Goal: Information Seeking & Learning: Learn about a topic

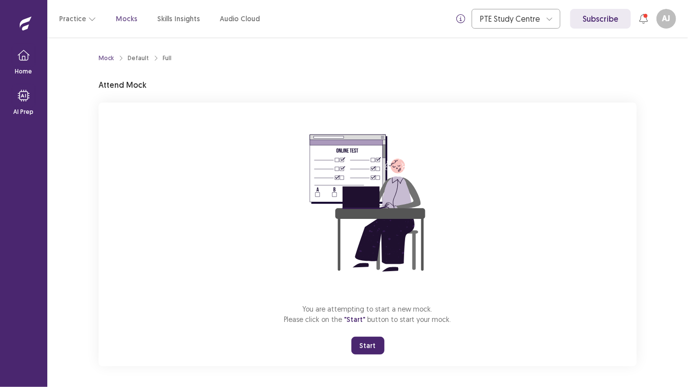
click at [369, 351] on button "Start" at bounding box center [367, 345] width 33 height 18
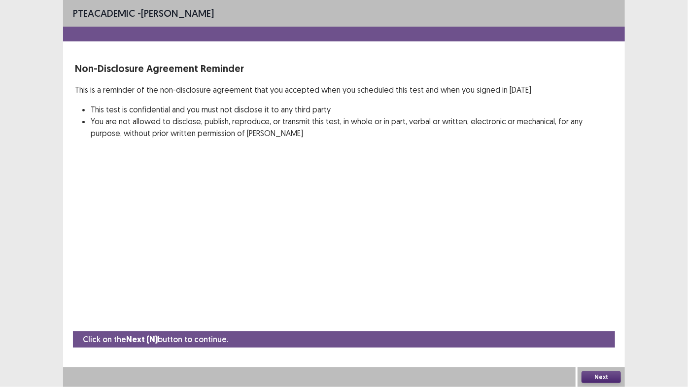
click at [606, 377] on button "Next" at bounding box center [600, 377] width 39 height 12
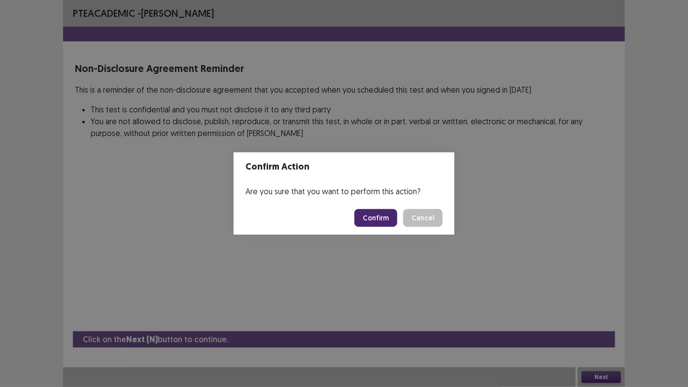
click at [380, 223] on button "Confirm" at bounding box center [375, 218] width 43 height 18
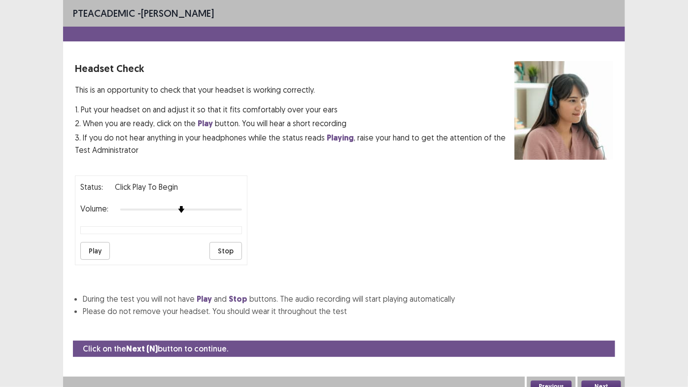
click at [599, 382] on button "Next" at bounding box center [600, 386] width 39 height 12
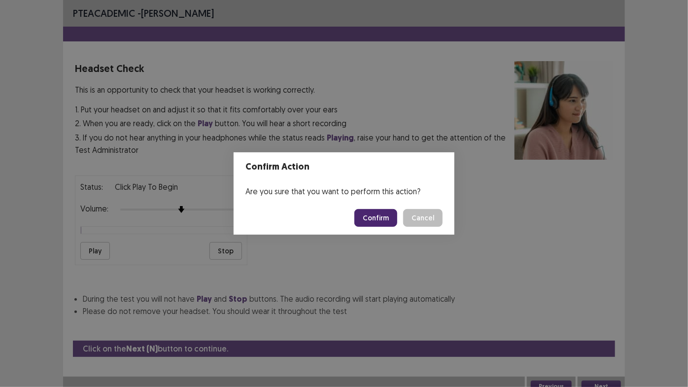
click at [381, 220] on button "Confirm" at bounding box center [375, 218] width 43 height 18
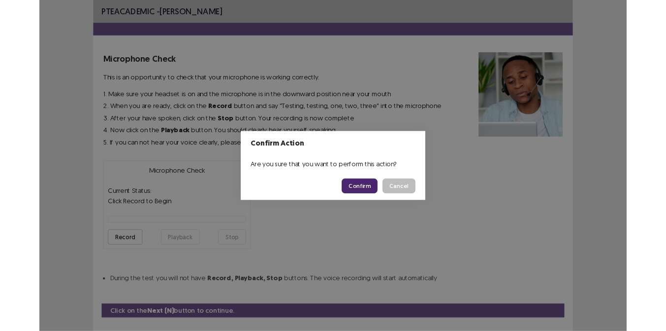
scroll to position [22, 0]
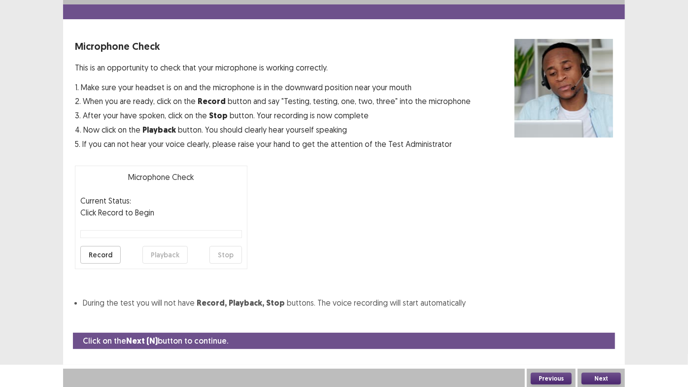
click at [598, 377] on button "Next" at bounding box center [600, 378] width 39 height 12
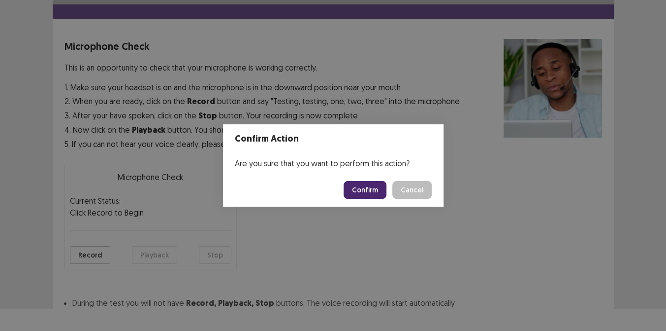
click at [493, 238] on div "Confirm Action Are you sure that you want to perform this action? Confirm Cancel" at bounding box center [333, 165] width 666 height 331
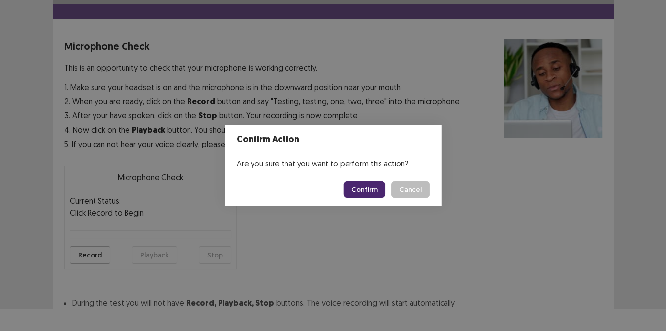
scroll to position [78, 0]
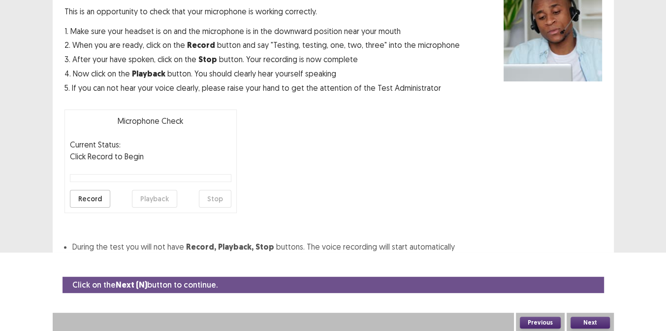
click at [589, 319] on button "Next" at bounding box center [590, 322] width 39 height 12
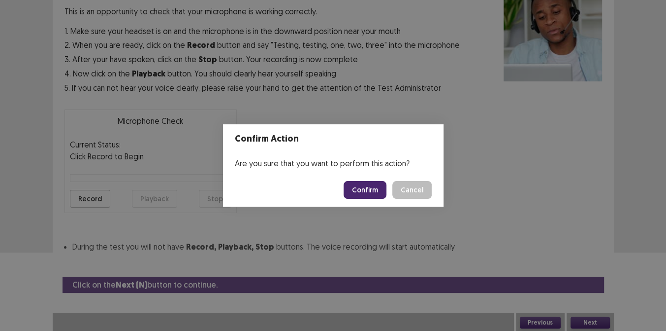
click at [356, 189] on button "Confirm" at bounding box center [365, 190] width 43 height 18
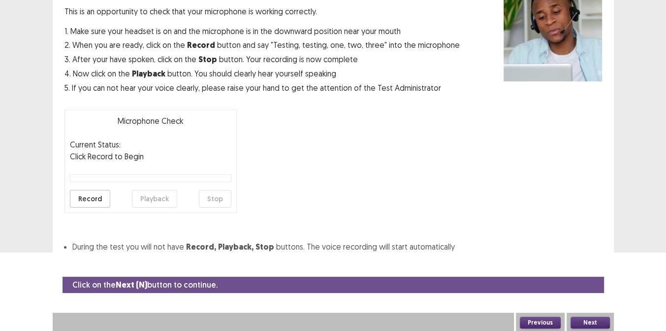
scroll to position [50, 0]
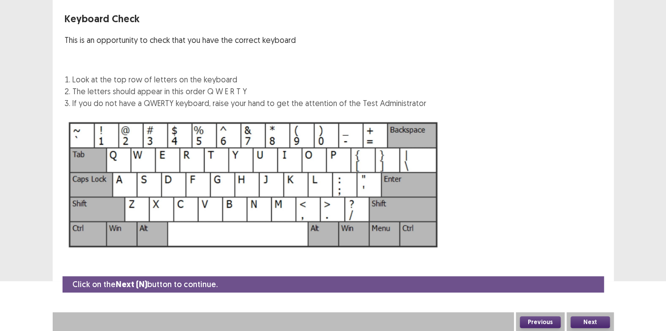
click at [595, 316] on button "Next" at bounding box center [590, 322] width 39 height 12
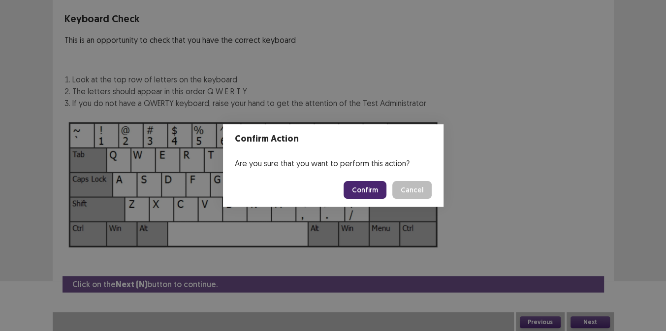
click at [357, 185] on button "Confirm" at bounding box center [365, 190] width 43 height 18
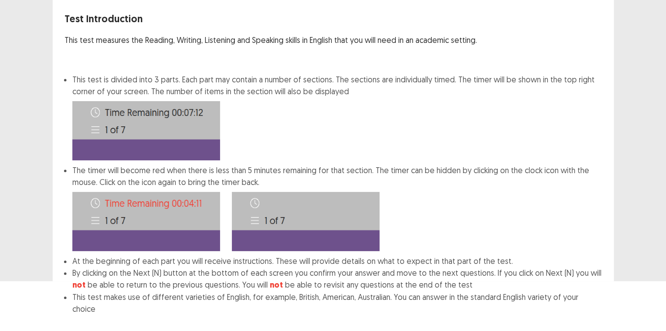
scroll to position [100, 0]
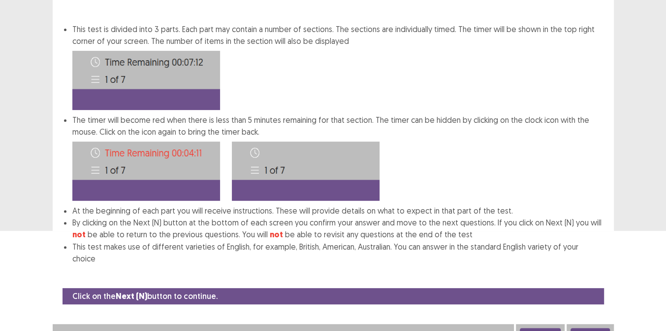
click at [591, 328] on button "Next" at bounding box center [590, 334] width 39 height 12
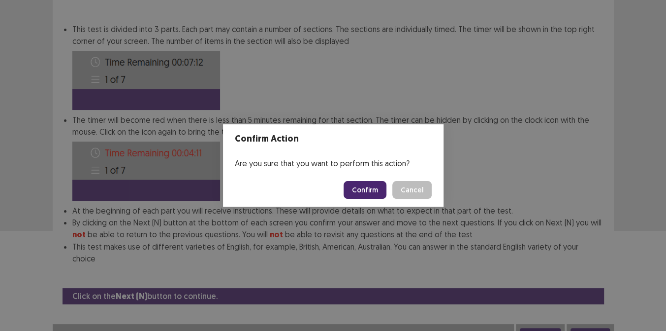
click at [377, 186] on button "Confirm" at bounding box center [365, 190] width 43 height 18
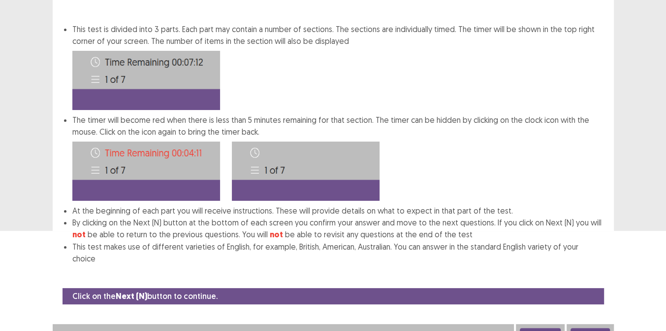
scroll to position [8, 0]
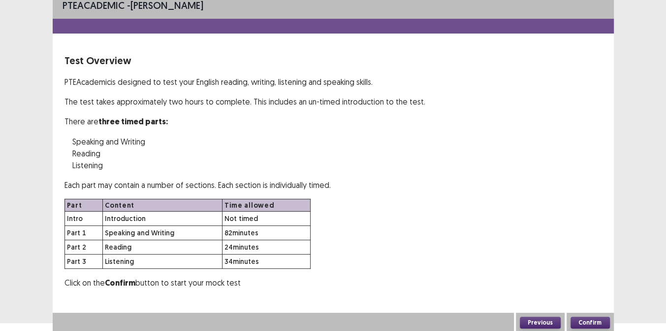
click at [594, 327] on div "Confirm" at bounding box center [590, 322] width 47 height 20
click at [588, 324] on button "Confirm" at bounding box center [590, 322] width 39 height 12
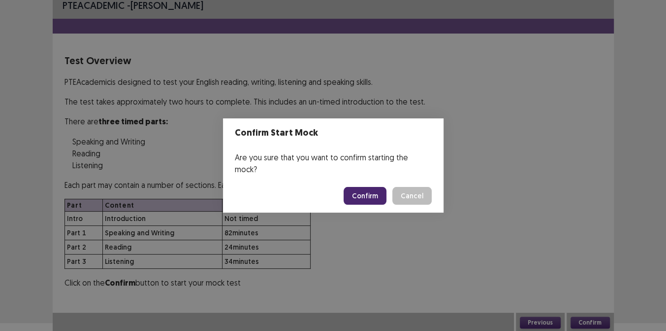
click at [365, 188] on button "Confirm" at bounding box center [365, 196] width 43 height 18
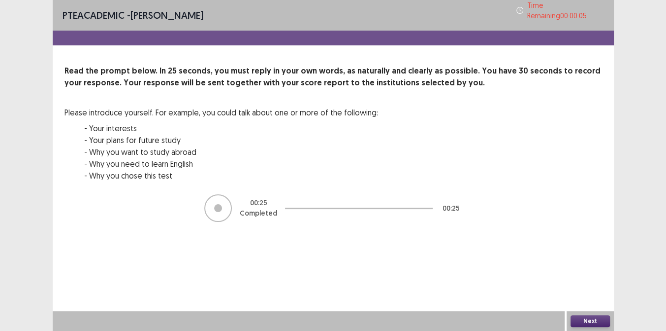
click at [591, 320] on button "Next" at bounding box center [590, 321] width 39 height 12
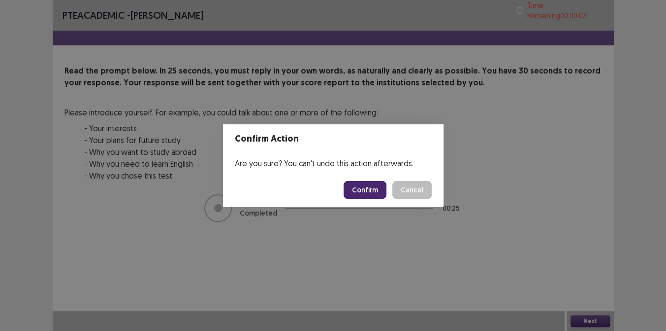
click at [364, 190] on button "Confirm" at bounding box center [365, 190] width 43 height 18
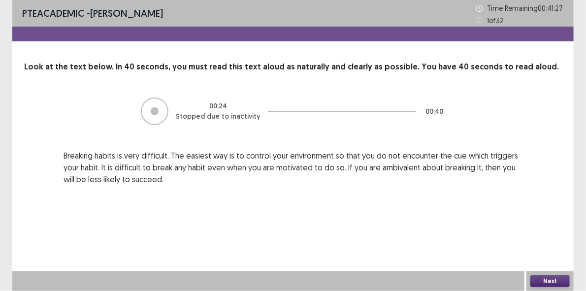
click at [552, 280] on button "Next" at bounding box center [549, 281] width 39 height 12
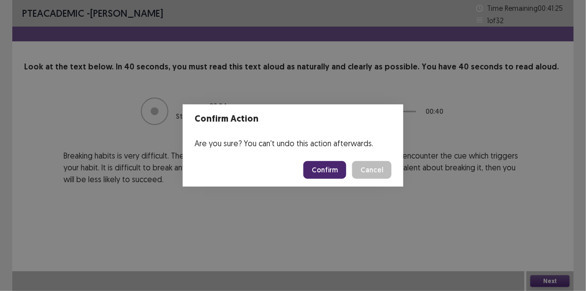
click at [327, 166] on button "Confirm" at bounding box center [324, 170] width 43 height 18
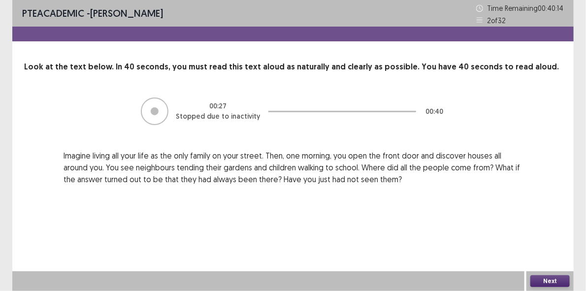
click at [546, 280] on button "Next" at bounding box center [549, 281] width 39 height 12
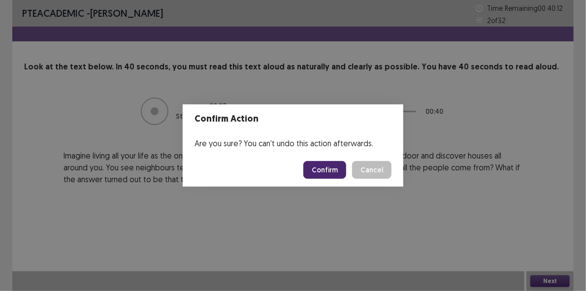
click at [327, 168] on button "Confirm" at bounding box center [324, 170] width 43 height 18
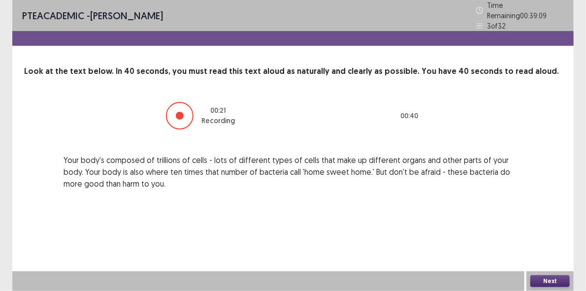
click at [551, 283] on button "Next" at bounding box center [549, 281] width 39 height 12
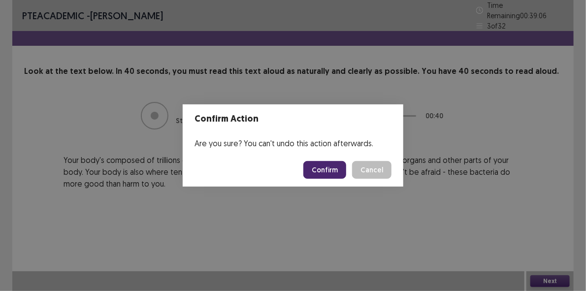
click at [324, 169] on button "Confirm" at bounding box center [324, 170] width 43 height 18
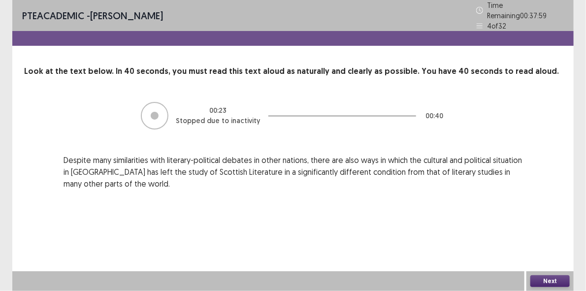
click at [537, 281] on button "Next" at bounding box center [549, 281] width 39 height 12
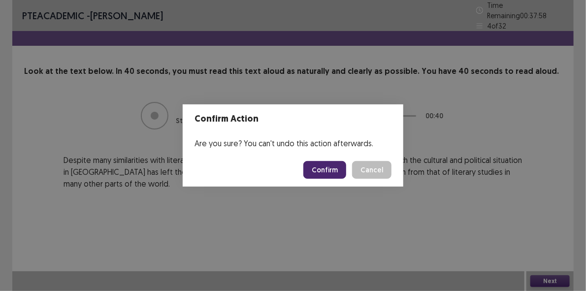
click at [339, 170] on button "Confirm" at bounding box center [324, 170] width 43 height 18
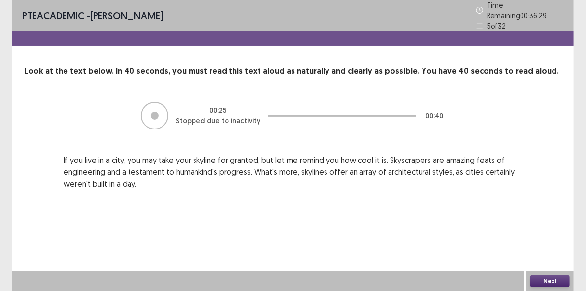
click at [550, 283] on button "Next" at bounding box center [549, 281] width 39 height 12
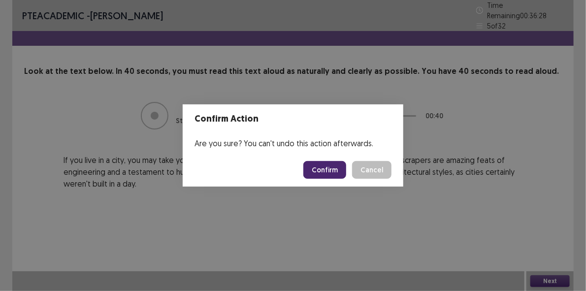
click at [329, 168] on button "Confirm" at bounding box center [324, 170] width 43 height 18
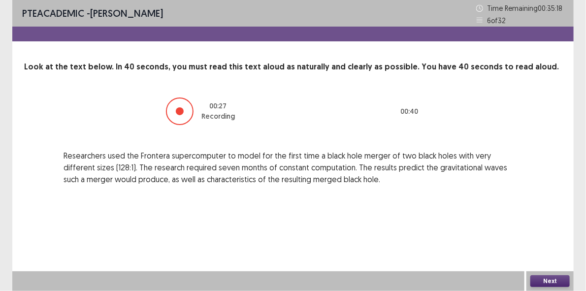
click at [542, 273] on div "Next" at bounding box center [550, 281] width 47 height 20
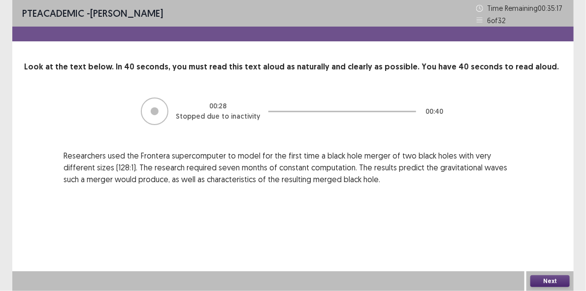
click at [543, 279] on button "Next" at bounding box center [549, 281] width 39 height 12
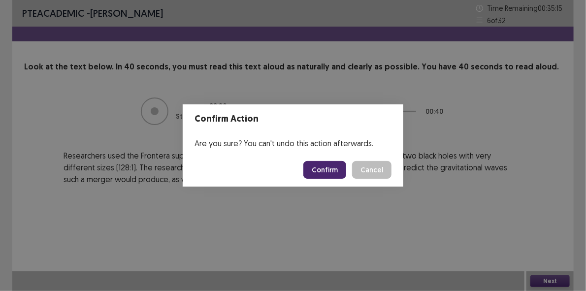
click at [337, 167] on button "Confirm" at bounding box center [324, 170] width 43 height 18
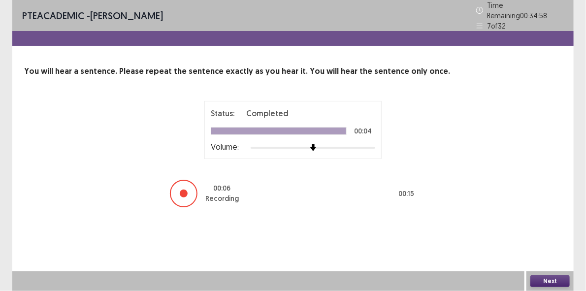
click at [550, 285] on button "Next" at bounding box center [549, 281] width 39 height 12
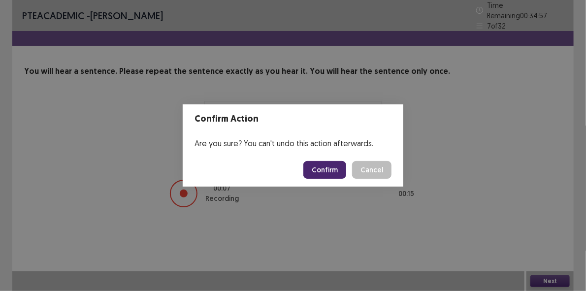
click at [319, 168] on button "Confirm" at bounding box center [324, 170] width 43 height 18
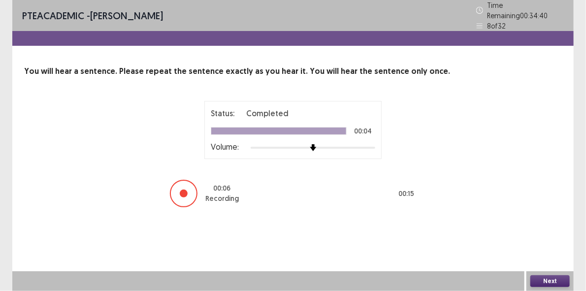
click at [553, 280] on button "Next" at bounding box center [549, 281] width 39 height 12
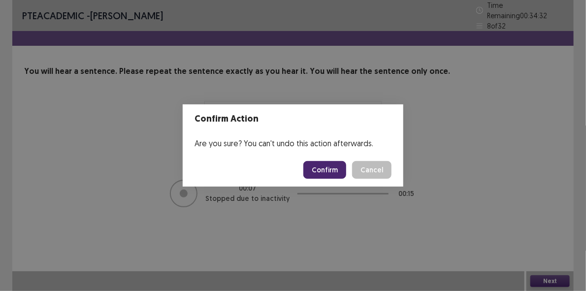
click at [335, 171] on button "Confirm" at bounding box center [324, 170] width 43 height 18
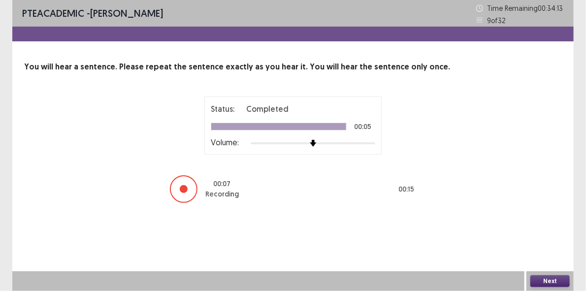
click at [546, 280] on button "Next" at bounding box center [549, 281] width 39 height 12
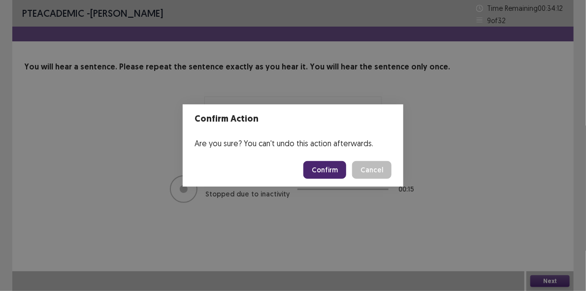
click at [330, 170] on button "Confirm" at bounding box center [324, 170] width 43 height 18
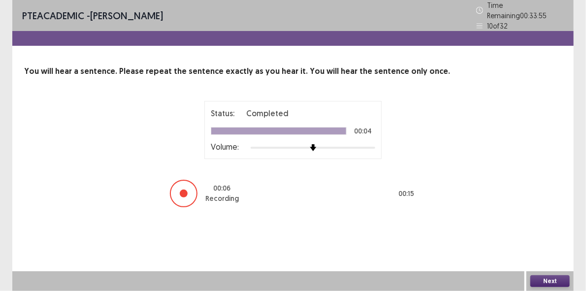
click at [544, 275] on button "Next" at bounding box center [549, 281] width 39 height 12
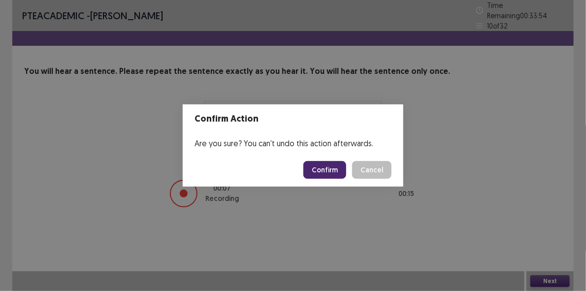
click at [317, 173] on button "Confirm" at bounding box center [324, 170] width 43 height 18
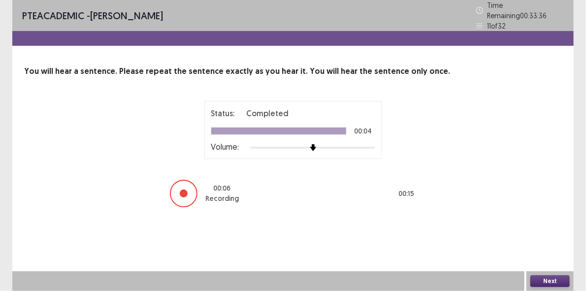
click at [545, 279] on button "Next" at bounding box center [549, 281] width 39 height 12
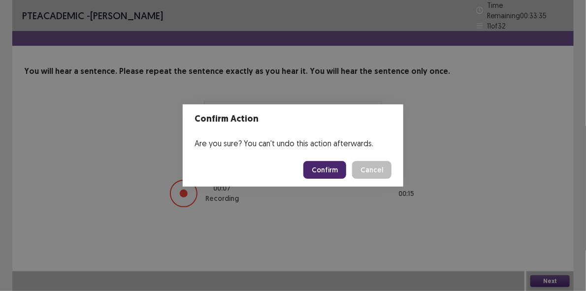
click at [323, 170] on button "Confirm" at bounding box center [324, 170] width 43 height 18
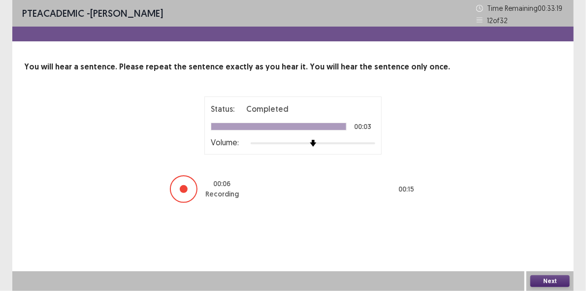
click at [536, 277] on button "Next" at bounding box center [549, 281] width 39 height 12
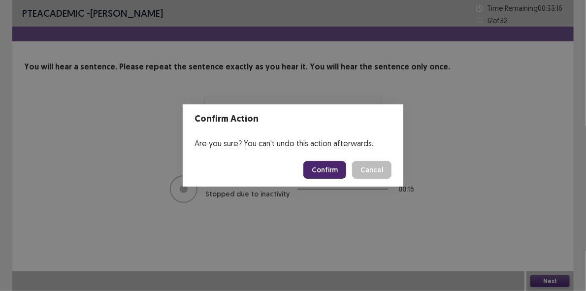
click at [321, 171] on button "Confirm" at bounding box center [324, 170] width 43 height 18
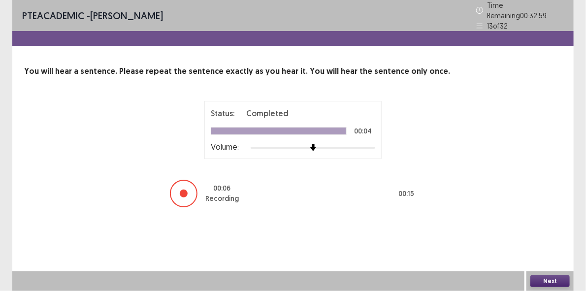
click at [540, 284] on button "Next" at bounding box center [549, 281] width 39 height 12
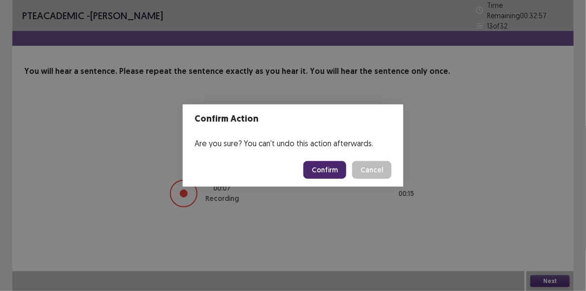
click at [328, 168] on button "Confirm" at bounding box center [324, 170] width 43 height 18
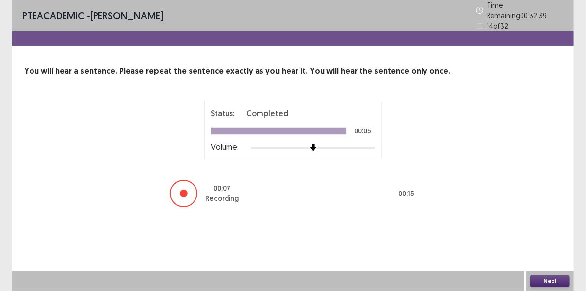
click at [545, 281] on button "Next" at bounding box center [549, 281] width 39 height 12
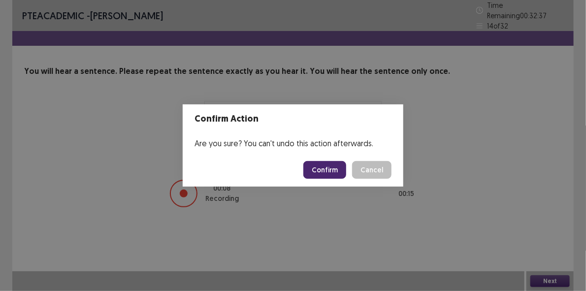
click at [324, 167] on button "Confirm" at bounding box center [324, 170] width 43 height 18
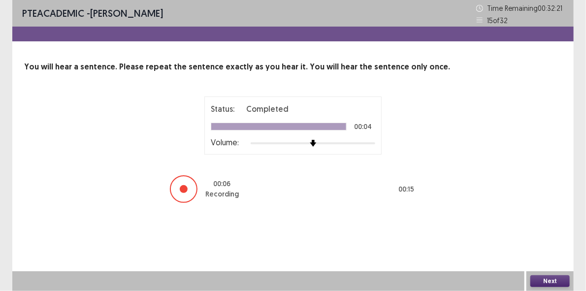
click at [544, 281] on button "Next" at bounding box center [549, 281] width 39 height 12
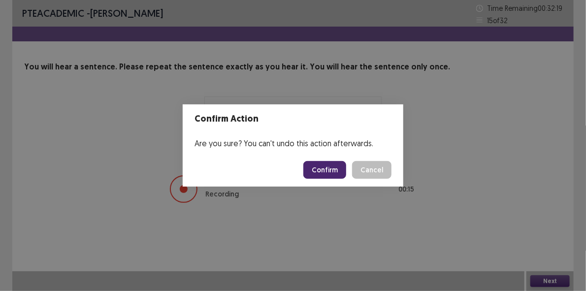
click at [316, 169] on button "Confirm" at bounding box center [324, 170] width 43 height 18
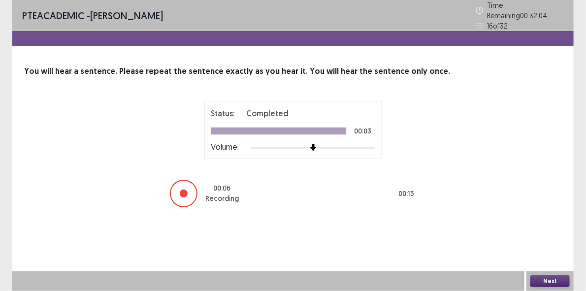
click at [544, 282] on button "Next" at bounding box center [549, 281] width 39 height 12
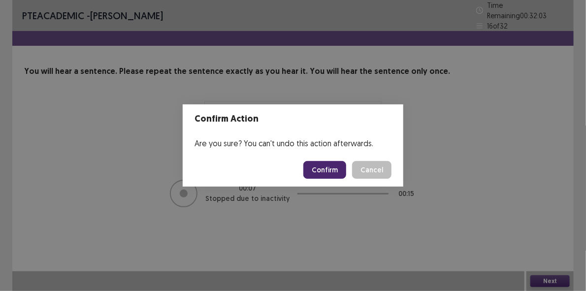
click at [324, 167] on button "Confirm" at bounding box center [324, 170] width 43 height 18
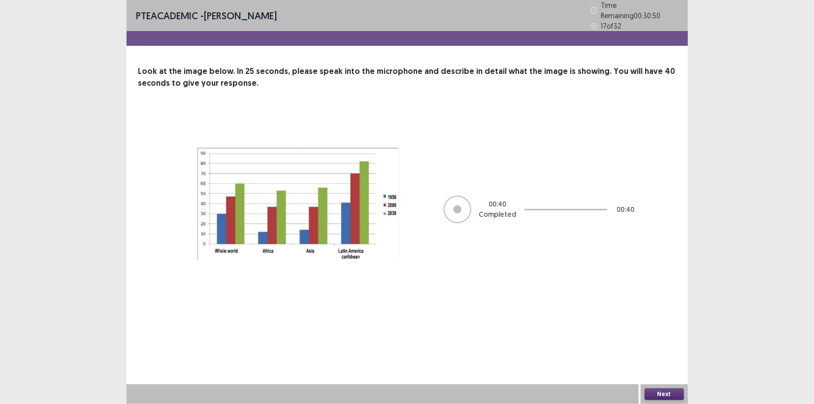
click at [659, 386] on button "Next" at bounding box center [664, 394] width 39 height 12
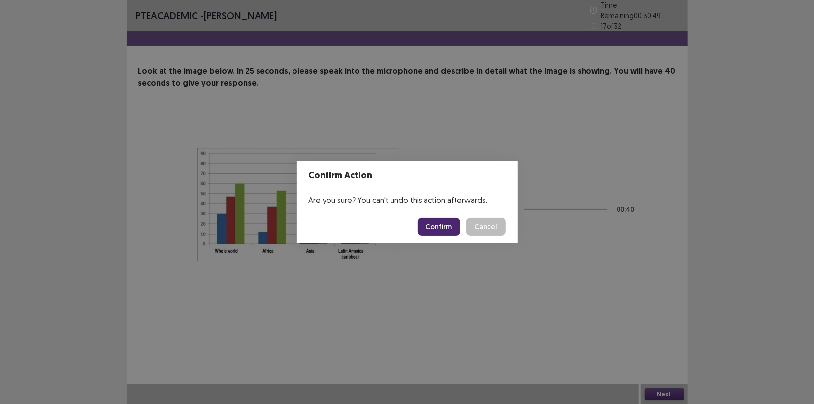
click at [442, 232] on button "Confirm" at bounding box center [439, 227] width 43 height 18
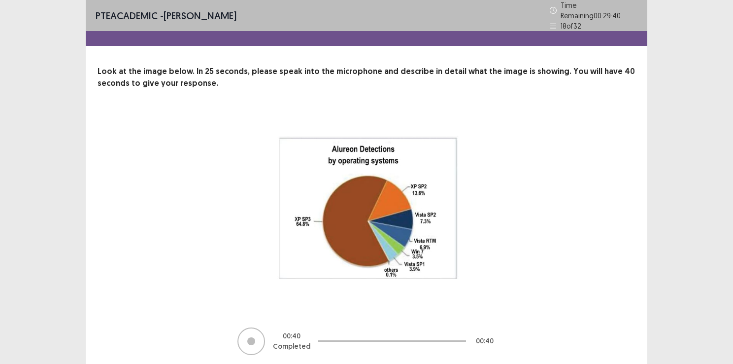
click at [602, 248] on div "00 : 40 Completed 00 : 40" at bounding box center [367, 234] width 538 height 243
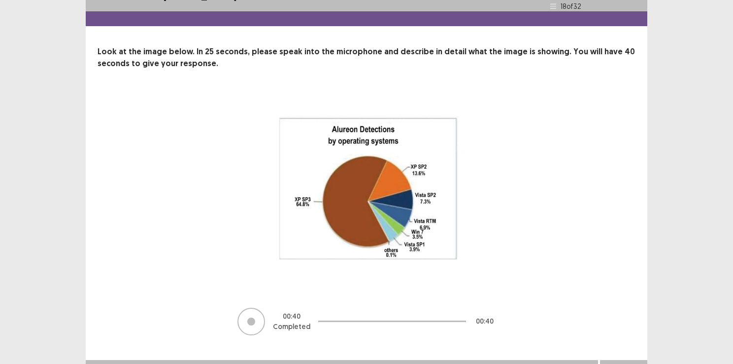
scroll to position [31, 0]
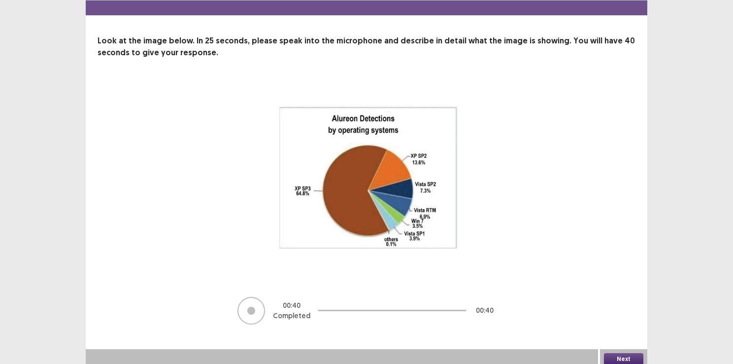
click at [623, 353] on button "Next" at bounding box center [623, 359] width 39 height 12
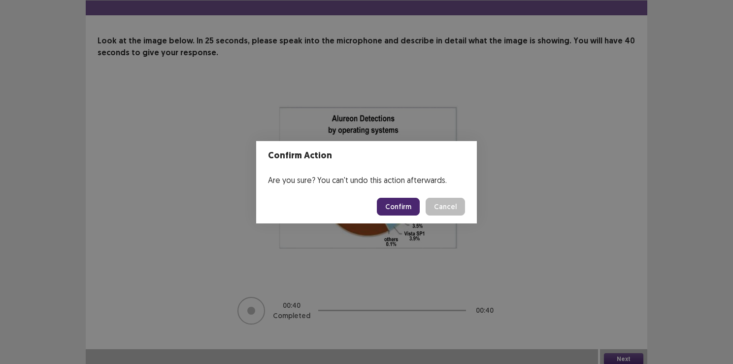
click at [399, 203] on button "Confirm" at bounding box center [398, 207] width 43 height 18
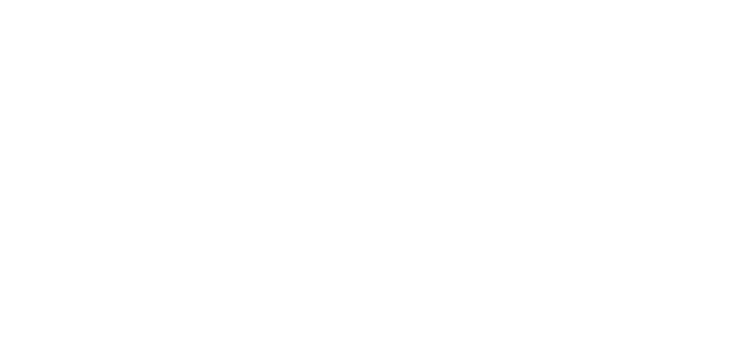
scroll to position [0, 0]
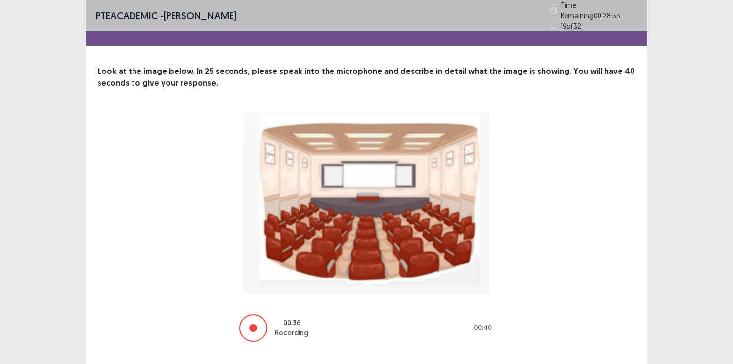
click at [651, 267] on div "PTE academic - [PERSON_NAME] Time Remaining 00 : 28 : 33 19 of 32 Look at the i…" at bounding box center [366, 193] width 733 height 386
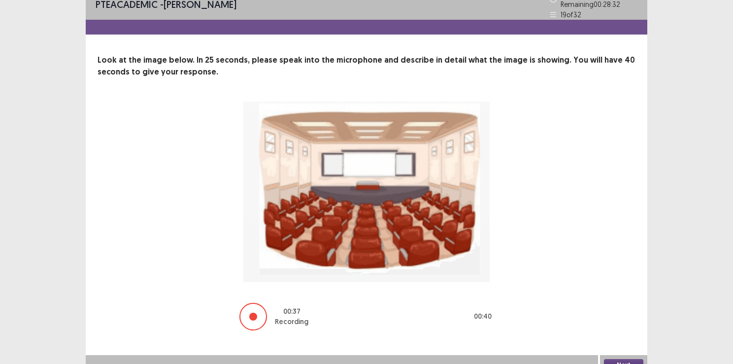
scroll to position [17, 0]
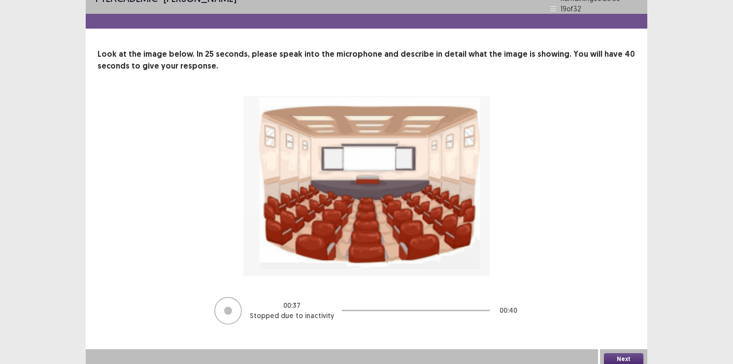
click at [625, 354] on button "Next" at bounding box center [623, 359] width 39 height 12
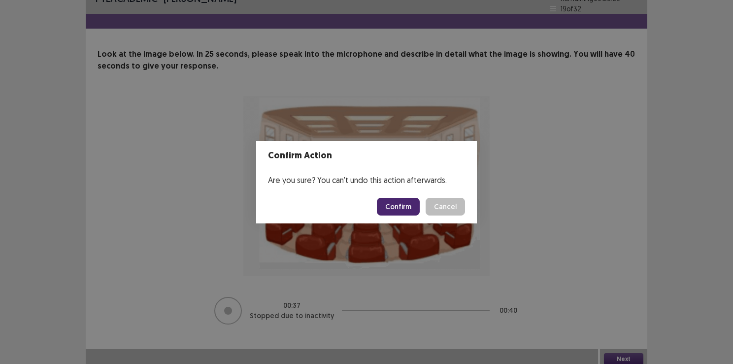
click at [397, 199] on button "Confirm" at bounding box center [398, 207] width 43 height 18
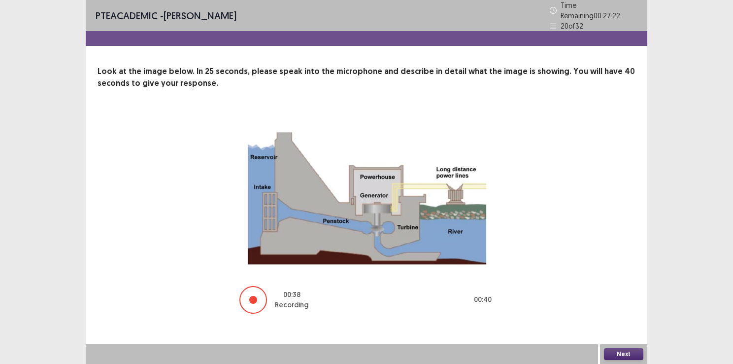
click at [623, 354] on button "Next" at bounding box center [623, 354] width 39 height 12
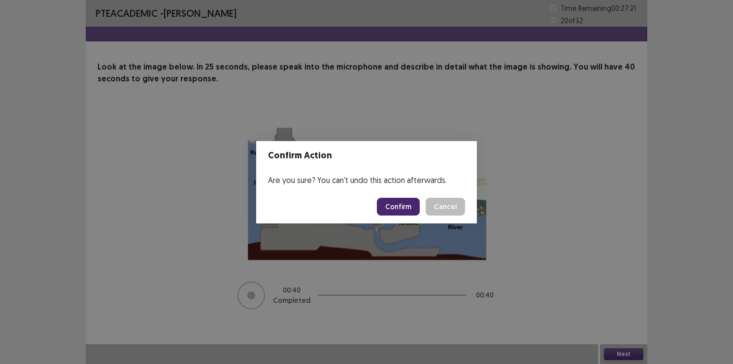
click at [392, 206] on button "Confirm" at bounding box center [398, 207] width 43 height 18
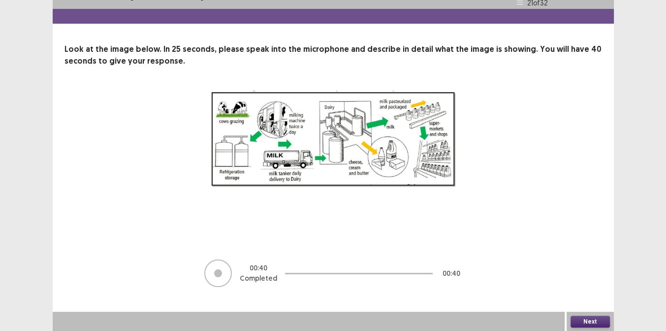
scroll to position [18, 0]
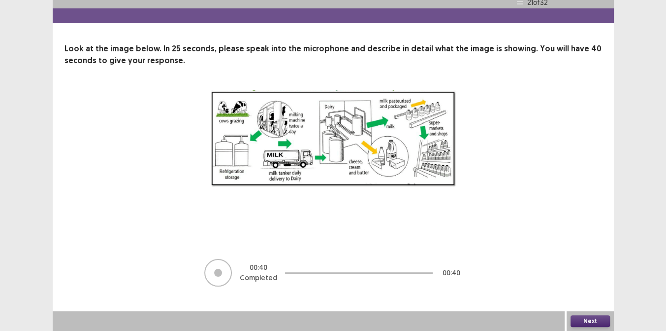
click at [595, 317] on button "Next" at bounding box center [590, 321] width 39 height 12
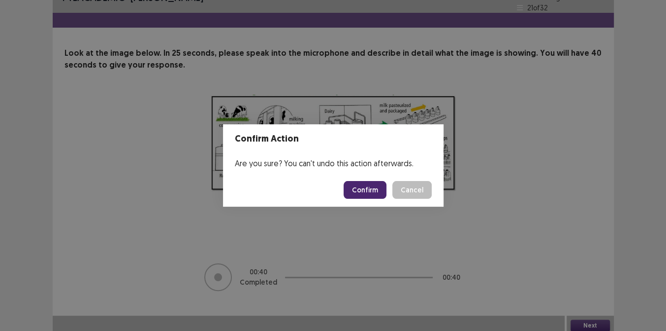
click at [365, 184] on button "Confirm" at bounding box center [365, 190] width 43 height 18
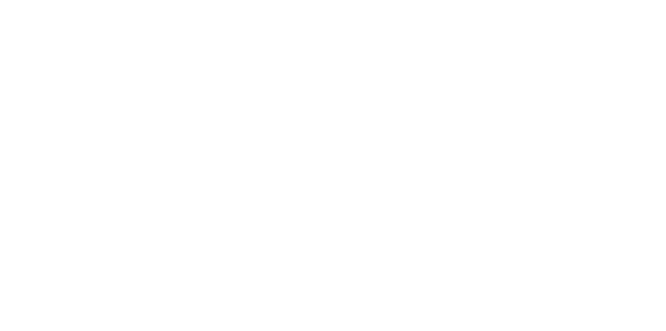
scroll to position [0, 0]
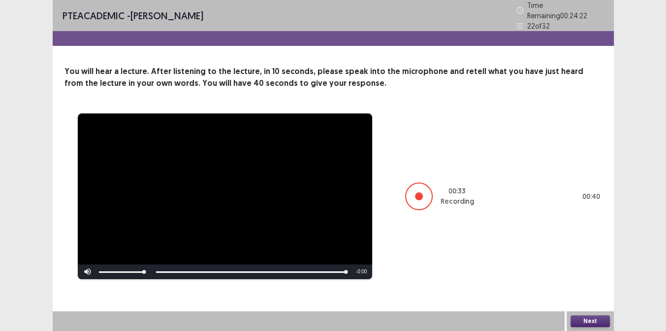
click at [588, 319] on button "Next" at bounding box center [590, 321] width 39 height 12
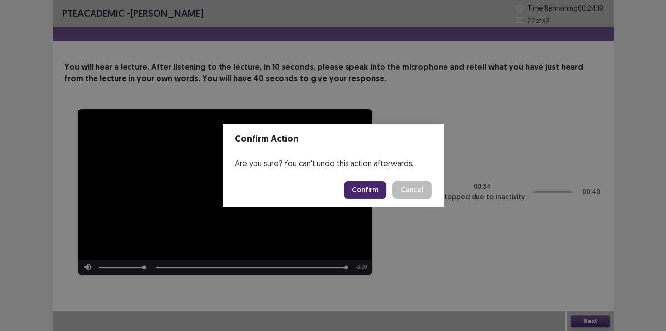
click at [358, 187] on button "Confirm" at bounding box center [365, 190] width 43 height 18
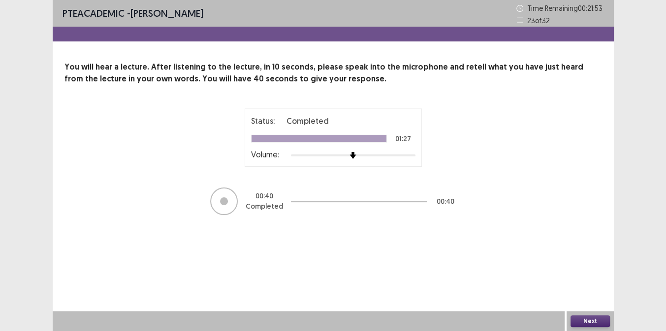
click at [591, 323] on button "Next" at bounding box center [590, 321] width 39 height 12
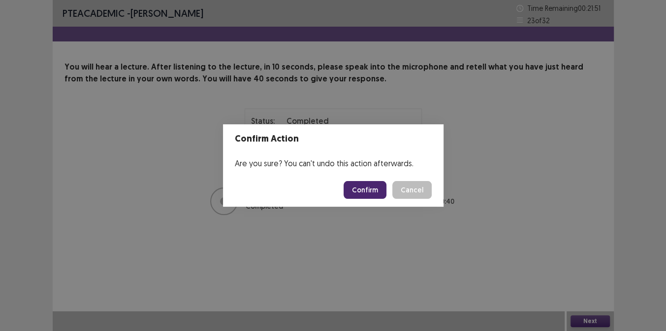
click at [376, 196] on button "Confirm" at bounding box center [365, 190] width 43 height 18
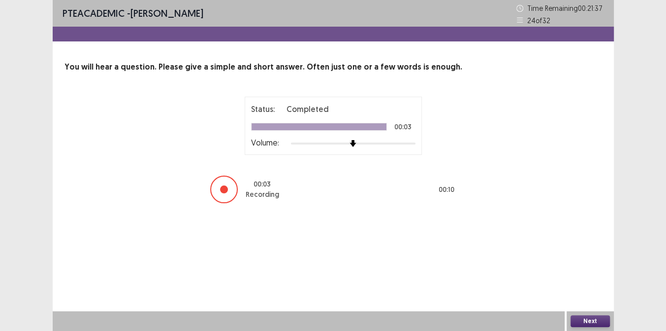
click at [592, 321] on button "Next" at bounding box center [590, 321] width 39 height 12
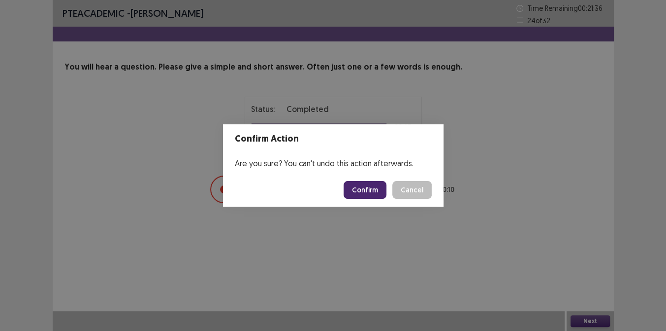
click at [372, 188] on button "Confirm" at bounding box center [365, 190] width 43 height 18
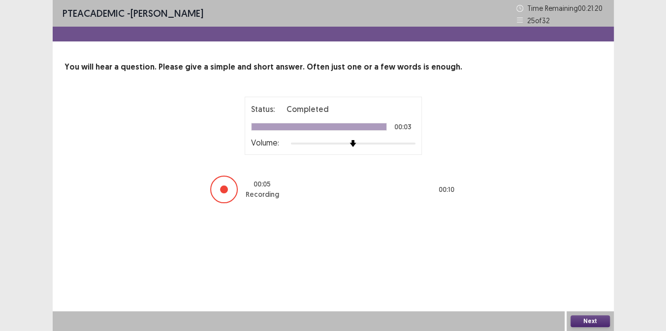
click at [587, 320] on button "Next" at bounding box center [590, 321] width 39 height 12
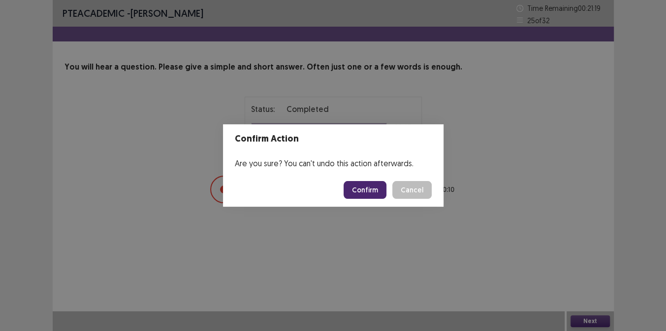
click at [366, 194] on button "Confirm" at bounding box center [365, 190] width 43 height 18
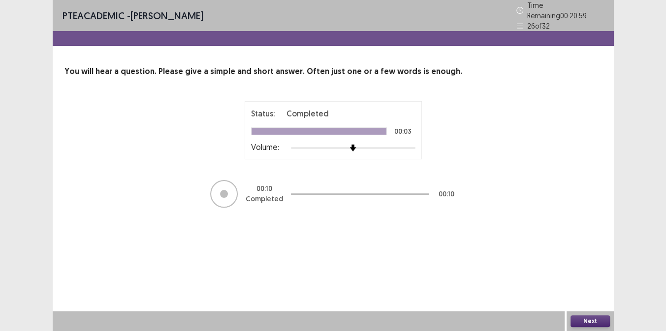
click at [588, 324] on button "Next" at bounding box center [590, 321] width 39 height 12
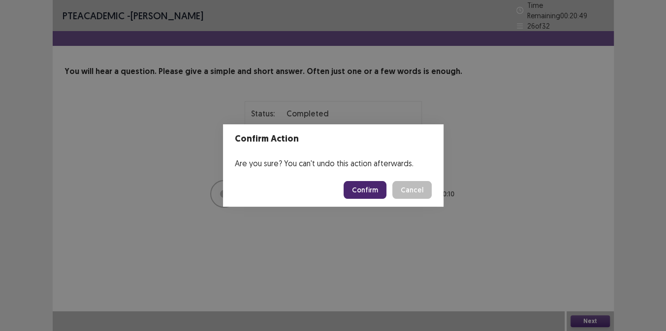
click at [362, 186] on button "Confirm" at bounding box center [365, 190] width 43 height 18
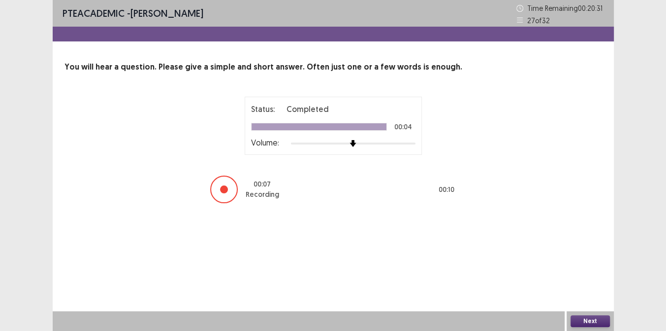
click at [591, 319] on button "Next" at bounding box center [590, 321] width 39 height 12
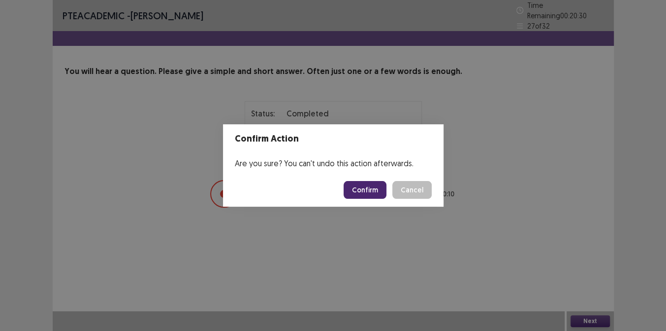
click at [361, 192] on button "Confirm" at bounding box center [365, 190] width 43 height 18
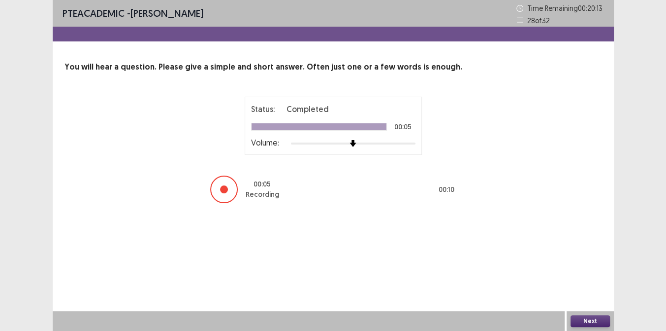
click at [578, 318] on button "Next" at bounding box center [590, 321] width 39 height 12
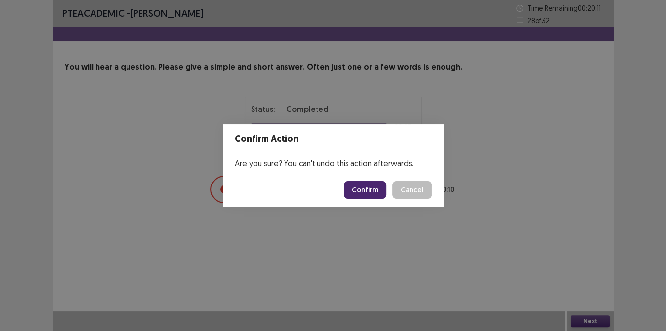
click at [377, 192] on button "Confirm" at bounding box center [365, 190] width 43 height 18
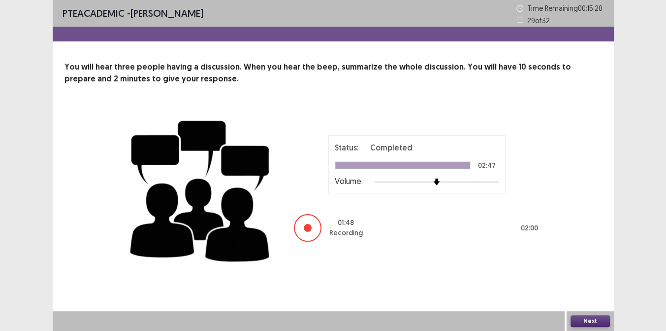
click at [587, 318] on button "Next" at bounding box center [590, 321] width 39 height 12
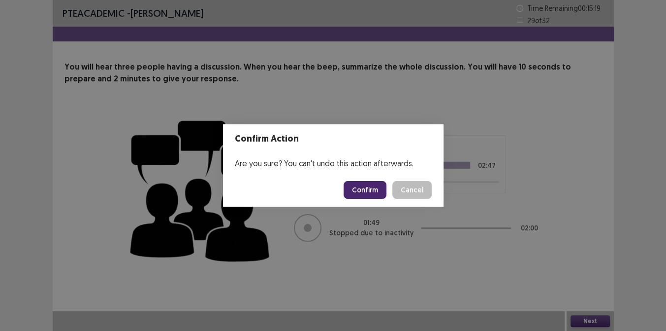
click at [359, 188] on button "Confirm" at bounding box center [365, 190] width 43 height 18
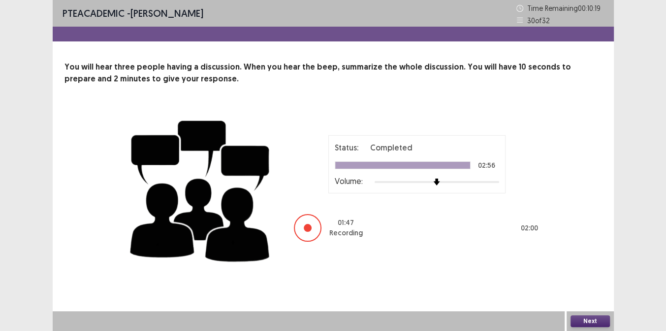
click at [592, 316] on button "Next" at bounding box center [590, 321] width 39 height 12
click at [592, 316] on div "Confirm Action Are you sure? You can't undo this action afterwards. Confirm Can…" at bounding box center [333, 165] width 666 height 331
click at [580, 318] on button "Next" at bounding box center [590, 321] width 39 height 12
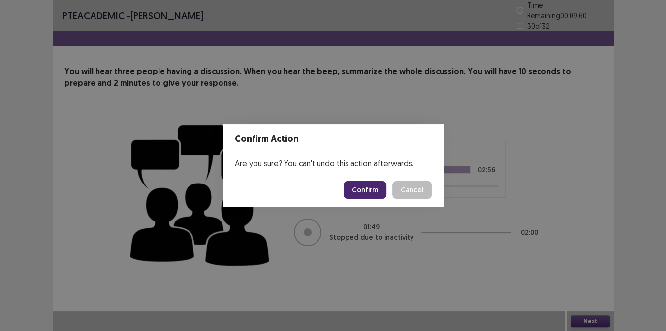
click at [365, 187] on button "Confirm" at bounding box center [365, 190] width 43 height 18
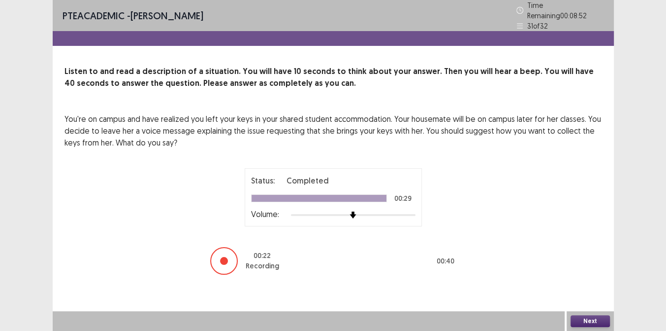
click at [578, 317] on button "Next" at bounding box center [590, 321] width 39 height 12
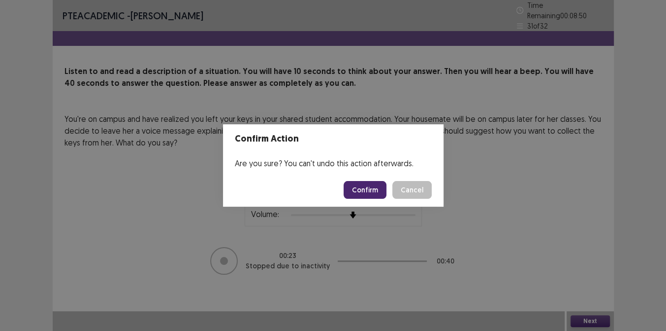
click at [367, 195] on button "Confirm" at bounding box center [365, 190] width 43 height 18
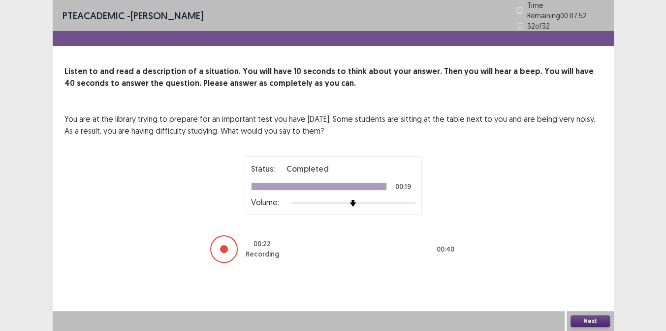
click at [581, 315] on button "Next" at bounding box center [590, 321] width 39 height 12
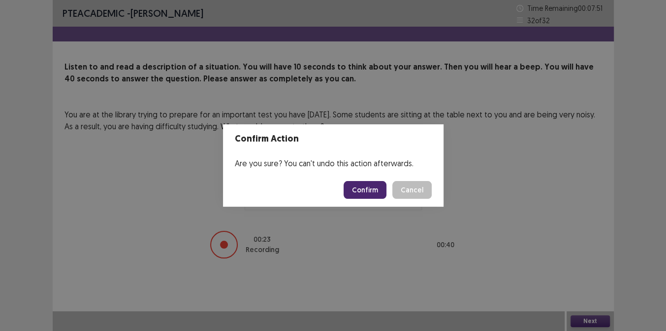
click at [370, 193] on button "Confirm" at bounding box center [365, 190] width 43 height 18
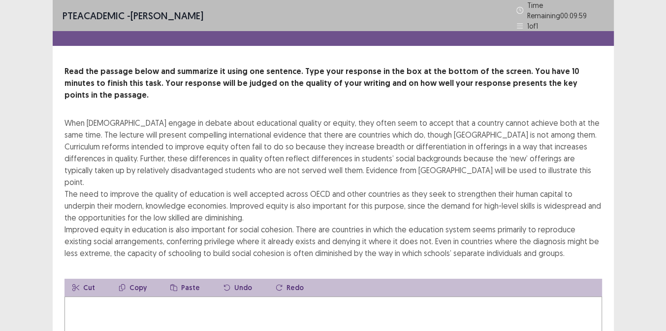
click at [586, 216] on div "When [DEMOGRAPHIC_DATA] engage in debate about educational quality or equity, t…" at bounding box center [334, 188] width 538 height 142
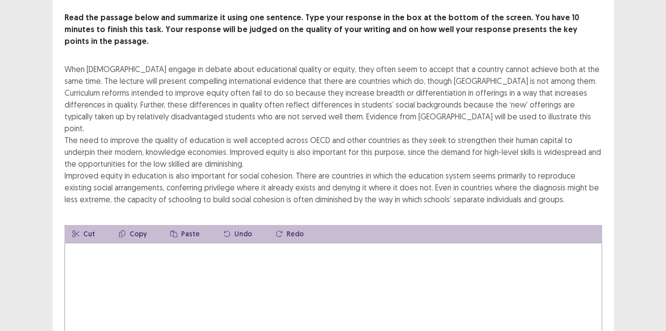
scroll to position [71, 0]
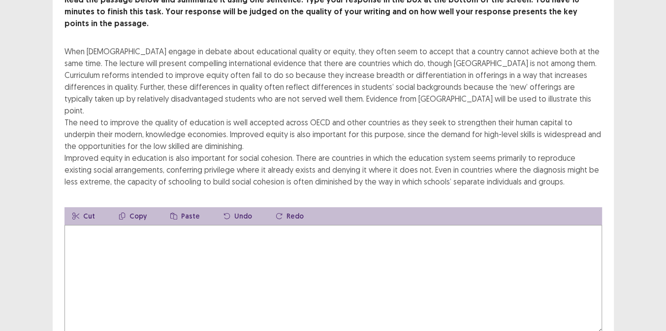
click at [119, 225] on textarea at bounding box center [334, 279] width 538 height 108
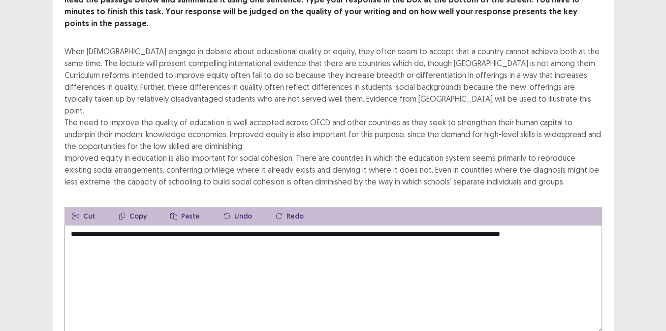
drag, startPoint x: 526, startPoint y: 204, endPoint x: 509, endPoint y: 204, distance: 16.3
click at [509, 225] on textarea "**********" at bounding box center [334, 279] width 538 height 108
click at [510, 225] on textarea "**********" at bounding box center [334, 279] width 538 height 108
click at [593, 225] on textarea "**********" at bounding box center [334, 279] width 538 height 108
click at [634, 67] on div "PTE academic - [PERSON_NAME] Time Remaining 00 : 03 : 59 1 of 1 Read the passag…" at bounding box center [333, 161] width 666 height 465
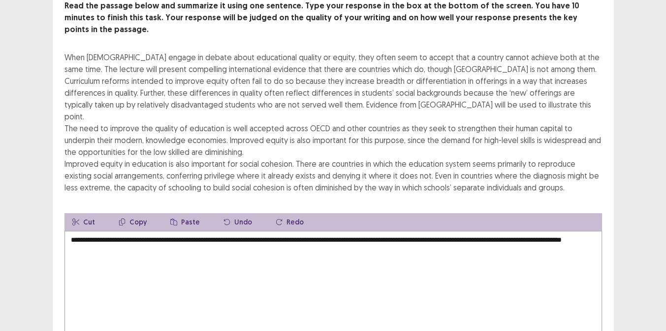
scroll to position [106, 0]
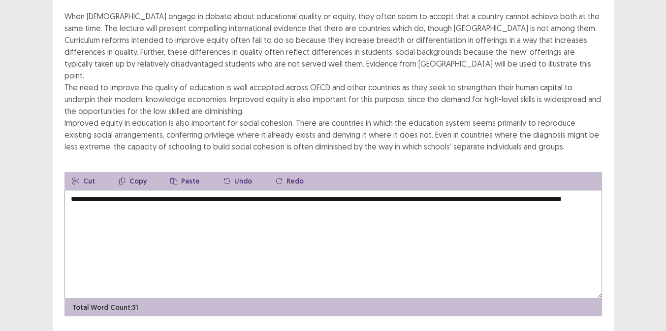
click at [160, 201] on textarea "**********" at bounding box center [334, 244] width 538 height 108
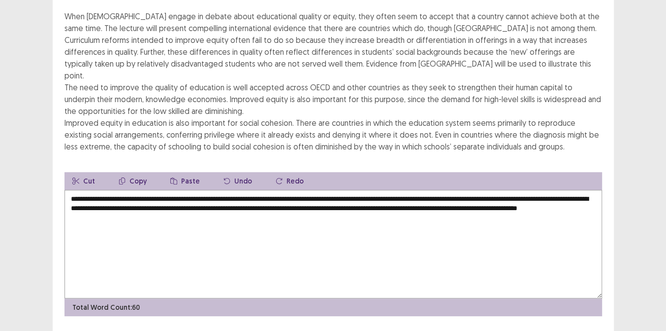
click at [625, 267] on div "PTE academic - [PERSON_NAME] Time Remaining 00 : 02 : 08 1 of 1 Read the passag…" at bounding box center [333, 126] width 666 height 465
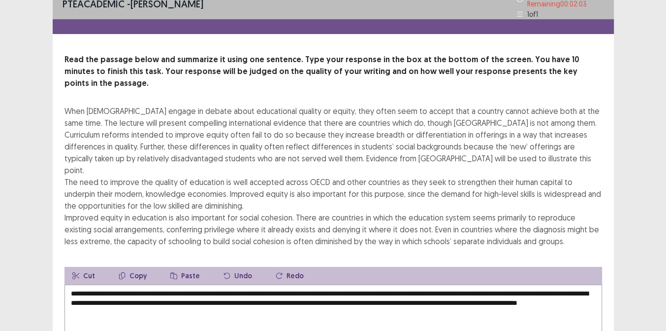
scroll to position [18, 0]
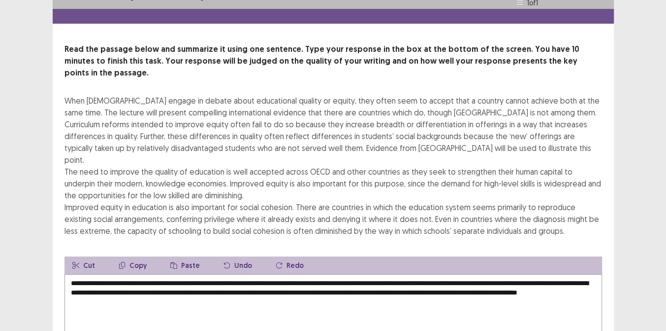
click at [338, 274] on textarea "**********" at bounding box center [334, 328] width 538 height 108
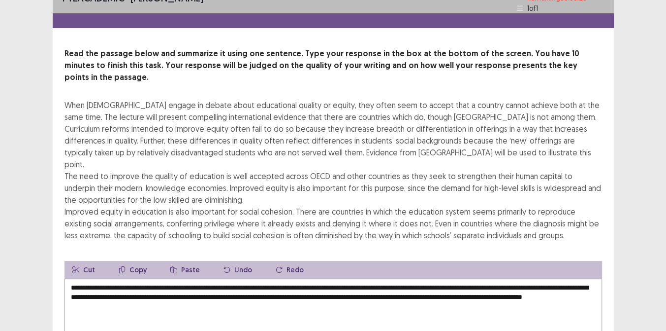
click at [549, 278] on textarea "**********" at bounding box center [334, 332] width 538 height 108
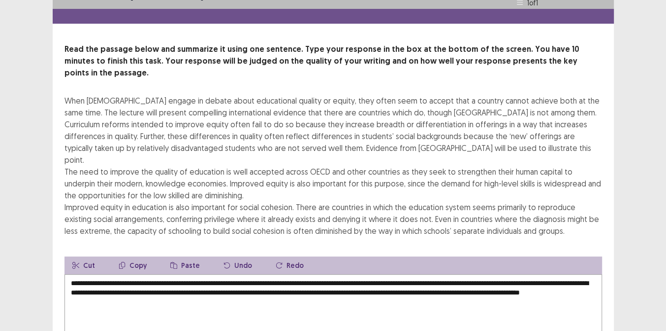
type textarea "**********"
click at [611, 75] on div "Read the passage below and summarize it using one sentence. Type your response …" at bounding box center [334, 221] width 562 height 357
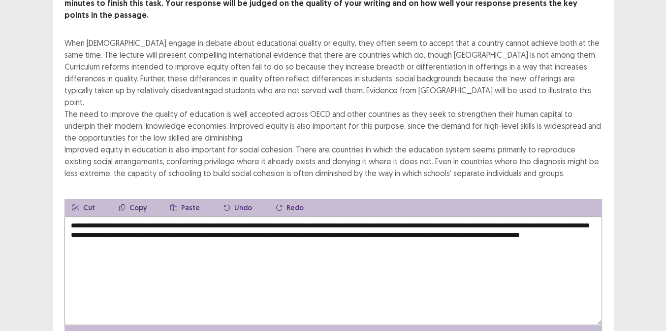
scroll to position [106, 0]
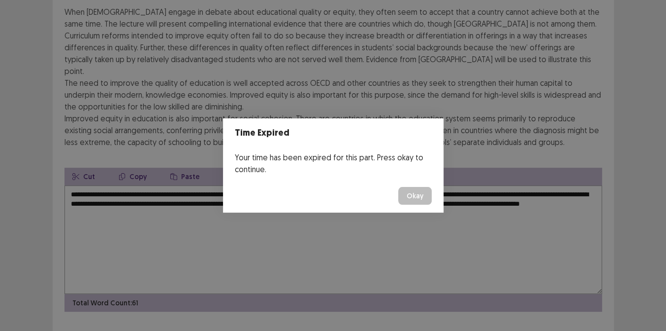
click at [427, 192] on button "Okay" at bounding box center [414, 196] width 33 height 18
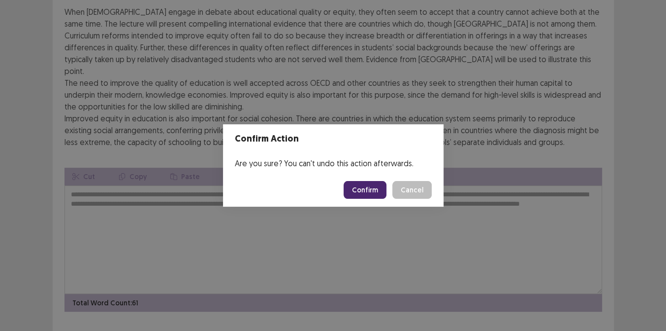
click at [355, 185] on button "Confirm" at bounding box center [365, 190] width 43 height 18
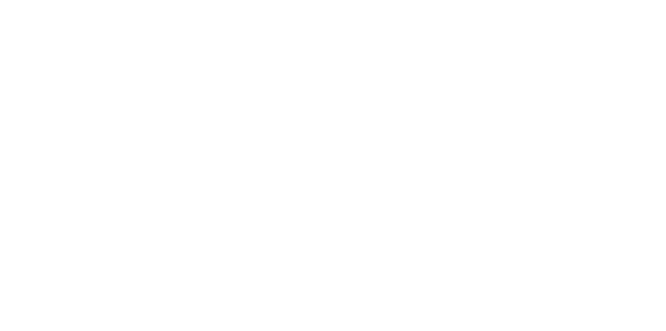
scroll to position [0, 0]
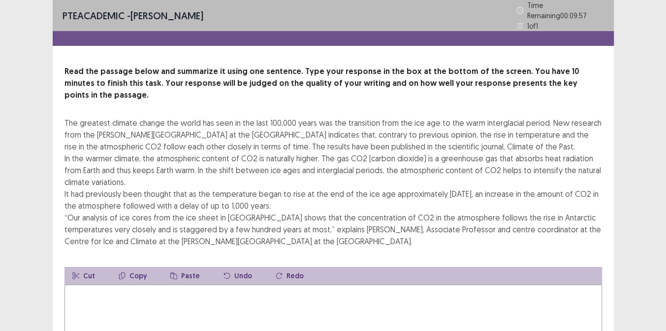
click at [558, 95] on div "Read the passage below and summarize it using one sentence. Type your response …" at bounding box center [334, 156] width 538 height 181
click at [467, 117] on div "The greatest climate change the world has seen in the last 100,000 years was th…" at bounding box center [334, 182] width 538 height 130
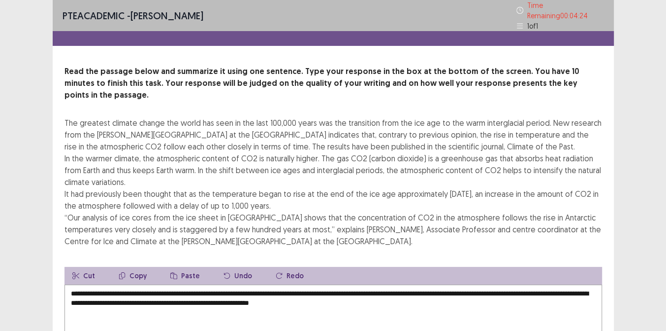
click at [659, 242] on div "PTE academic - [PERSON_NAME] Time Remaining 00 : 04 : 24 1 of 1 Read the passag…" at bounding box center [333, 227] width 666 height 454
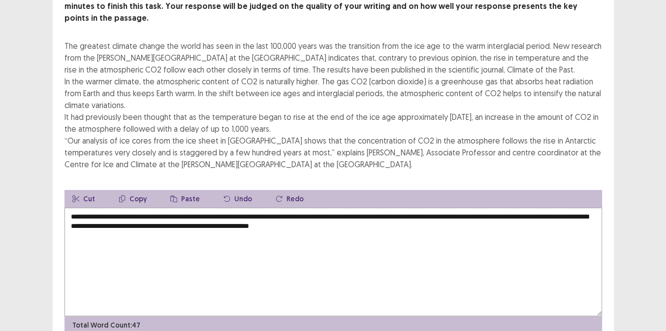
scroll to position [71, 0]
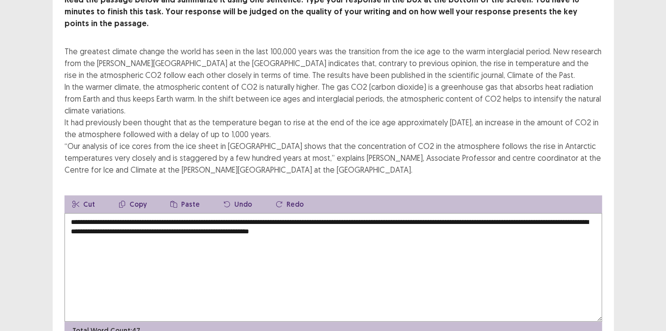
click at [381, 217] on textarea "**********" at bounding box center [334, 267] width 538 height 108
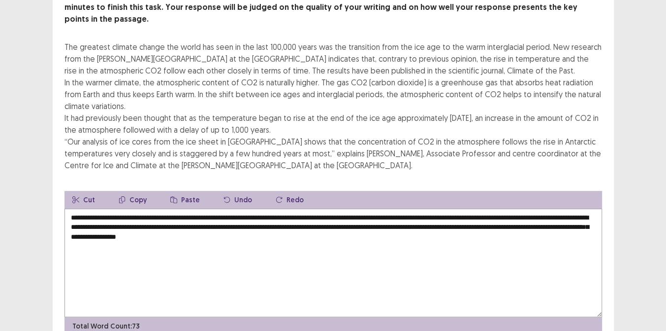
type textarea "**********"
click at [625, 198] on div "PTE academic - [PERSON_NAME] Time Remaining 00 : 01 : 12 1 of 1 Read the passag…" at bounding box center [333, 153] width 666 height 449
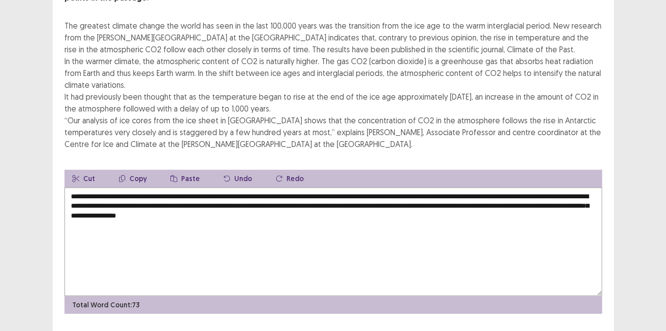
scroll to position [106, 0]
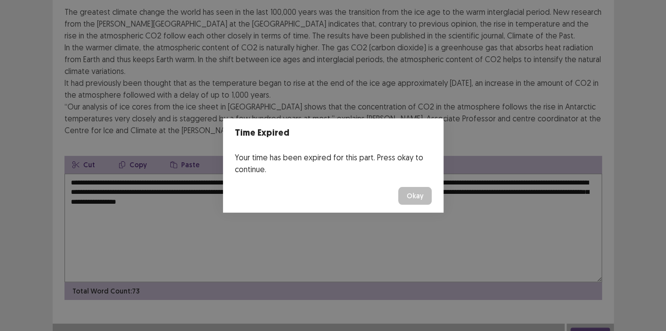
click at [418, 198] on button "Okay" at bounding box center [414, 196] width 33 height 18
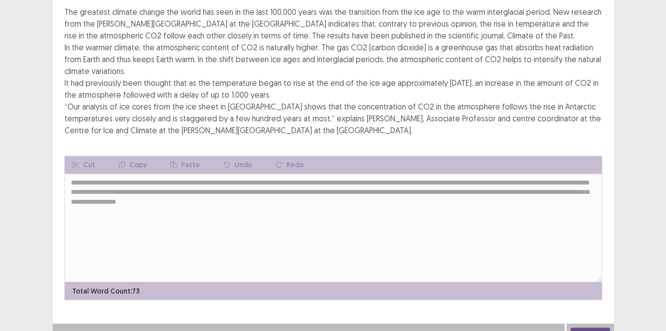
click at [586, 327] on button "Next" at bounding box center [590, 333] width 39 height 12
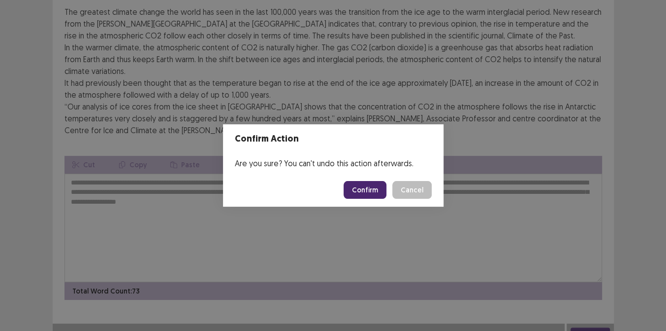
click at [374, 189] on button "Confirm" at bounding box center [365, 190] width 43 height 18
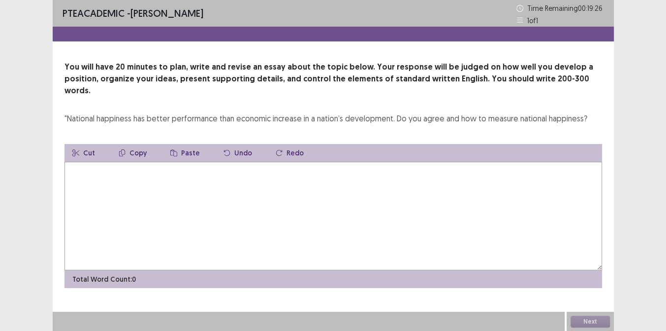
click at [112, 176] on textarea at bounding box center [334, 216] width 538 height 108
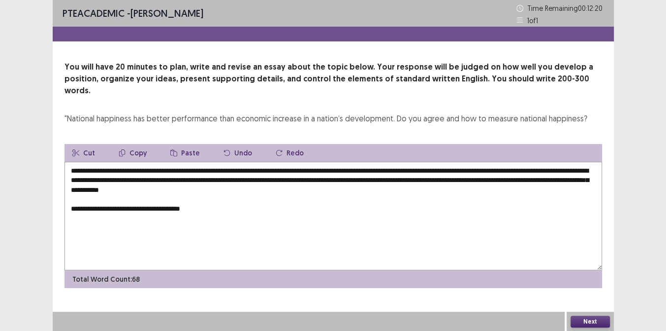
click at [163, 199] on textarea "**********" at bounding box center [334, 216] width 538 height 108
click at [178, 197] on textarea "**********" at bounding box center [334, 216] width 538 height 108
drag, startPoint x: 177, startPoint y: 197, endPoint x: 139, endPoint y: 198, distance: 37.4
click at [139, 198] on textarea "**********" at bounding box center [334, 216] width 538 height 108
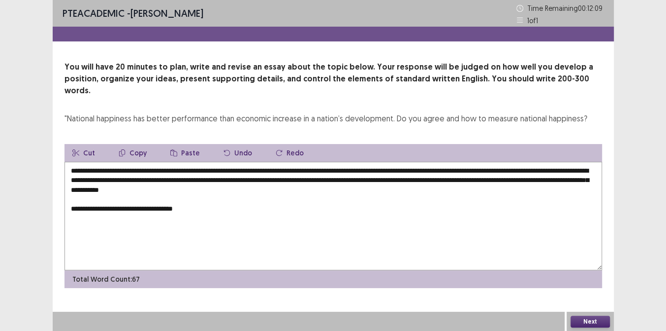
click at [204, 204] on textarea "**********" at bounding box center [334, 216] width 538 height 108
click at [168, 199] on textarea "**********" at bounding box center [334, 216] width 538 height 108
click at [210, 199] on textarea "**********" at bounding box center [334, 216] width 538 height 108
click at [280, 196] on textarea "**********" at bounding box center [334, 216] width 538 height 108
click at [334, 197] on textarea "**********" at bounding box center [334, 216] width 538 height 108
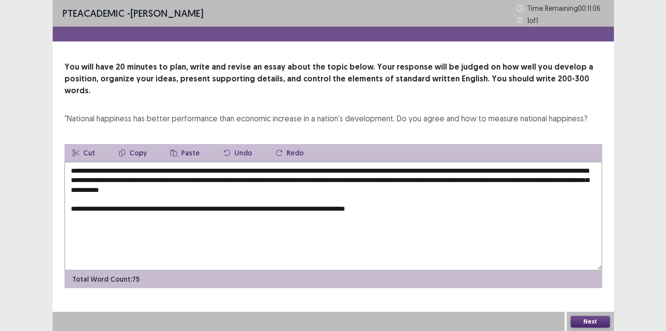
click at [359, 198] on textarea "**********" at bounding box center [334, 216] width 538 height 108
click at [356, 194] on textarea "**********" at bounding box center [334, 216] width 538 height 108
click at [357, 194] on textarea "**********" at bounding box center [334, 216] width 538 height 108
click at [418, 199] on textarea "**********" at bounding box center [334, 216] width 538 height 108
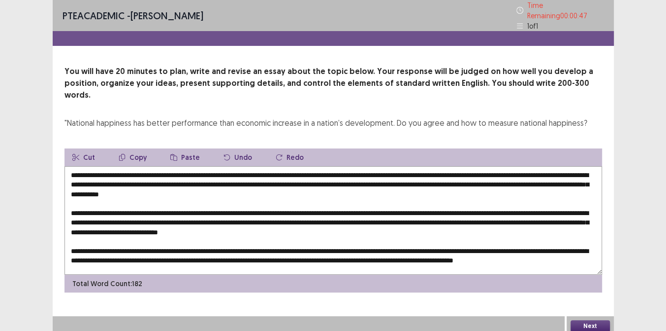
scroll to position [19, 0]
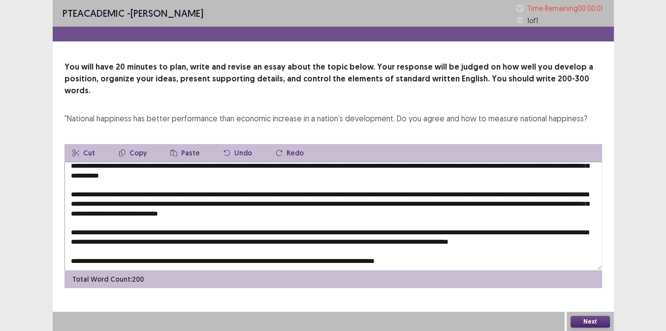
type textarea "**********"
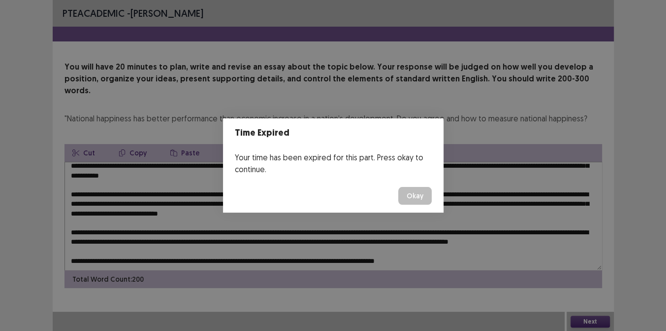
click at [417, 195] on button "Okay" at bounding box center [414, 196] width 33 height 18
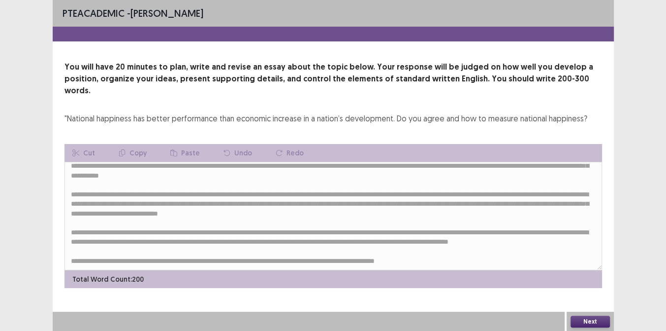
click at [577, 317] on button "Next" at bounding box center [590, 321] width 39 height 12
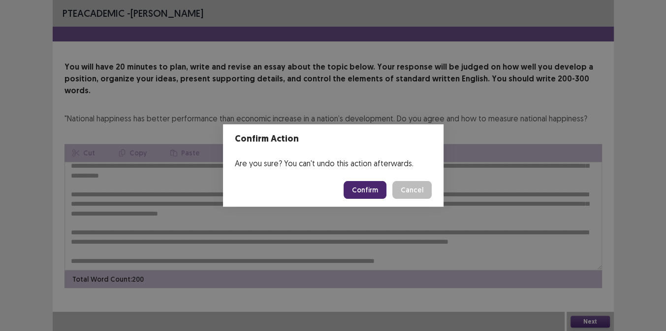
click at [364, 193] on button "Confirm" at bounding box center [365, 190] width 43 height 18
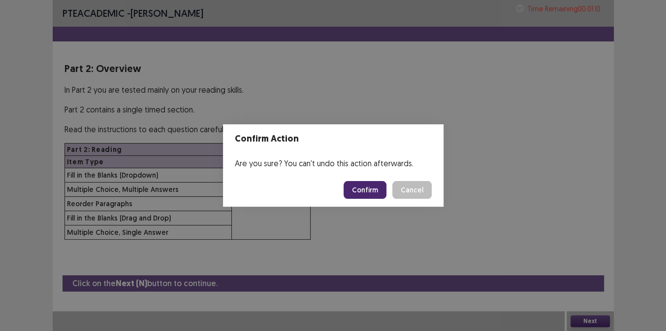
click at [364, 187] on button "Confirm" at bounding box center [365, 190] width 43 height 18
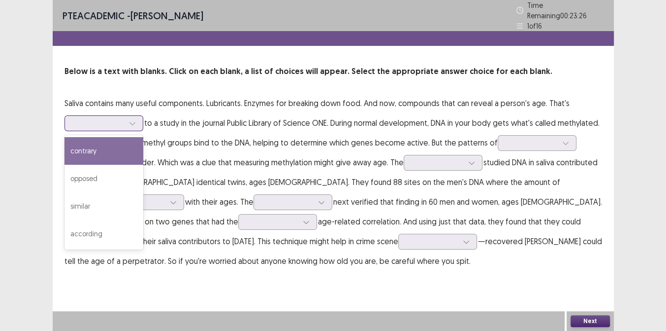
click at [140, 115] on div at bounding box center [104, 123] width 79 height 16
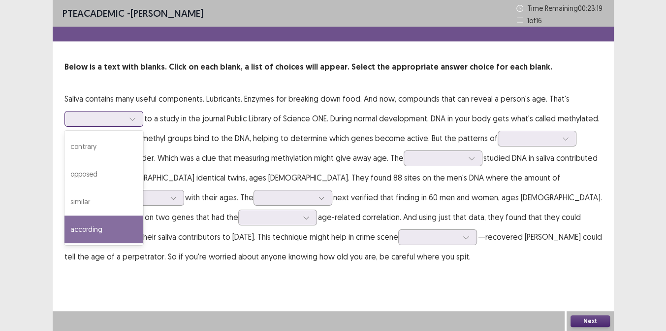
click at [109, 224] on div "according" at bounding box center [104, 229] width 79 height 28
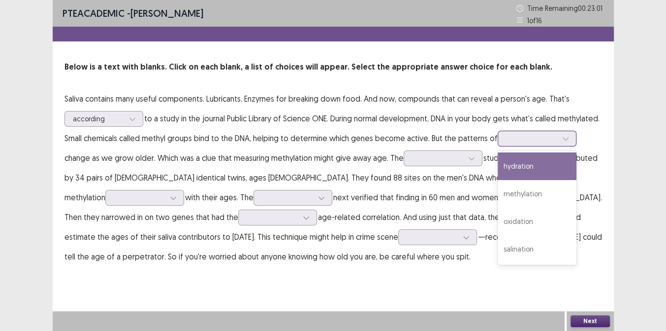
click at [563, 142] on icon at bounding box center [566, 138] width 7 height 7
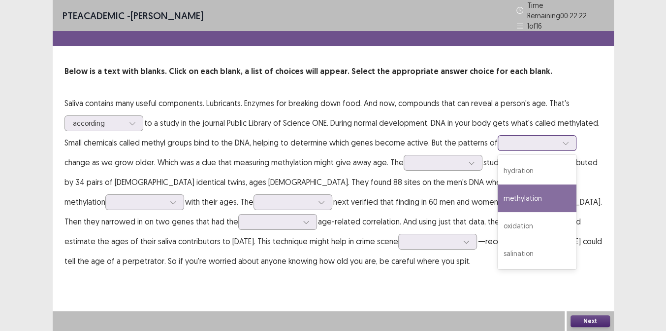
click at [498, 212] on div "methylation" at bounding box center [537, 198] width 79 height 28
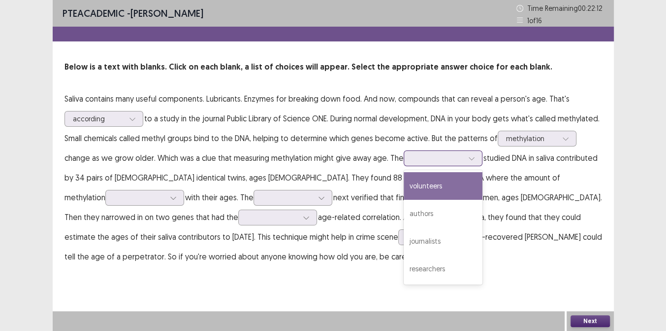
click at [475, 161] on icon at bounding box center [471, 158] width 7 height 7
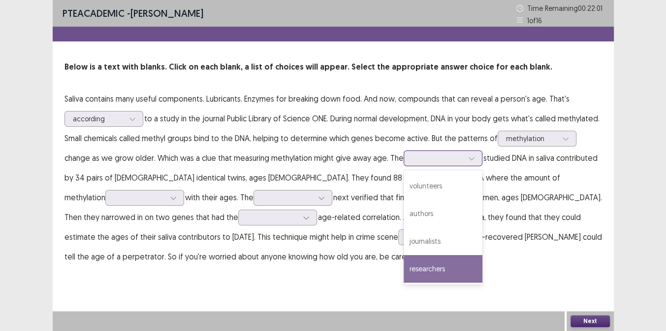
click at [483, 268] on div "researchers" at bounding box center [443, 269] width 79 height 28
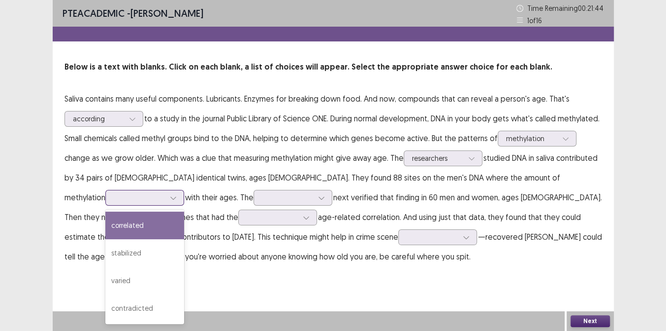
click at [170, 199] on icon at bounding box center [173, 197] width 7 height 7
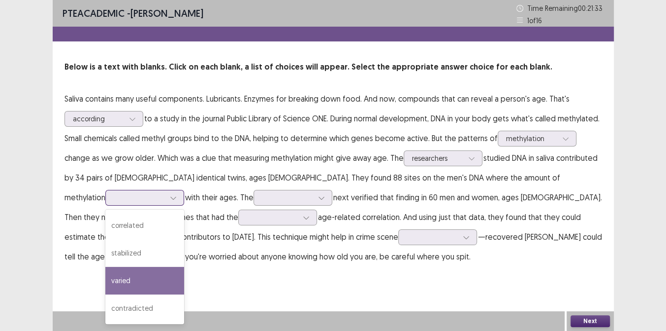
click at [105, 268] on div "varied" at bounding box center [144, 280] width 79 height 28
click at [166, 199] on div at bounding box center [173, 197] width 15 height 15
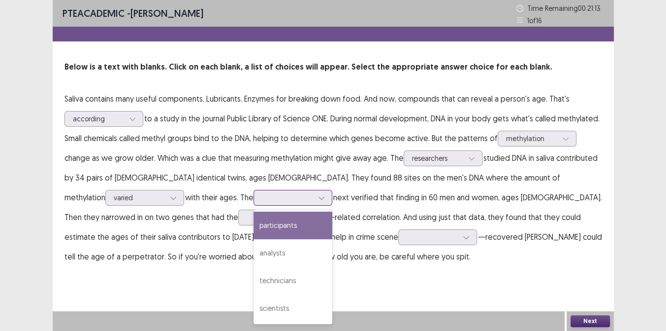
click at [265, 199] on div at bounding box center [287, 197] width 51 height 9
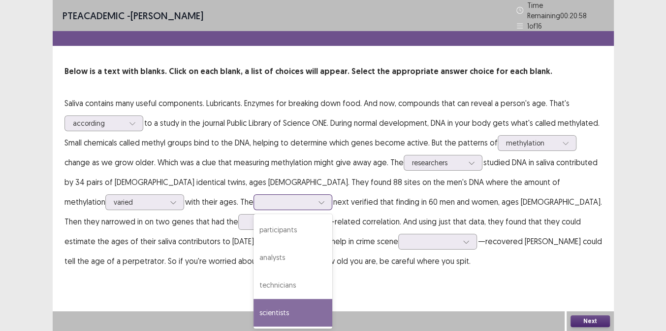
click at [254, 311] on div "scientists" at bounding box center [293, 312] width 79 height 28
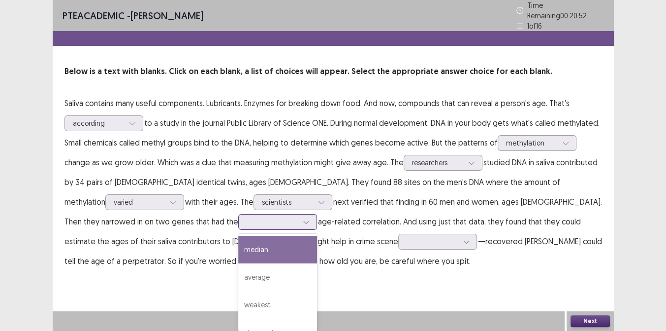
click at [247, 217] on div at bounding box center [272, 221] width 51 height 9
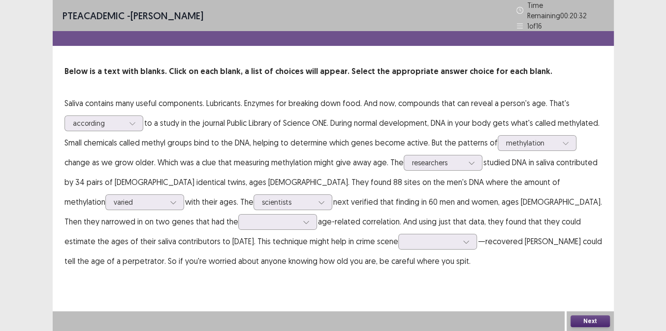
click at [532, 260] on p "Saliva contains many useful components. Lubricants. Enzymes for breaking down f…" at bounding box center [334, 181] width 538 height 177
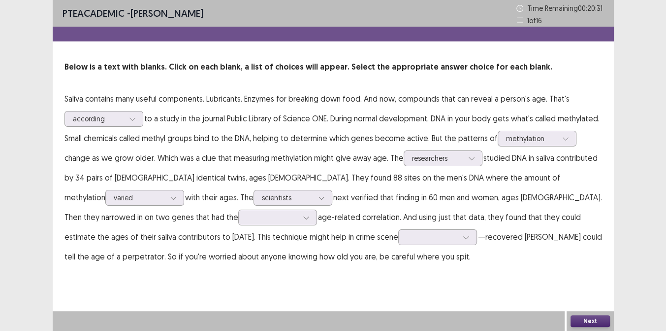
click at [579, 261] on p "Saliva contains many useful components. Lubricants. Enzymes for breaking down f…" at bounding box center [334, 177] width 538 height 177
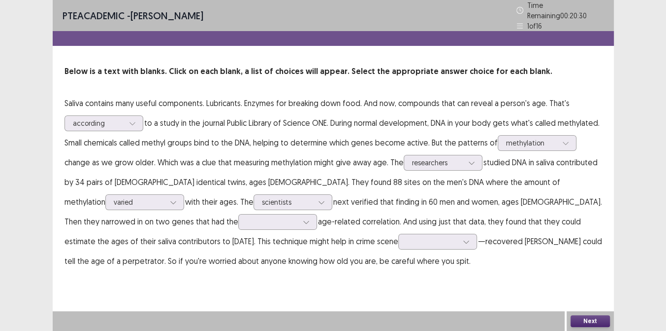
click at [570, 259] on p "Saliva contains many useful components. Lubricants. Enzymes for breaking down f…" at bounding box center [334, 181] width 538 height 177
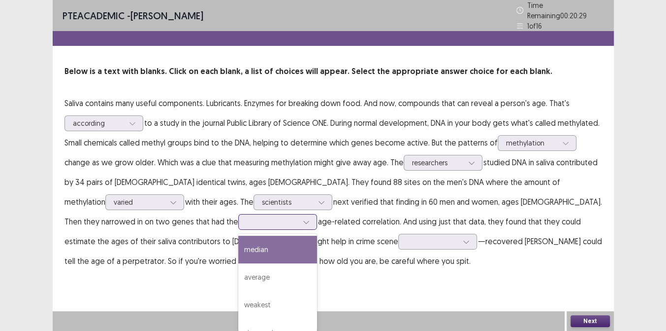
click at [247, 220] on div at bounding box center [272, 221] width 51 height 9
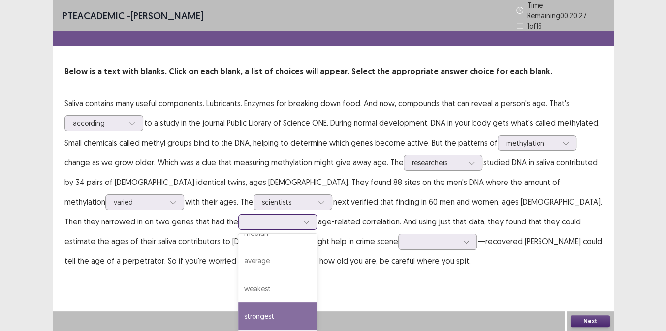
scroll to position [0, 0]
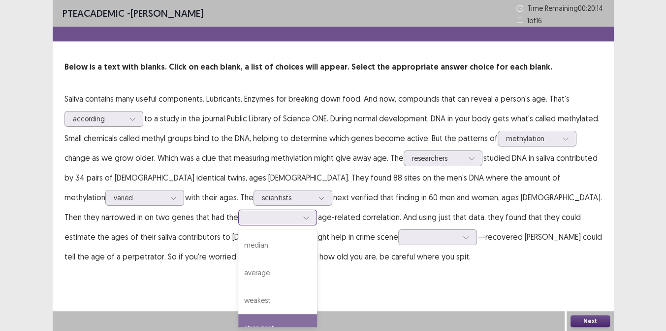
click at [238, 322] on div "strongest" at bounding box center [277, 328] width 79 height 28
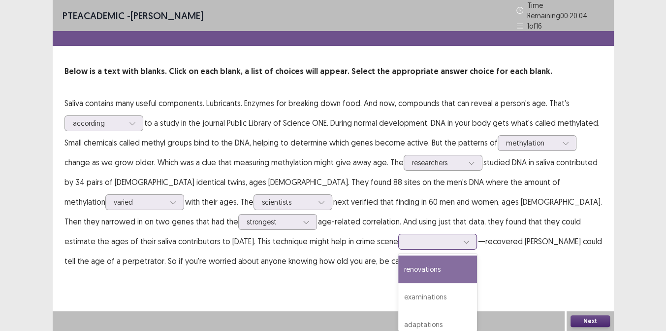
click at [407, 236] on div at bounding box center [432, 240] width 51 height 9
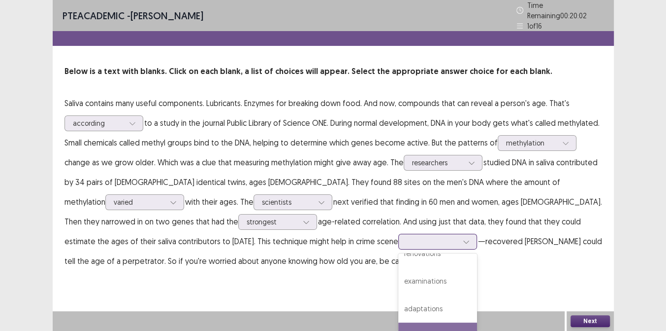
scroll to position [36, 0]
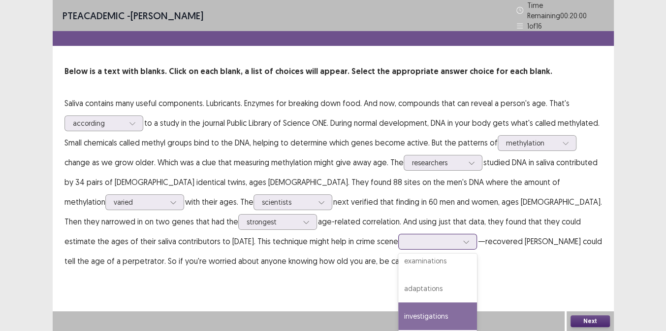
click at [398, 308] on div "investigations" at bounding box center [437, 316] width 79 height 28
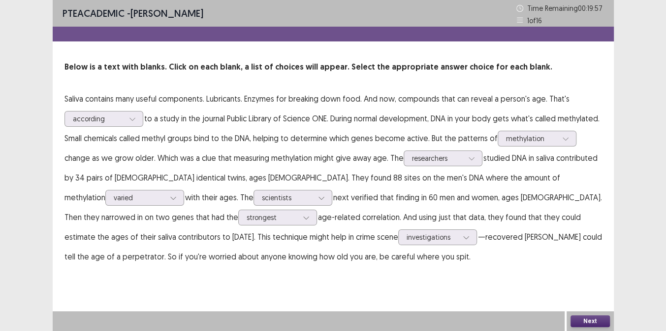
click at [584, 321] on button "Next" at bounding box center [590, 321] width 39 height 12
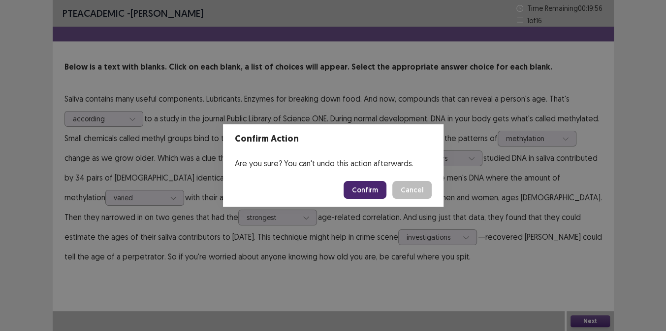
click at [369, 192] on button "Confirm" at bounding box center [365, 190] width 43 height 18
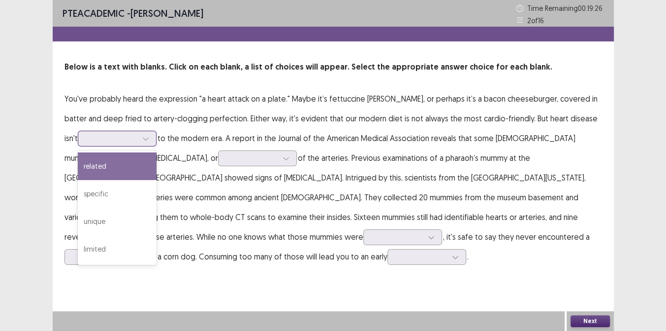
click at [142, 141] on icon at bounding box center [145, 138] width 7 height 7
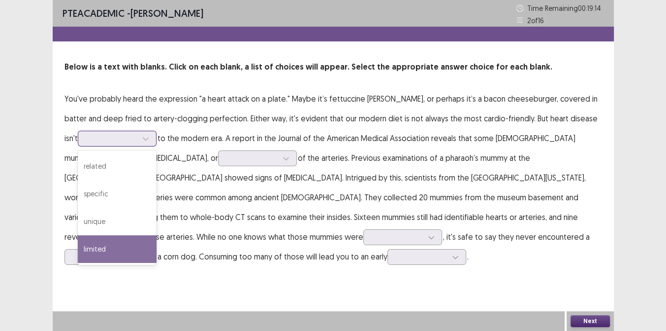
click at [92, 238] on div "limited" at bounding box center [117, 249] width 79 height 28
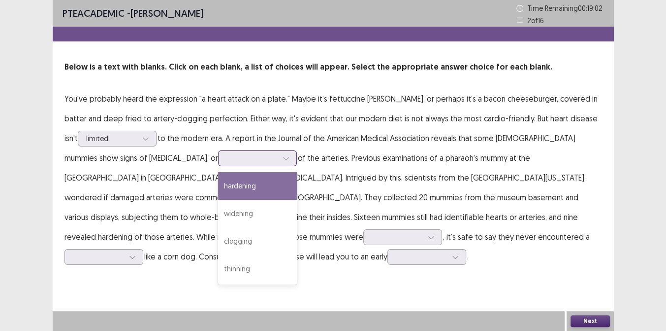
click at [227, 163] on div at bounding box center [252, 157] width 51 height 9
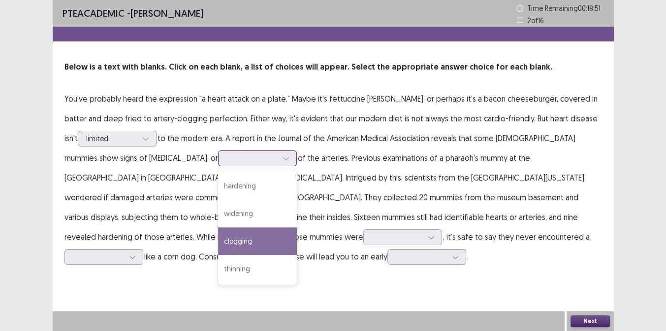
click at [218, 236] on div "clogging" at bounding box center [257, 241] width 79 height 28
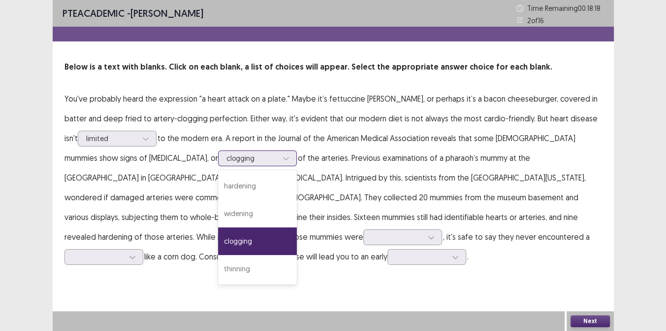
click at [227, 162] on div at bounding box center [252, 157] width 51 height 9
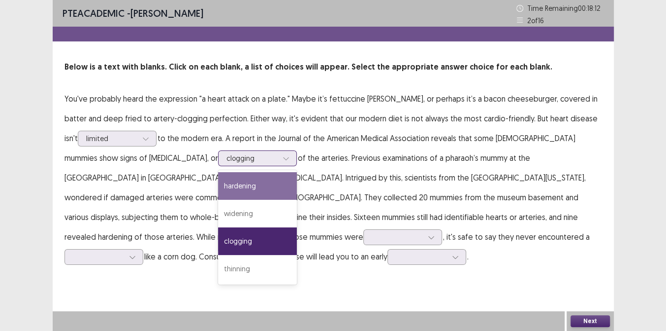
click at [218, 184] on div "hardening" at bounding box center [257, 186] width 79 height 28
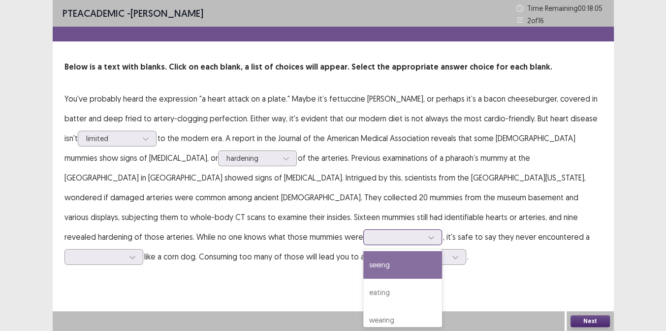
click at [428, 238] on icon at bounding box center [431, 236] width 7 height 7
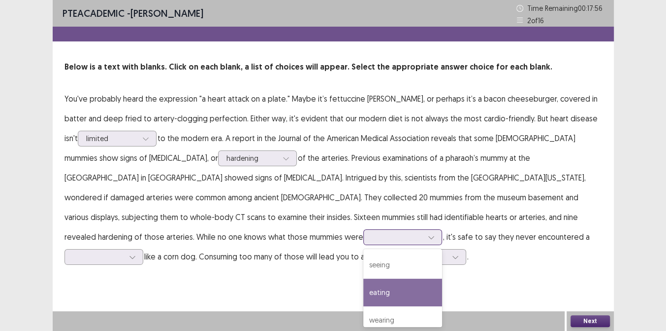
scroll to position [16, 0]
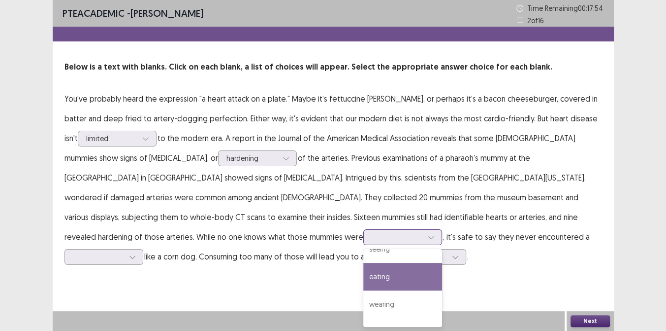
click at [364, 275] on div "eating" at bounding box center [403, 277] width 79 height 28
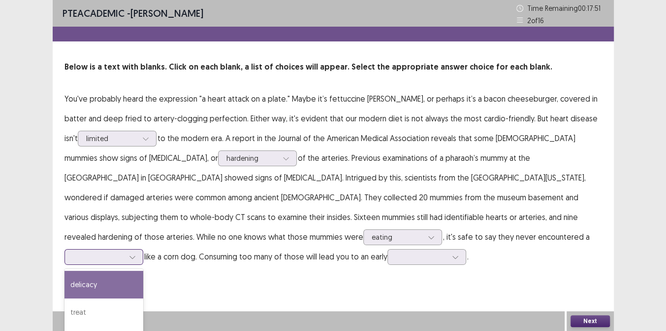
click at [124, 252] on div at bounding box center [98, 256] width 51 height 9
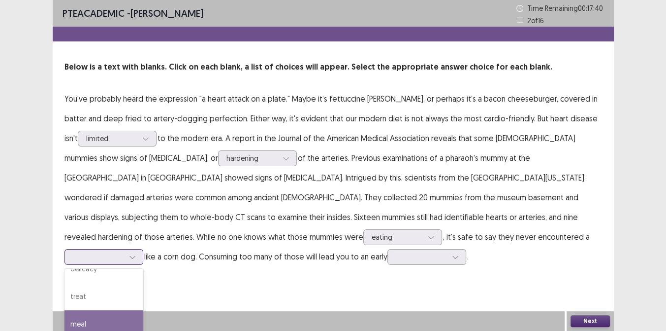
scroll to position [36, 0]
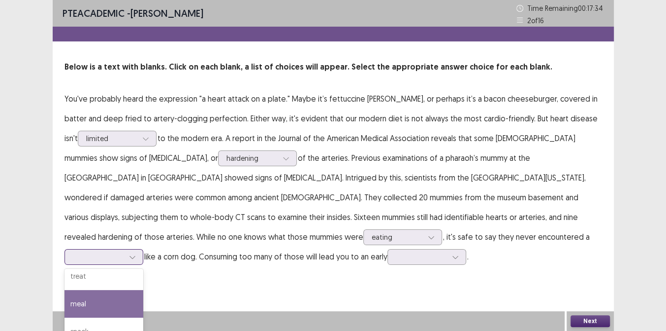
click at [143, 295] on div "meal" at bounding box center [104, 304] width 79 height 28
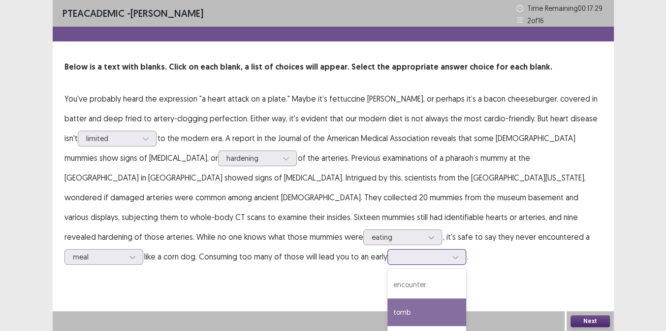
scroll to position [52, 0]
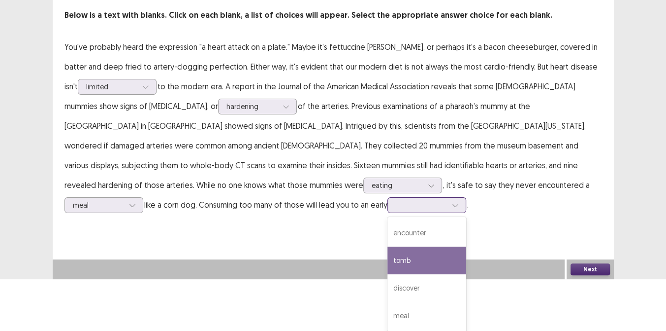
click at [388, 213] on div "4 results available. Use Up and Down to choose options, press Enter to select t…" at bounding box center [427, 205] width 79 height 16
click at [388, 262] on div "tomb" at bounding box center [427, 260] width 79 height 28
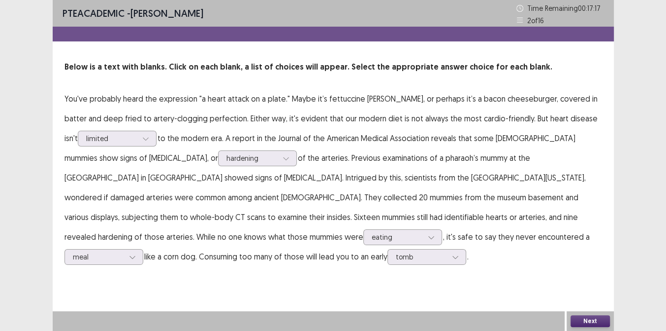
click at [587, 324] on button "Next" at bounding box center [590, 321] width 39 height 12
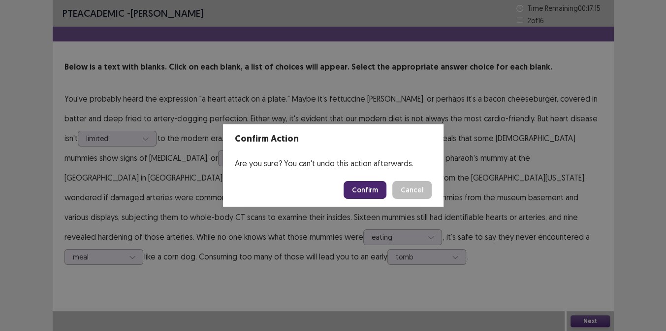
click at [366, 195] on button "Confirm" at bounding box center [365, 190] width 43 height 18
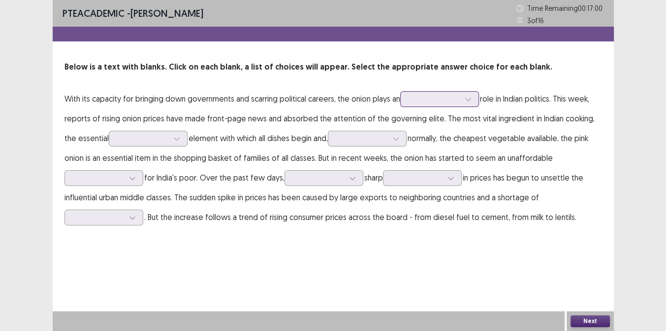
click at [428, 101] on div at bounding box center [434, 98] width 51 height 9
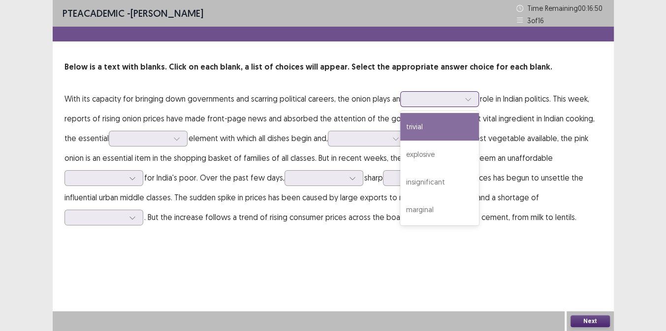
click at [420, 125] on div "trivial" at bounding box center [439, 127] width 79 height 28
click at [436, 96] on div at bounding box center [434, 98] width 51 height 9
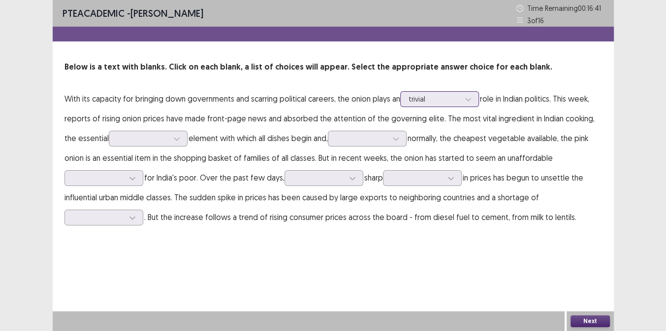
click at [436, 96] on div at bounding box center [434, 98] width 51 height 9
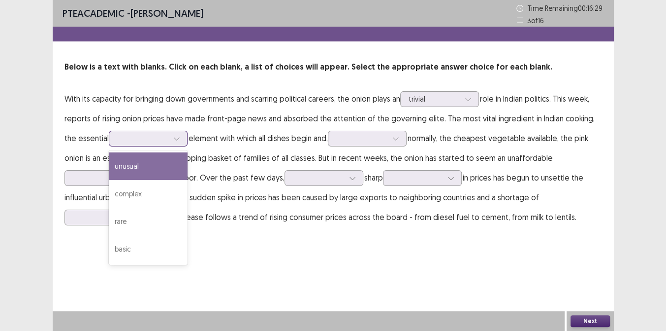
click at [153, 138] on div at bounding box center [142, 137] width 51 height 9
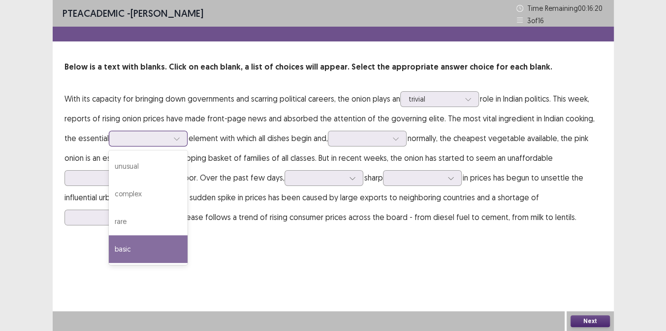
click at [126, 239] on div "basic" at bounding box center [148, 249] width 79 height 28
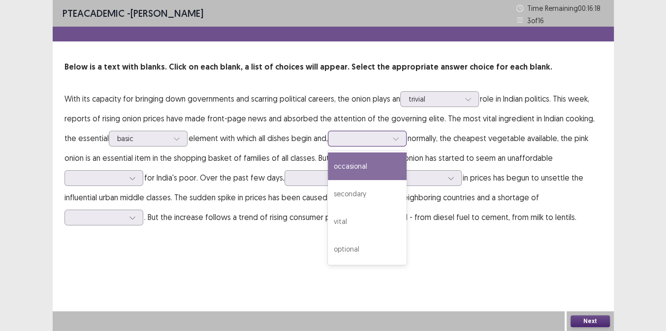
click at [380, 142] on div at bounding box center [361, 137] width 53 height 11
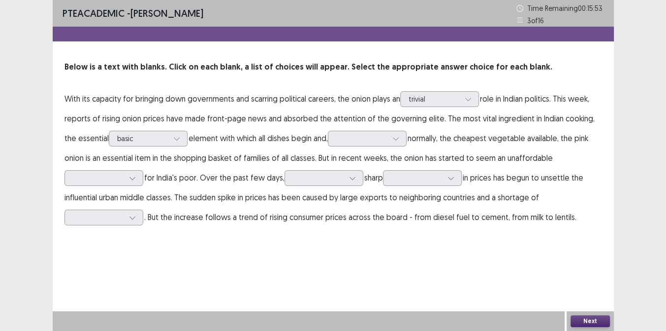
click at [461, 153] on p "With its capacity for bringing down governments and scarring political careers,…" at bounding box center [334, 158] width 538 height 138
click at [135, 174] on div at bounding box center [132, 177] width 15 height 15
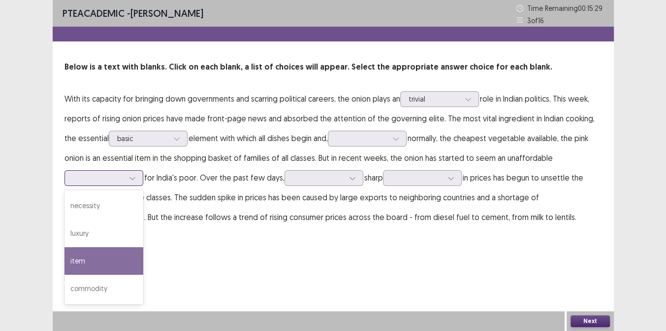
click at [101, 270] on div "item" at bounding box center [104, 261] width 79 height 28
click at [120, 173] on div at bounding box center [98, 177] width 51 height 9
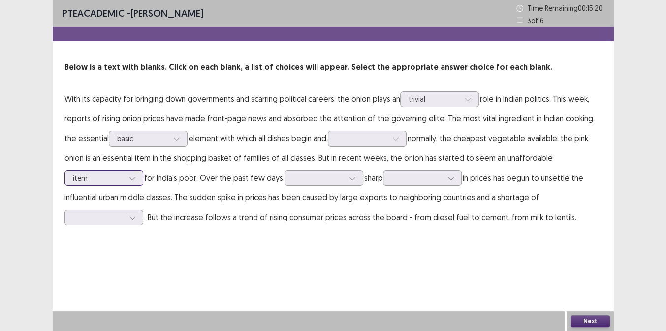
click at [120, 173] on div at bounding box center [98, 177] width 51 height 9
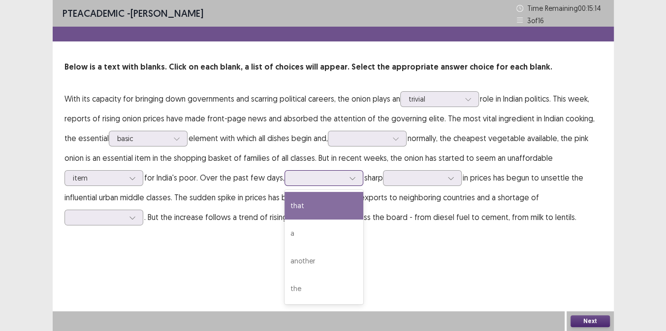
click at [336, 176] on div at bounding box center [318, 177] width 51 height 9
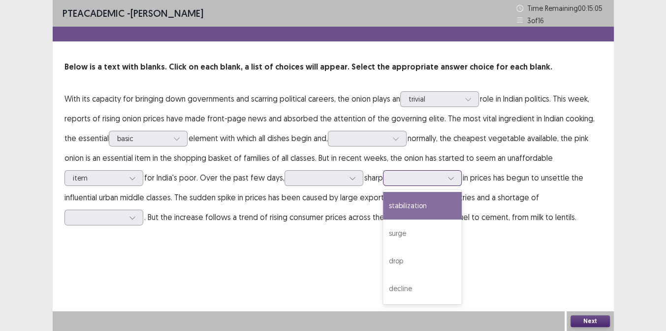
click at [443, 175] on div at bounding box center [417, 177] width 51 height 9
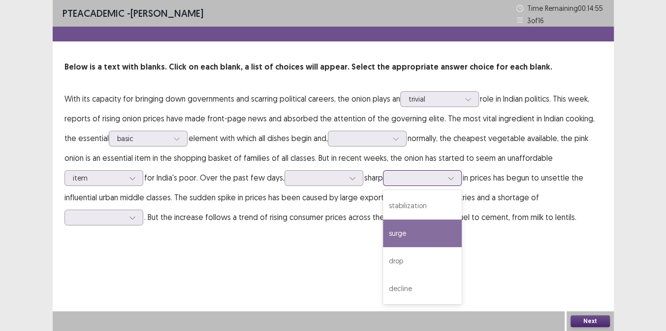
click at [427, 230] on div "surge" at bounding box center [422, 233] width 79 height 28
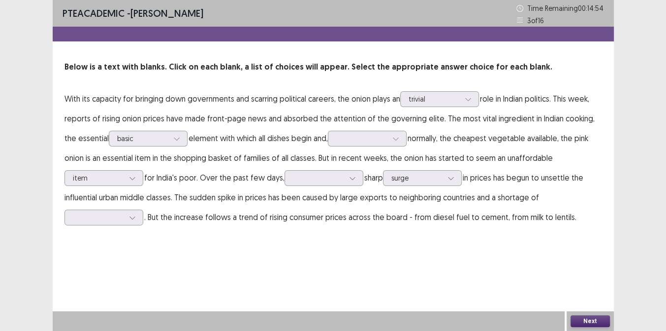
click at [320, 167] on p "With its capacity for bringing down governments and scarring political careers,…" at bounding box center [334, 158] width 538 height 138
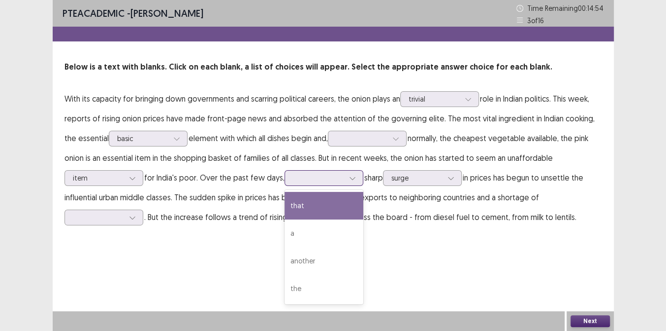
click at [327, 176] on div at bounding box center [318, 177] width 51 height 9
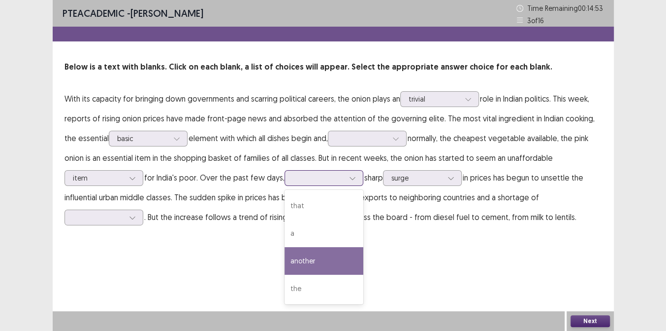
click at [307, 253] on div "another" at bounding box center [324, 261] width 79 height 28
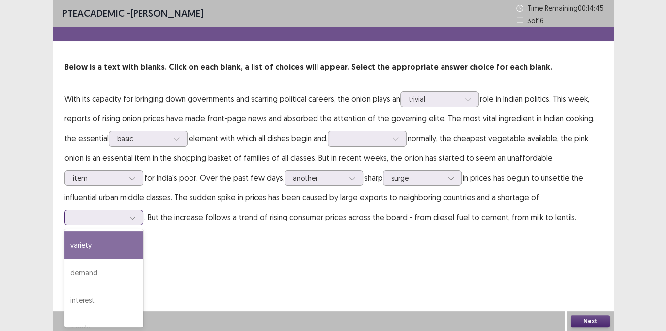
click at [129, 216] on icon at bounding box center [132, 217] width 7 height 7
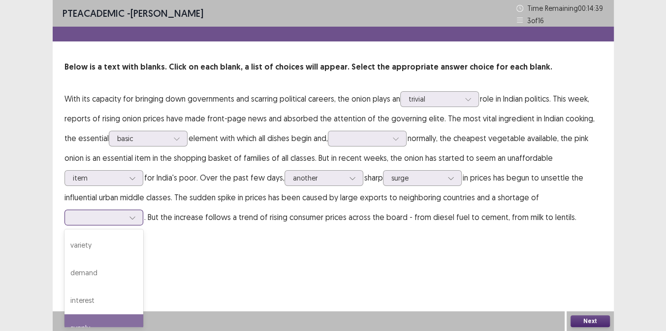
scroll to position [16, 0]
click at [81, 307] on div "supply" at bounding box center [104, 312] width 79 height 28
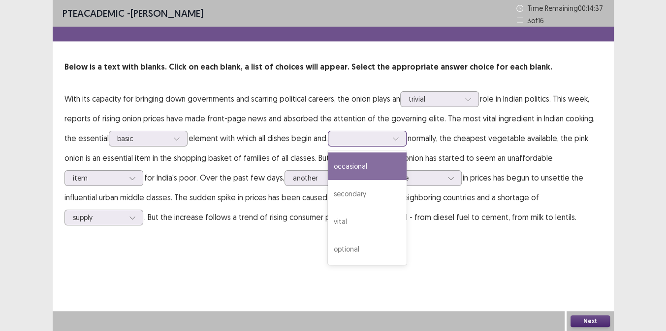
click at [360, 141] on div at bounding box center [361, 137] width 51 height 9
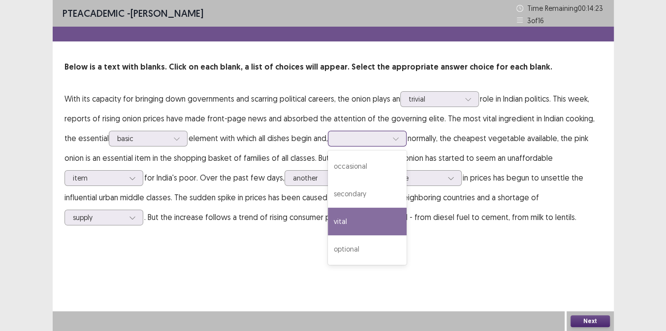
click at [348, 233] on div "vital" at bounding box center [367, 221] width 79 height 28
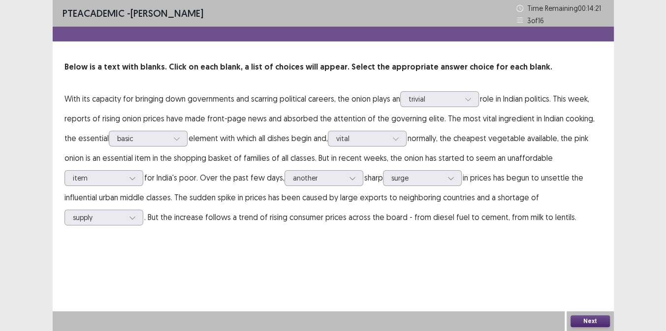
click at [593, 316] on button "Next" at bounding box center [590, 321] width 39 height 12
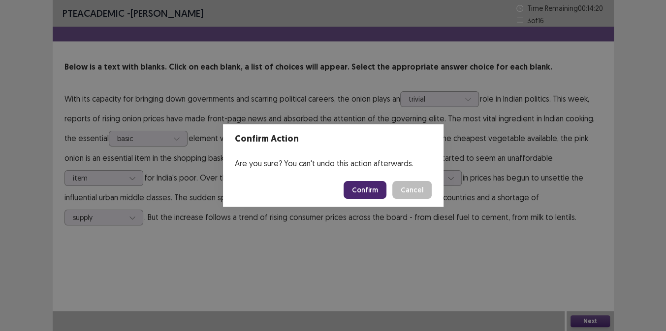
click at [363, 191] on button "Confirm" at bounding box center [365, 190] width 43 height 18
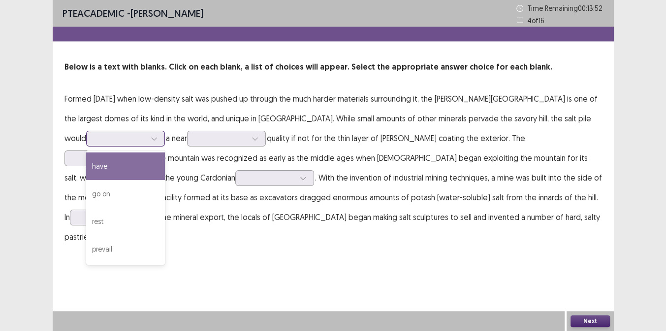
click at [140, 134] on div at bounding box center [125, 139] width 79 height 16
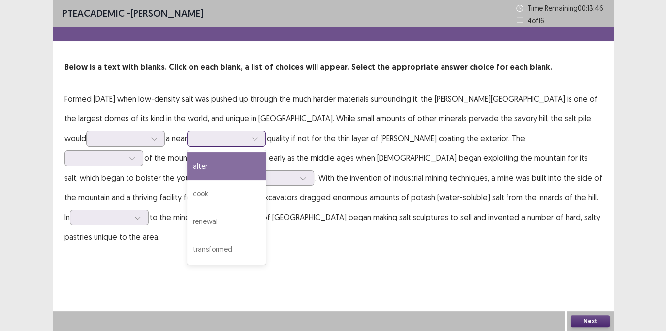
click at [252, 137] on icon at bounding box center [255, 138] width 7 height 7
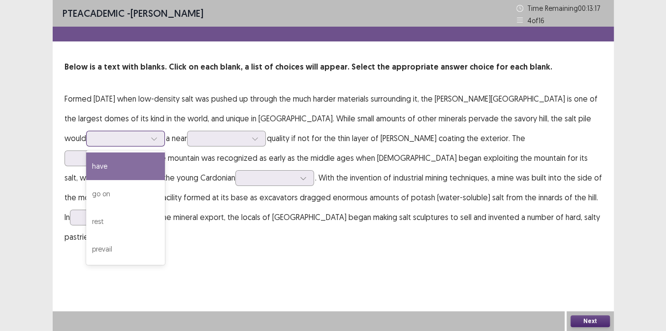
click at [121, 136] on div at bounding box center [120, 137] width 51 height 9
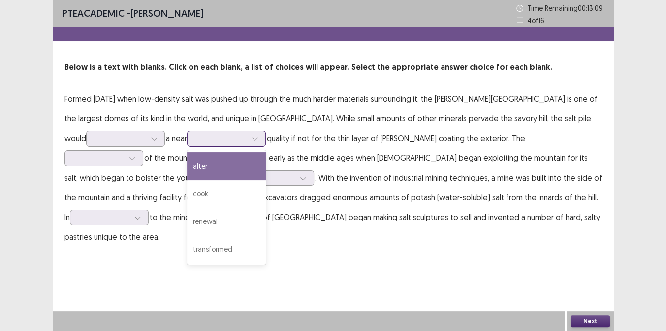
click at [252, 139] on icon at bounding box center [255, 138] width 7 height 7
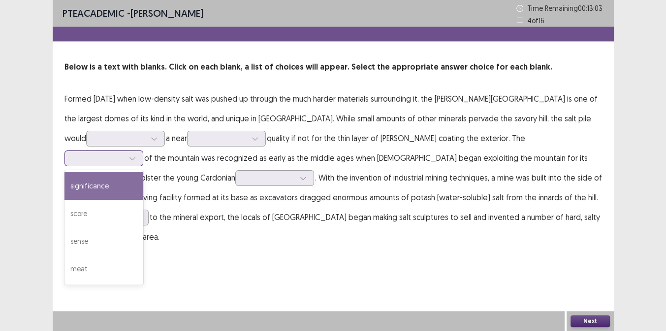
click at [124, 153] on div at bounding box center [98, 157] width 51 height 9
click at [143, 172] on div "significance" at bounding box center [104, 186] width 79 height 28
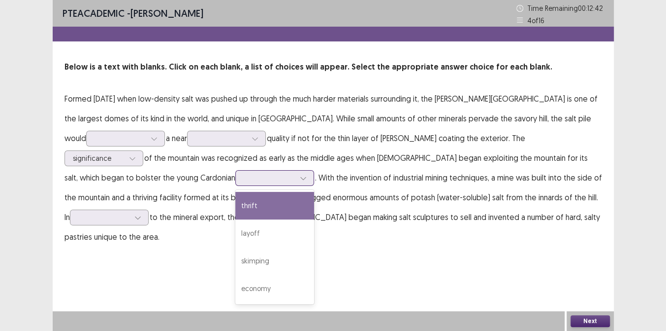
click at [296, 179] on div at bounding box center [303, 177] width 15 height 15
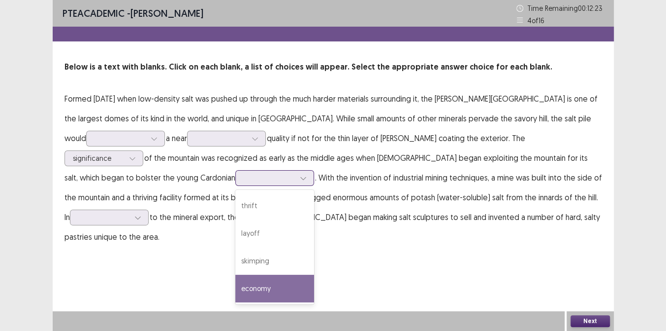
click at [235, 275] on div "economy" at bounding box center [274, 288] width 79 height 28
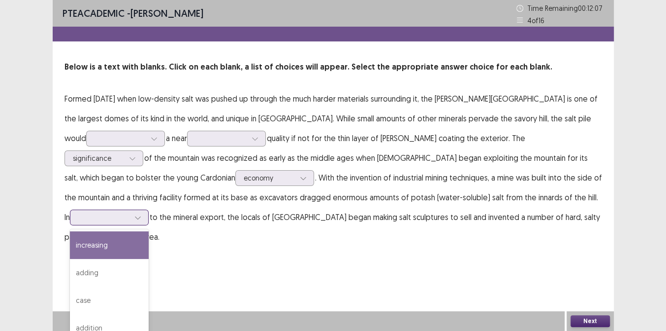
click at [130, 212] on div at bounding box center [103, 216] width 51 height 9
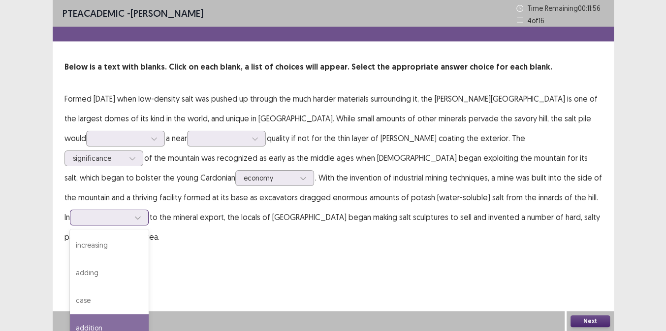
click at [149, 314] on div "addition" at bounding box center [109, 328] width 79 height 28
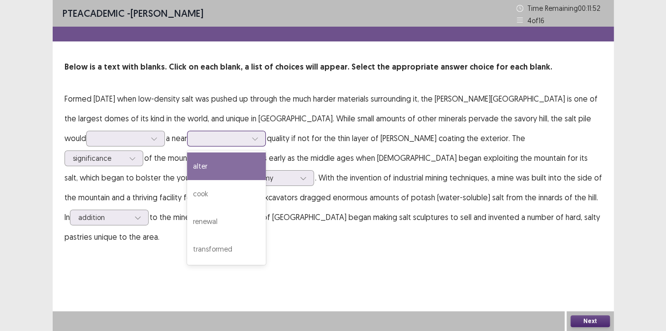
click at [222, 137] on div at bounding box center [221, 137] width 51 height 9
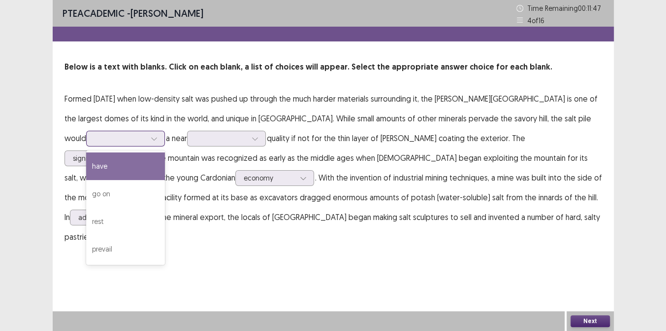
click at [95, 133] on div at bounding box center [120, 137] width 51 height 9
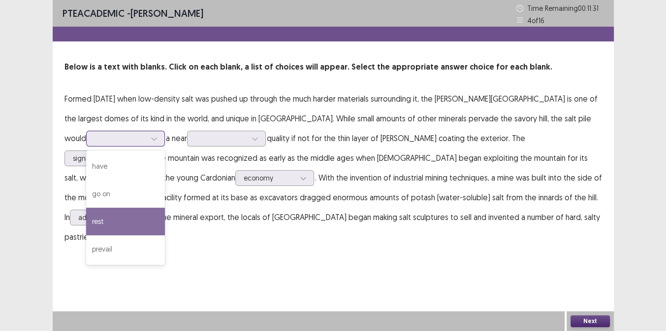
click at [96, 218] on div "rest" at bounding box center [125, 221] width 79 height 28
click at [147, 138] on div at bounding box center [154, 138] width 15 height 15
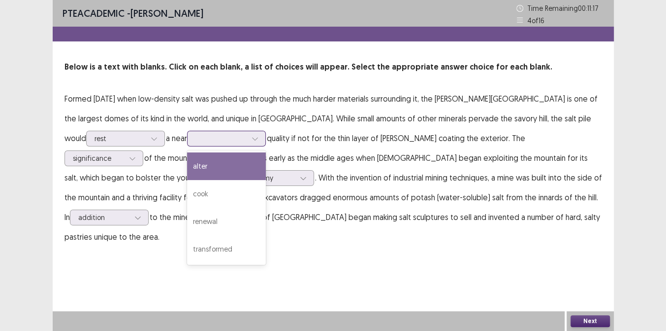
click at [226, 133] on div at bounding box center [221, 137] width 51 height 9
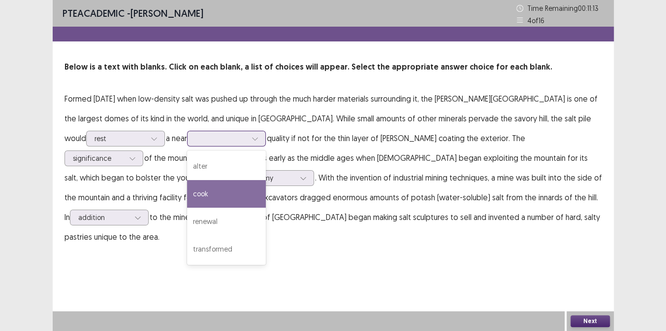
click at [205, 194] on div "cook" at bounding box center [226, 194] width 79 height 28
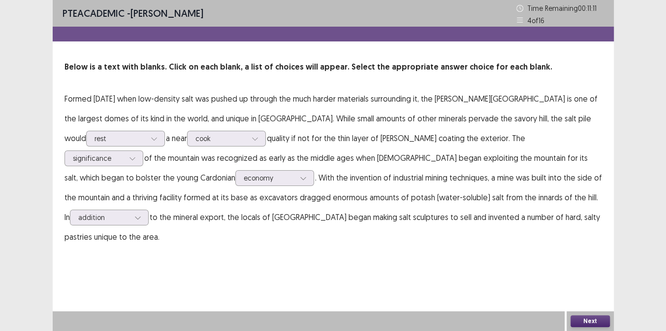
click at [595, 321] on button "Next" at bounding box center [590, 321] width 39 height 12
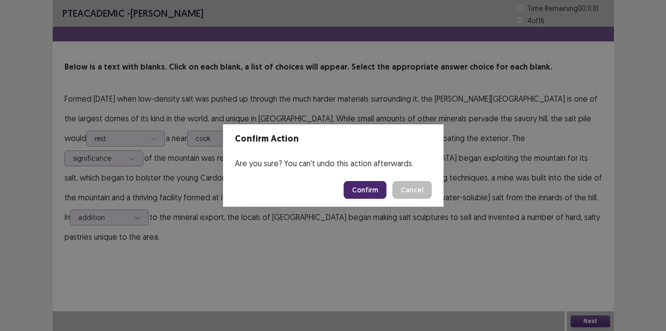
click at [363, 192] on button "Confirm" at bounding box center [365, 190] width 43 height 18
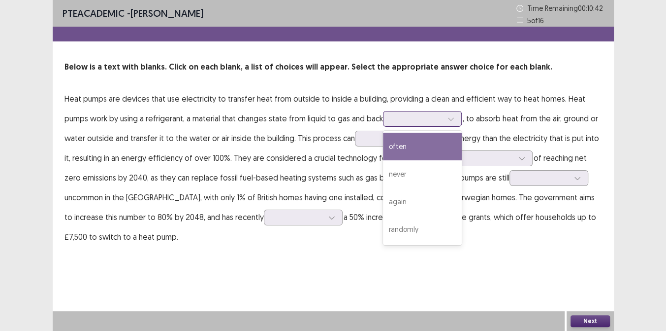
click at [434, 117] on div at bounding box center [417, 118] width 51 height 9
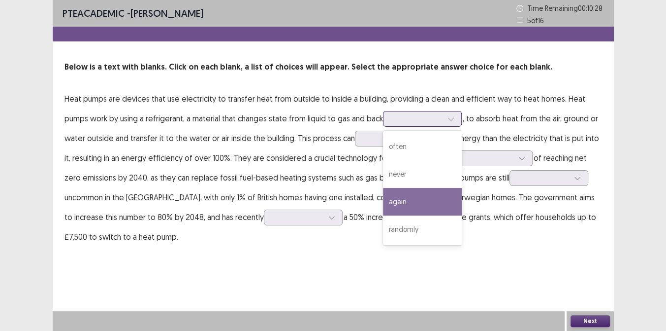
click at [416, 199] on div "again" at bounding box center [422, 202] width 79 height 28
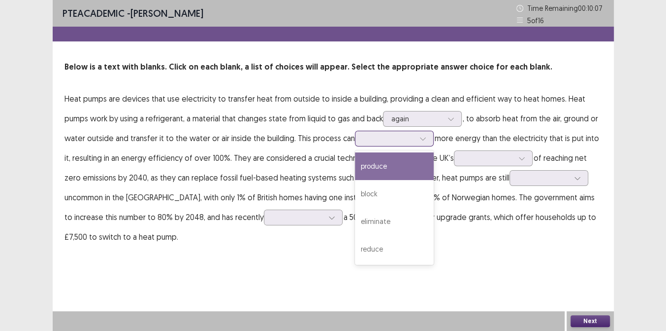
click at [408, 141] on div at bounding box center [389, 137] width 51 height 9
click at [402, 170] on div "produce" at bounding box center [394, 166] width 79 height 28
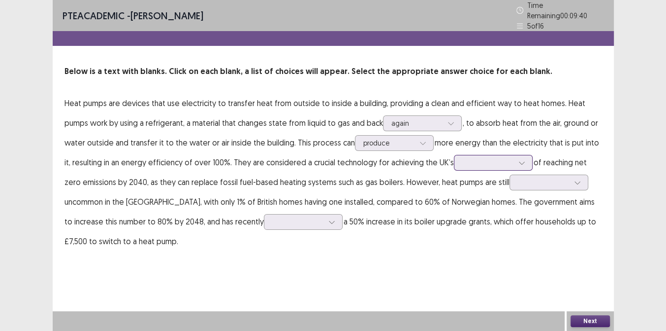
click at [508, 164] on div at bounding box center [488, 162] width 53 height 11
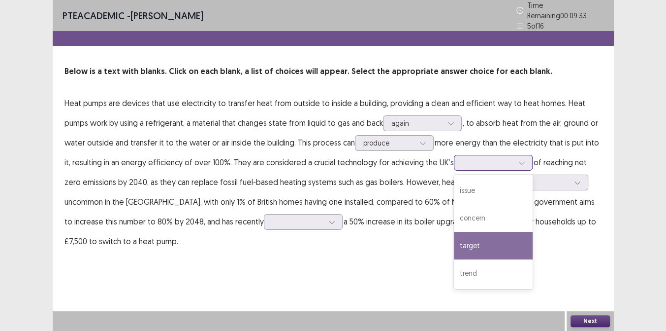
click at [479, 234] on div "target" at bounding box center [493, 246] width 79 height 28
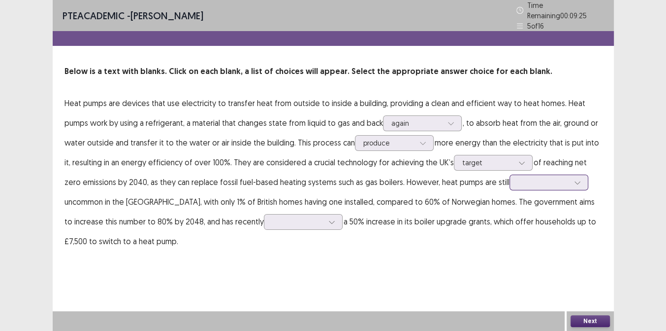
click at [563, 183] on div at bounding box center [543, 181] width 53 height 11
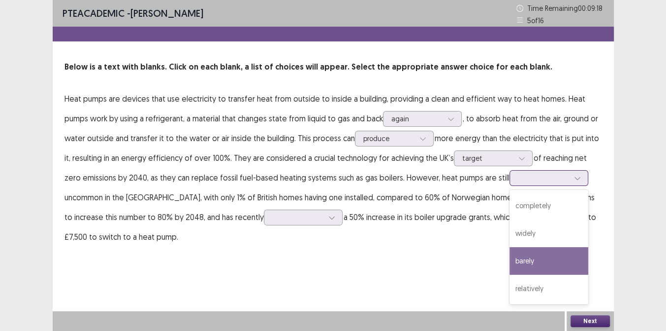
click at [539, 258] on div "barely" at bounding box center [549, 261] width 79 height 28
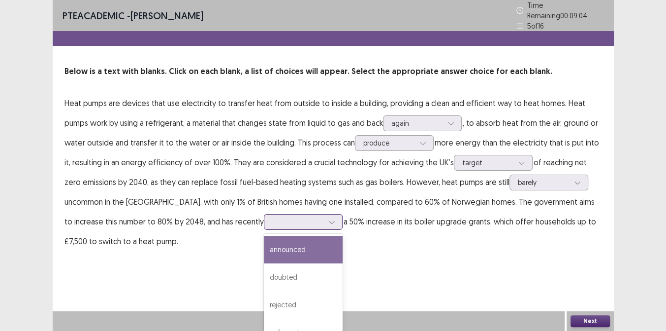
click at [272, 217] on div at bounding box center [297, 221] width 51 height 9
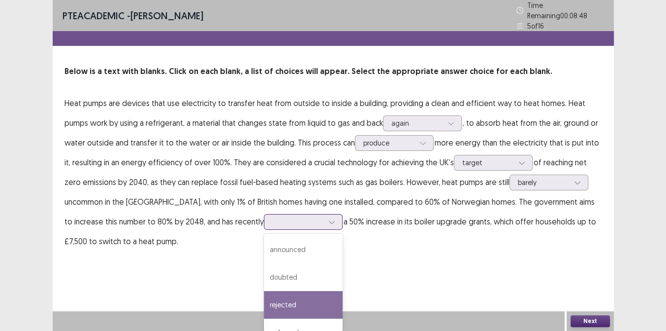
click at [264, 309] on div "rejected" at bounding box center [303, 305] width 79 height 28
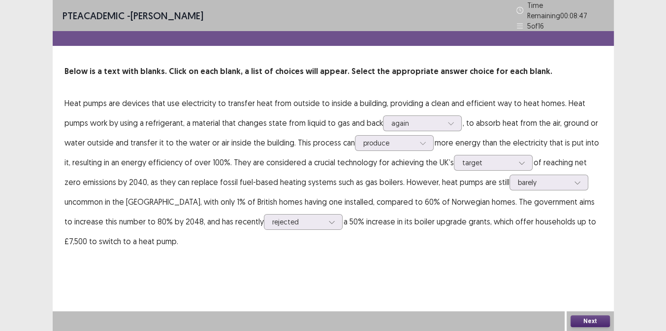
click at [243, 226] on p "Heat pumps are devices that use electricity to transfer heat from outside to in…" at bounding box center [334, 172] width 538 height 158
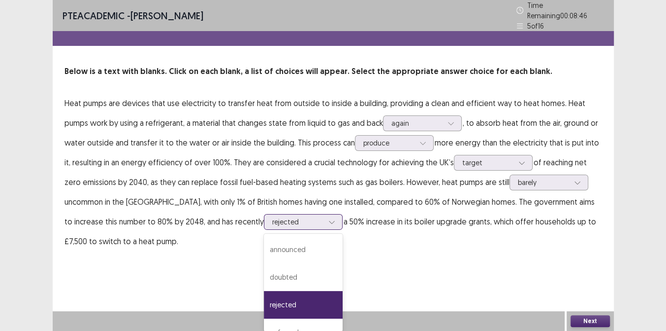
click at [272, 221] on div at bounding box center [297, 221] width 51 height 9
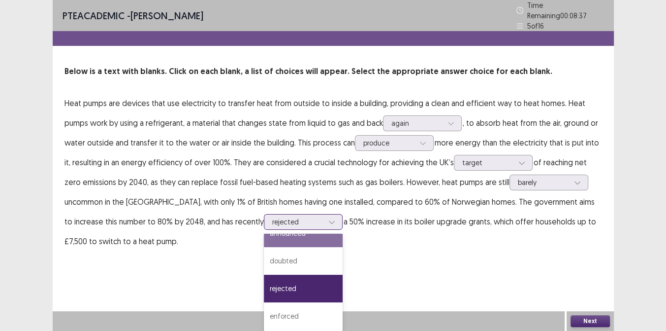
click at [264, 232] on div "announced" at bounding box center [303, 233] width 79 height 28
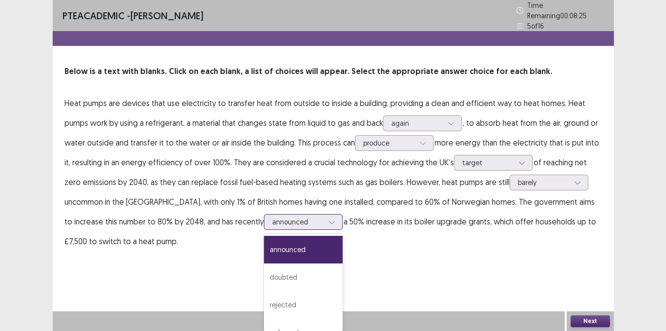
click at [272, 219] on div at bounding box center [297, 221] width 51 height 9
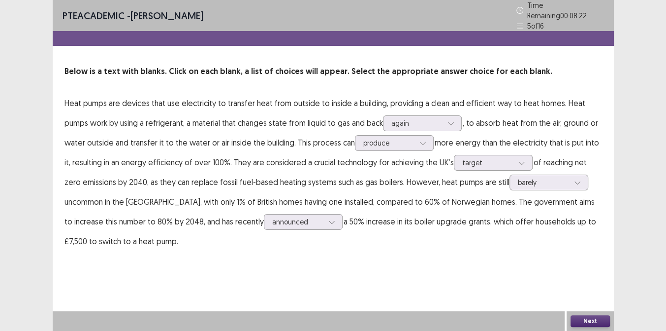
click at [597, 320] on button "Next" at bounding box center [590, 321] width 39 height 12
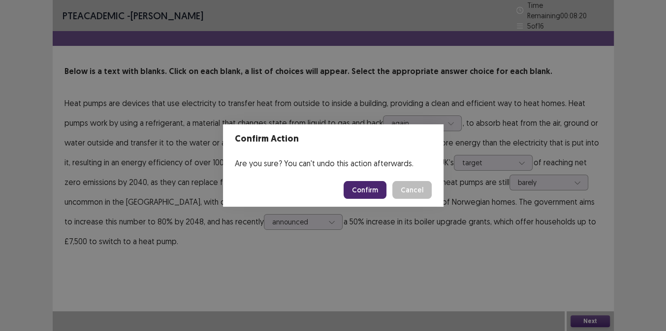
click at [366, 192] on button "Confirm" at bounding box center [365, 190] width 43 height 18
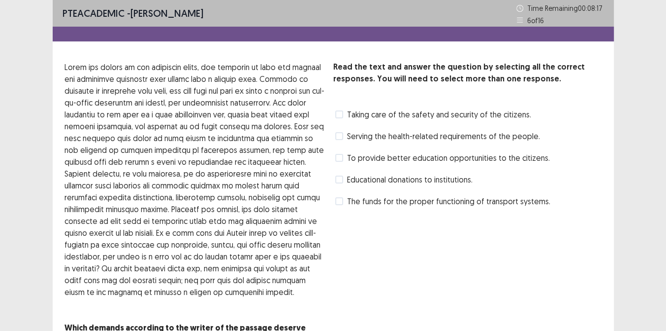
click at [342, 136] on span at bounding box center [339, 136] width 8 height 8
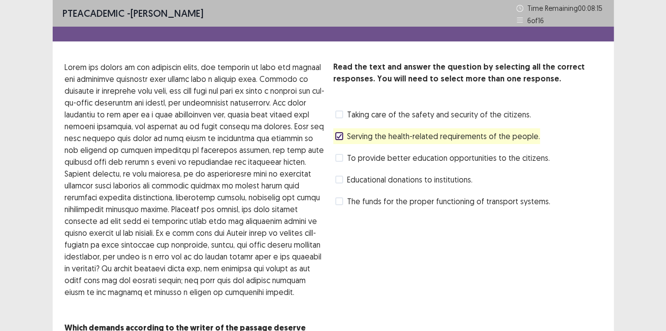
click at [566, 308] on div "Read the text and answer the question by selecting all the correct responses. Y…" at bounding box center [467, 203] width 269 height 285
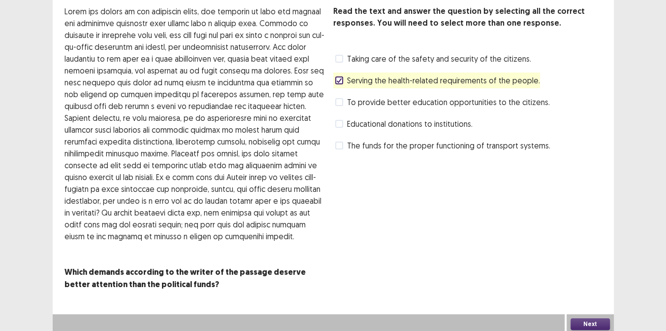
scroll to position [58, 0]
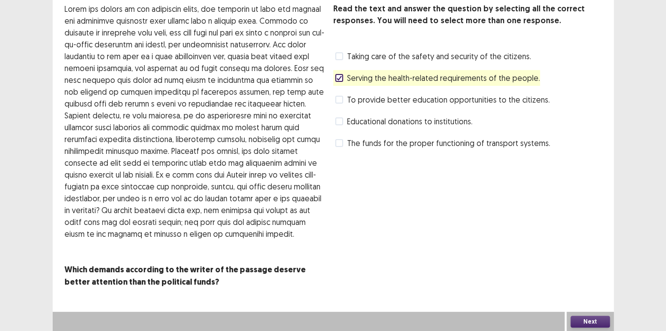
click at [577, 319] on button "Next" at bounding box center [590, 321] width 39 height 12
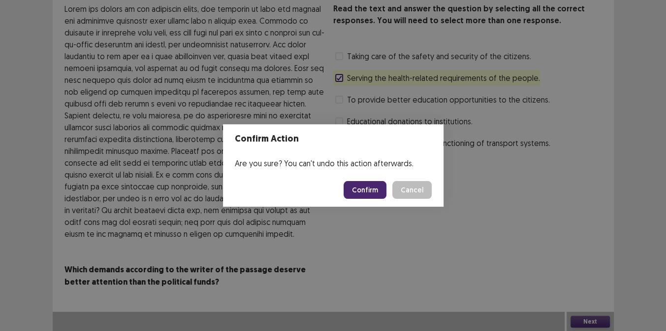
click at [361, 191] on button "Confirm" at bounding box center [365, 190] width 43 height 18
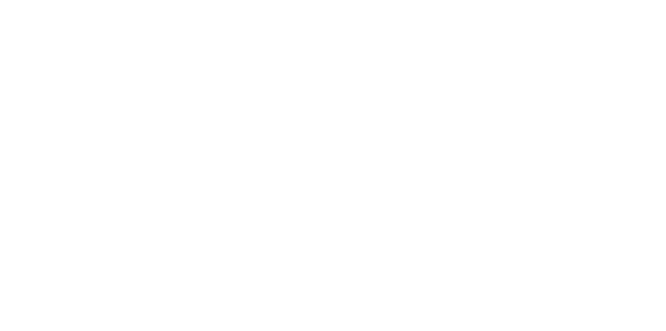
scroll to position [0, 0]
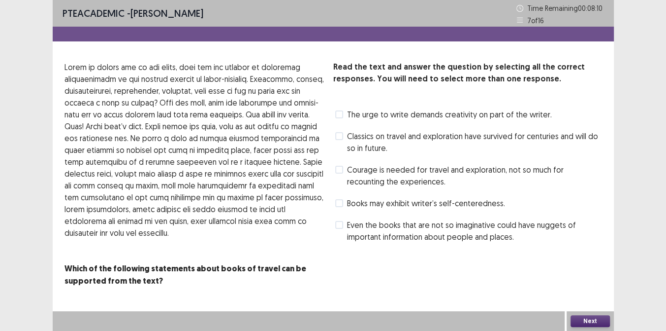
click at [337, 112] on span at bounding box center [339, 114] width 8 height 8
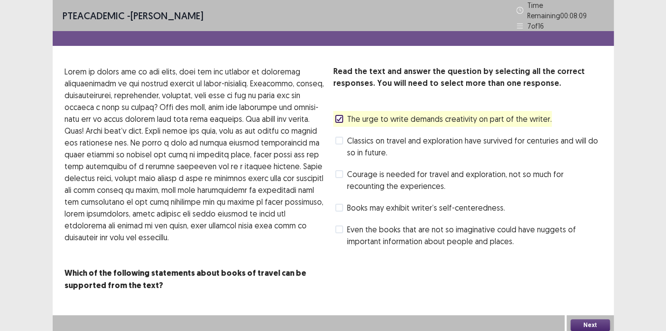
click at [585, 321] on button "Next" at bounding box center [590, 325] width 39 height 12
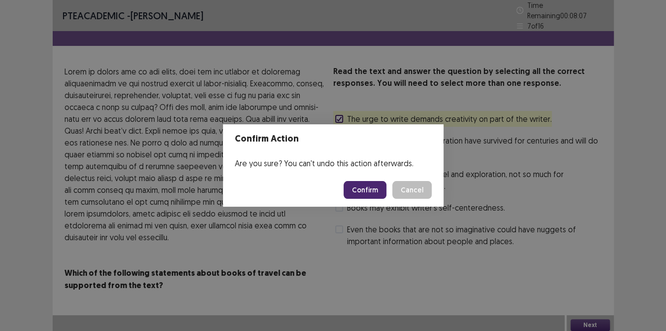
click at [366, 192] on button "Confirm" at bounding box center [365, 190] width 43 height 18
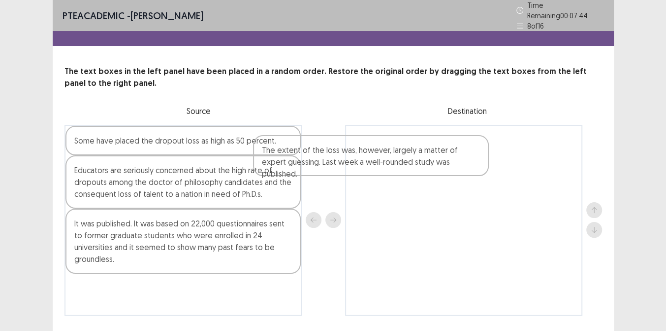
drag, startPoint x: 205, startPoint y: 142, endPoint x: 398, endPoint y: 155, distance: 193.0
click at [398, 155] on div "The extent of the loss was, however, largely a matter of expert guessing. Last …" at bounding box center [334, 220] width 538 height 191
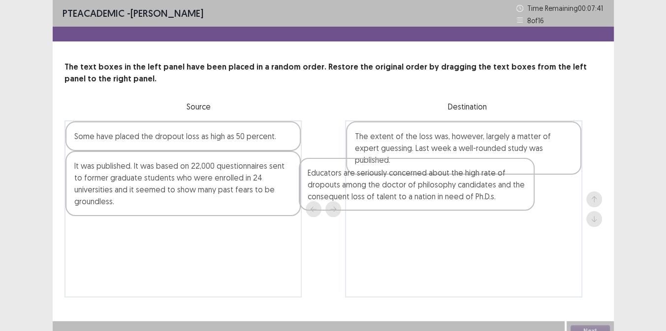
drag, startPoint x: 242, startPoint y: 180, endPoint x: 484, endPoint y: 189, distance: 242.5
click at [484, 189] on div "Some have placed the dropout loss as high as 50 percent. Educators are seriousl…" at bounding box center [334, 208] width 538 height 177
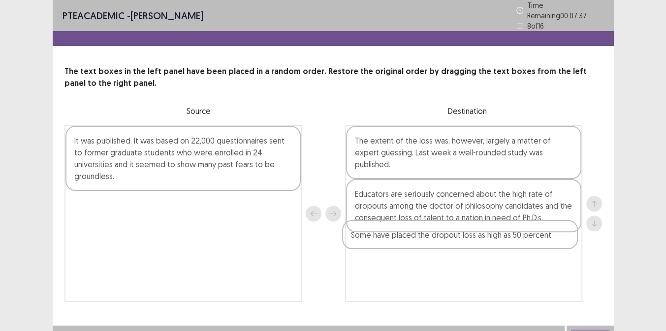
drag, startPoint x: 234, startPoint y: 133, endPoint x: 515, endPoint y: 232, distance: 297.2
click at [515, 232] on div "Some have placed the dropout loss as high as 50 percent. It was published. It w…" at bounding box center [334, 213] width 538 height 177
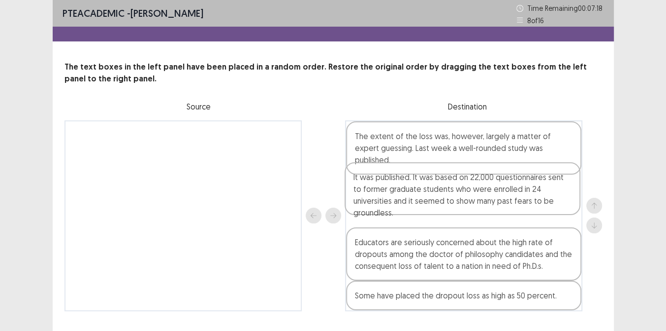
drag, startPoint x: 207, startPoint y: 134, endPoint x: 494, endPoint y: 176, distance: 289.3
click at [494, 176] on div "It was published. It was based on 22,000 questionnaires sent to former graduate…" at bounding box center [334, 215] width 538 height 191
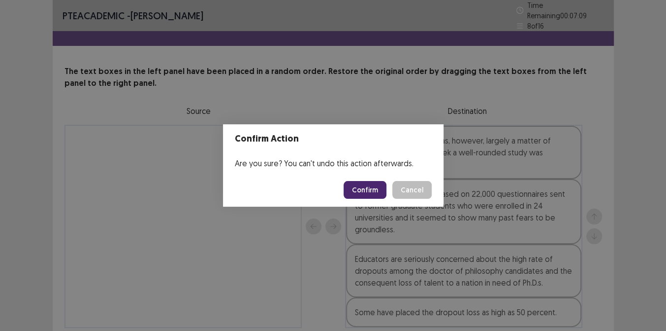
click at [364, 192] on button "Confirm" at bounding box center [365, 190] width 43 height 18
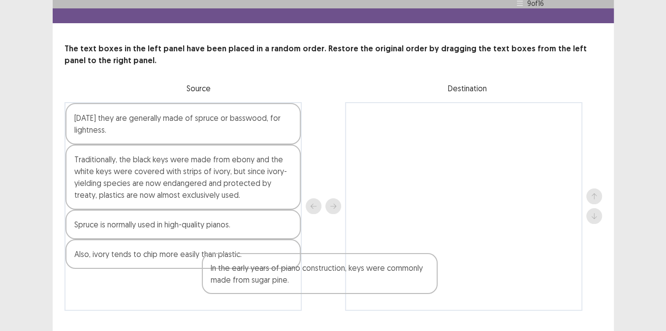
scroll to position [23, 0]
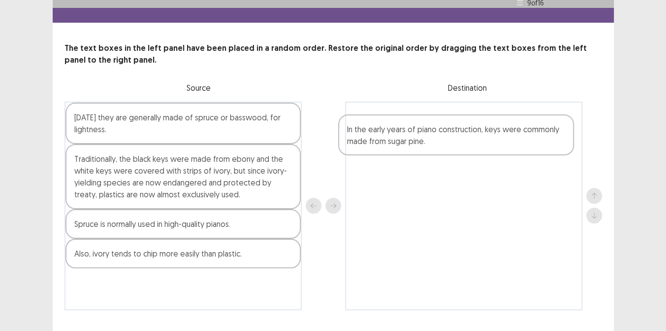
drag, startPoint x: 144, startPoint y: 305, endPoint x: 421, endPoint y: 134, distance: 324.9
click at [421, 134] on div "[DATE] they are generally made of spruce or basswood, for lightness. Traditiona…" at bounding box center [334, 205] width 538 height 208
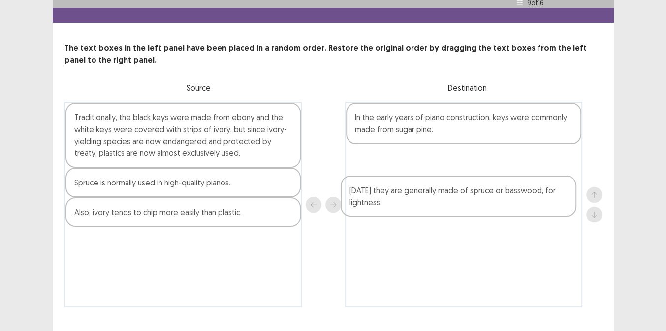
drag, startPoint x: 173, startPoint y: 122, endPoint x: 457, endPoint y: 195, distance: 292.9
click at [457, 195] on div "[DATE] they are generally made of spruce or basswood, for lightness. Traditiona…" at bounding box center [334, 203] width 538 height 205
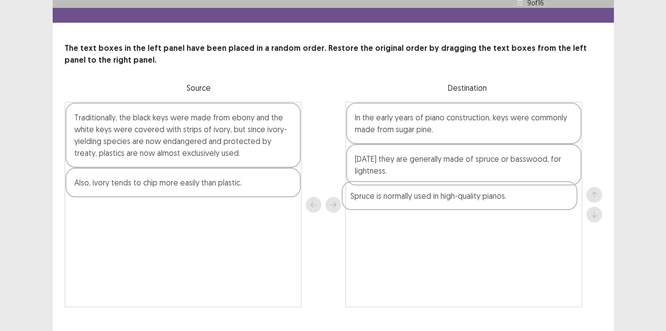
drag, startPoint x: 174, startPoint y: 181, endPoint x: 454, endPoint y: 200, distance: 280.4
click at [454, 200] on div "Traditionally, the black keys were made from ebony and the white keys were cove…" at bounding box center [334, 203] width 538 height 205
drag, startPoint x: 190, startPoint y: 183, endPoint x: 195, endPoint y: 187, distance: 6.3
click at [195, 187] on div "Traditionally, the black keys were made from ebony and the white keys were cove…" at bounding box center [183, 203] width 237 height 205
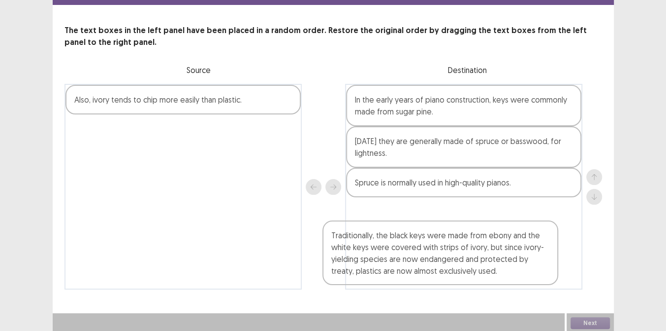
scroll to position [38, 0]
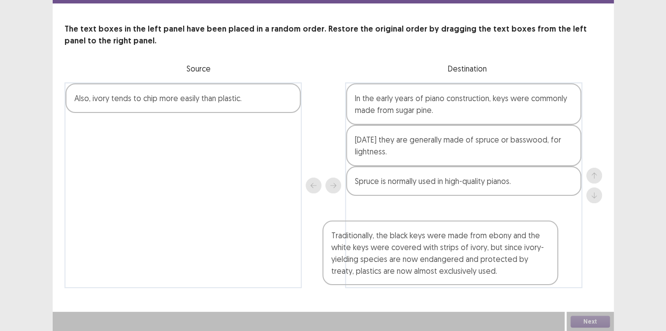
drag, startPoint x: 186, startPoint y: 138, endPoint x: 469, endPoint y: 249, distance: 303.5
click at [469, 249] on div "Traditionally, the black keys were made from ebony and the white keys were cove…" at bounding box center [334, 184] width 538 height 205
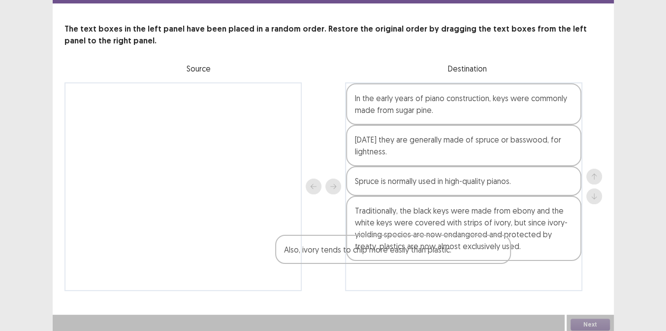
scroll to position [38, 0]
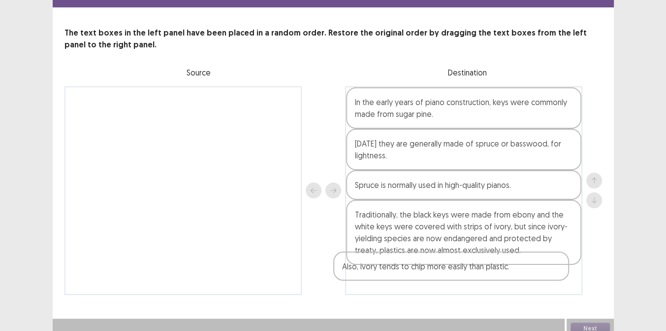
drag, startPoint x: 219, startPoint y: 96, endPoint x: 494, endPoint y: 271, distance: 325.3
click at [494, 271] on div "Also, ivory tends to chip more easily than plastic. In the early years of piano…" at bounding box center [334, 190] width 538 height 208
click at [586, 323] on button "Next" at bounding box center [590, 329] width 39 height 12
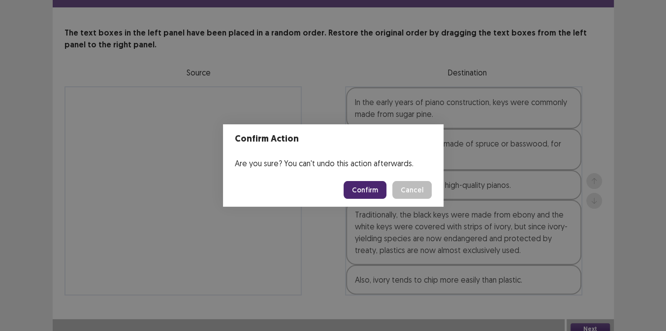
click at [364, 188] on button "Confirm" at bounding box center [365, 190] width 43 height 18
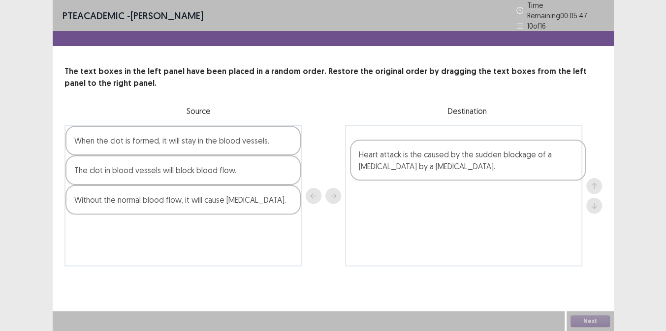
drag, startPoint x: 206, startPoint y: 195, endPoint x: 494, endPoint y: 156, distance: 290.3
click at [494, 156] on div "When the clot is formed, it will stay in the blood vessels. The clot in blood v…" at bounding box center [334, 195] width 538 height 141
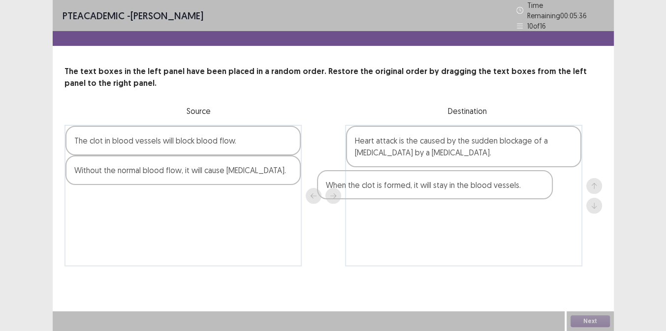
drag, startPoint x: 163, startPoint y: 142, endPoint x: 463, endPoint y: 184, distance: 302.9
click at [463, 184] on div "When the clot is formed, it will stay in the blood vessels. The clot in blood v…" at bounding box center [334, 195] width 538 height 141
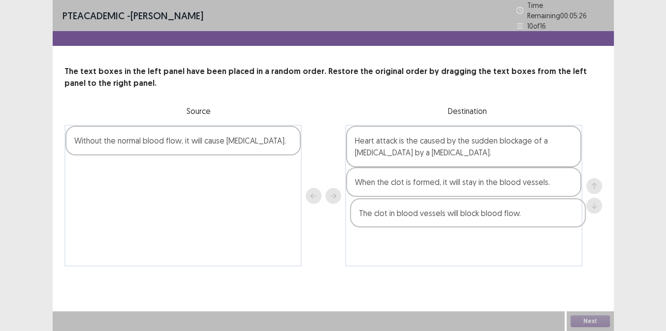
drag, startPoint x: 181, startPoint y: 143, endPoint x: 469, endPoint y: 221, distance: 297.9
click at [469, 221] on div "The clot in blood vessels will block blood flow. Without the normal blood flow,…" at bounding box center [334, 195] width 538 height 141
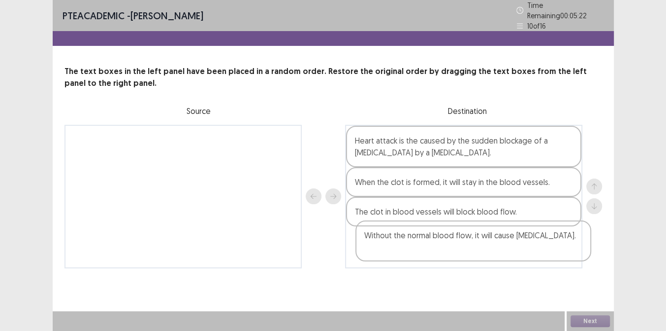
drag, startPoint x: 211, startPoint y: 143, endPoint x: 507, endPoint y: 243, distance: 312.0
click at [507, 243] on div "Without the normal blood flow, it will cause [MEDICAL_DATA]. Heart attack is th…" at bounding box center [334, 196] width 538 height 143
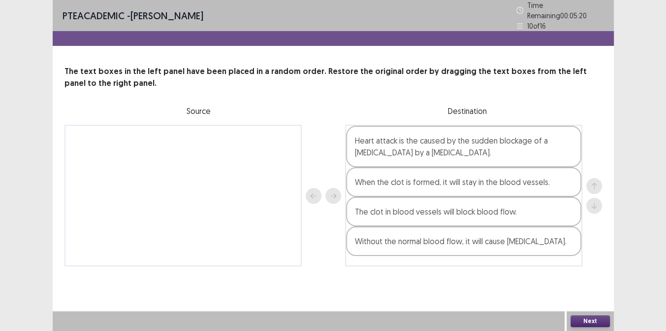
click at [595, 322] on button "Next" at bounding box center [590, 321] width 39 height 12
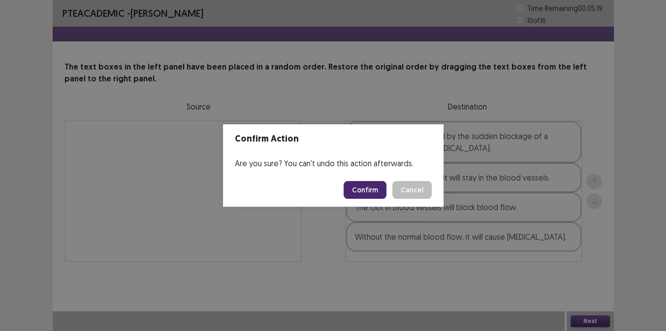
click at [365, 195] on button "Confirm" at bounding box center [365, 190] width 43 height 18
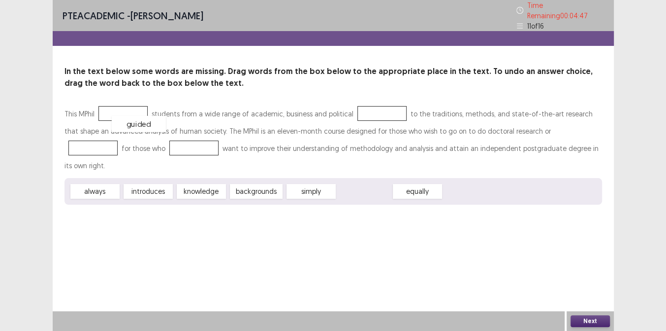
drag, startPoint x: 360, startPoint y: 169, endPoint x: 134, endPoint y: 102, distance: 235.5
click at [269, 183] on div "backgrounds" at bounding box center [257, 191] width 58 height 16
drag, startPoint x: 200, startPoint y: 166, endPoint x: 365, endPoint y: 107, distance: 174.8
drag, startPoint x: 253, startPoint y: 168, endPoint x: 544, endPoint y: 128, distance: 293.5
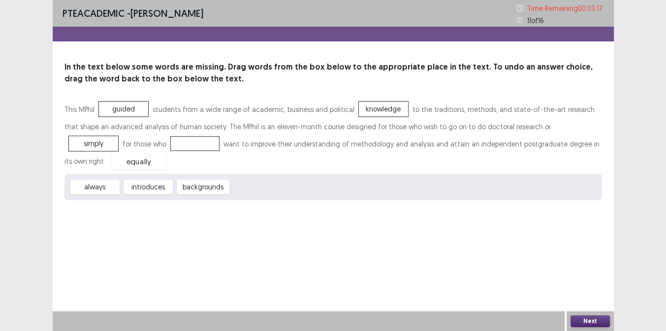
drag, startPoint x: 261, startPoint y: 169, endPoint x: 141, endPoint y: 144, distance: 121.8
drag, startPoint x: 123, startPoint y: 112, endPoint x: 261, endPoint y: 175, distance: 151.2
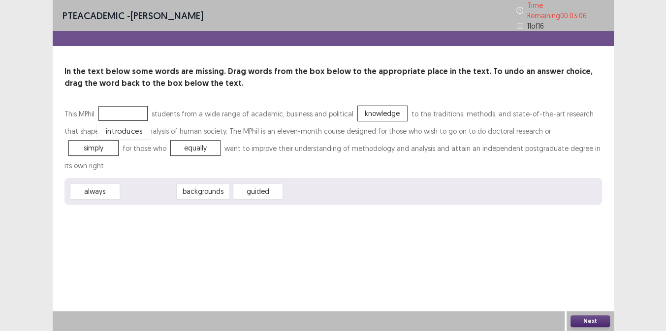
drag, startPoint x: 155, startPoint y: 168, endPoint x: 131, endPoint y: 108, distance: 64.6
click at [586, 323] on button "Next" at bounding box center [590, 321] width 39 height 12
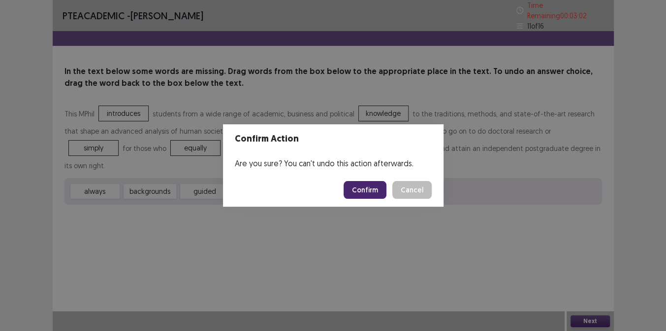
click at [377, 191] on button "Confirm" at bounding box center [365, 190] width 43 height 18
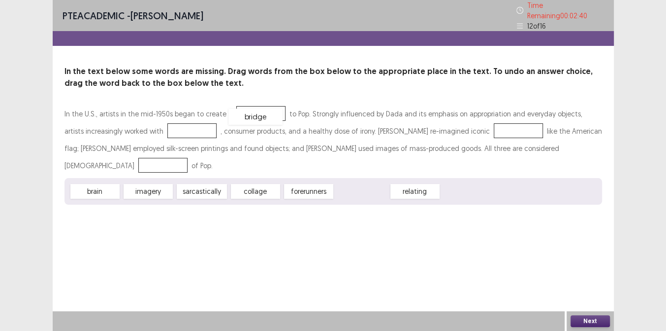
drag, startPoint x: 364, startPoint y: 190, endPoint x: 257, endPoint y: 113, distance: 131.2
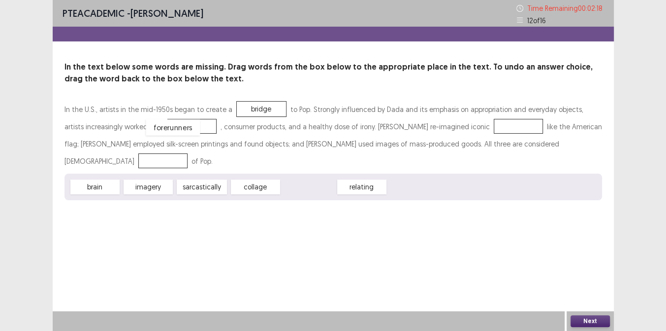
drag, startPoint x: 314, startPoint y: 185, endPoint x: 176, endPoint y: 125, distance: 149.8
drag, startPoint x: 264, startPoint y: 189, endPoint x: 485, endPoint y: 130, distance: 228.4
drag, startPoint x: 169, startPoint y: 125, endPoint x: 564, endPoint y: 141, distance: 395.9
drag, startPoint x: 88, startPoint y: 192, endPoint x: 169, endPoint y: 132, distance: 100.8
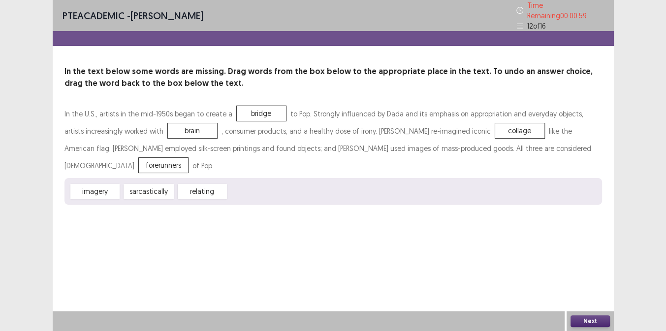
click at [586, 324] on button "Next" at bounding box center [590, 321] width 39 height 12
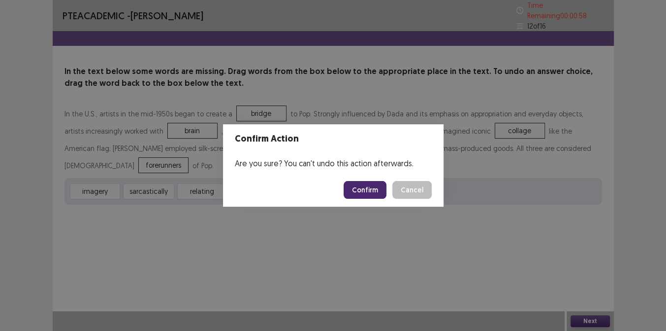
click at [376, 191] on button "Confirm" at bounding box center [365, 190] width 43 height 18
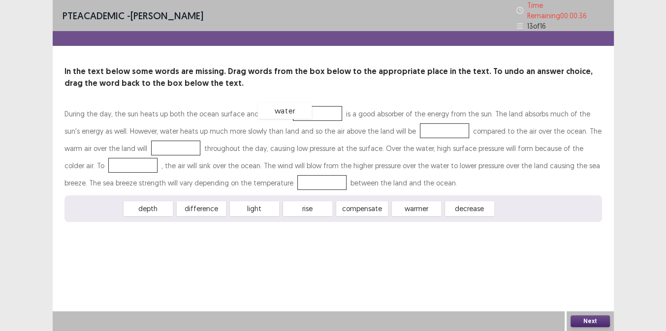
drag, startPoint x: 98, startPoint y: 198, endPoint x: 290, endPoint y: 101, distance: 215.2
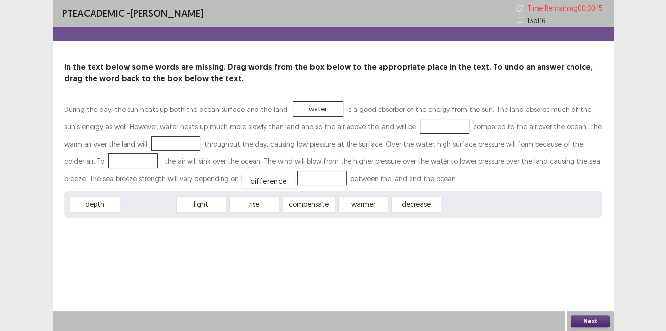
drag, startPoint x: 147, startPoint y: 201, endPoint x: 269, endPoint y: 177, distance: 124.4
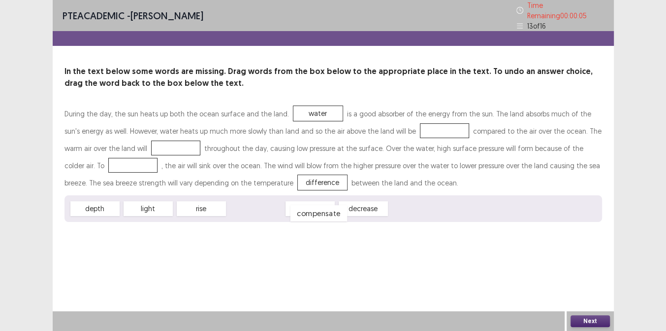
drag, startPoint x: 253, startPoint y: 201, endPoint x: 315, endPoint y: 207, distance: 62.3
click at [315, 207] on div "compensate" at bounding box center [318, 213] width 57 height 16
drag, startPoint x: 332, startPoint y: 205, endPoint x: 424, endPoint y: 146, distance: 108.8
click at [424, 146] on div "During the day, the sun heats up both the ocean surface and the land. water is …" at bounding box center [334, 163] width 538 height 117
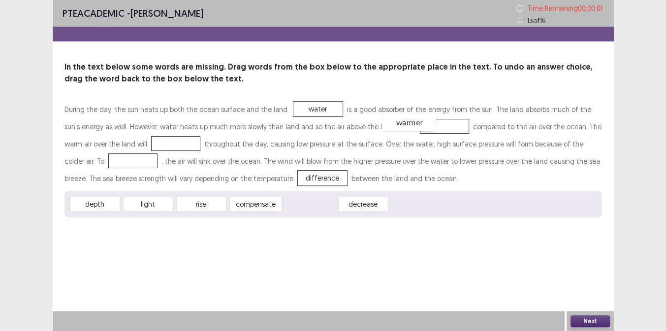
drag, startPoint x: 317, startPoint y: 201, endPoint x: 416, endPoint y: 120, distance: 128.1
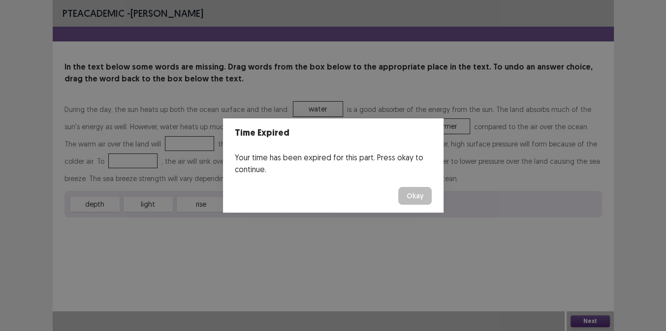
click at [400, 195] on button "Okay" at bounding box center [414, 196] width 33 height 18
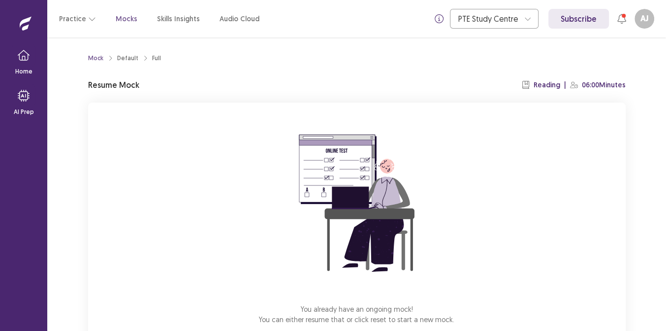
click at [490, 124] on div "You already have an ongoing mock! You can either resume that or click reset to …" at bounding box center [357, 233] width 538 height 263
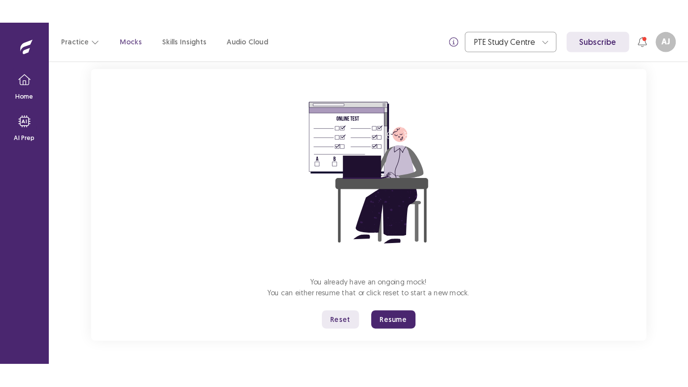
scroll to position [58, 0]
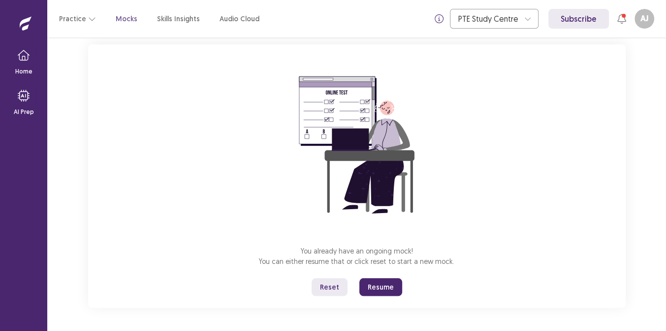
click at [405, 243] on div "You already have an ongoing mock! You can either resume that or click reset to …" at bounding box center [357, 175] width 538 height 263
click at [450, 234] on div "You already have an ongoing mock! You can either resume that or click reset to …" at bounding box center [357, 175] width 538 height 263
click at [456, 275] on div "You already have an ongoing mock! You can either resume that or click reset to …" at bounding box center [357, 175] width 538 height 263
click at [466, 265] on div "You already have an ongoing mock! You can either resume that or click reset to …" at bounding box center [357, 175] width 538 height 263
click at [378, 288] on button "Resume" at bounding box center [381, 287] width 43 height 18
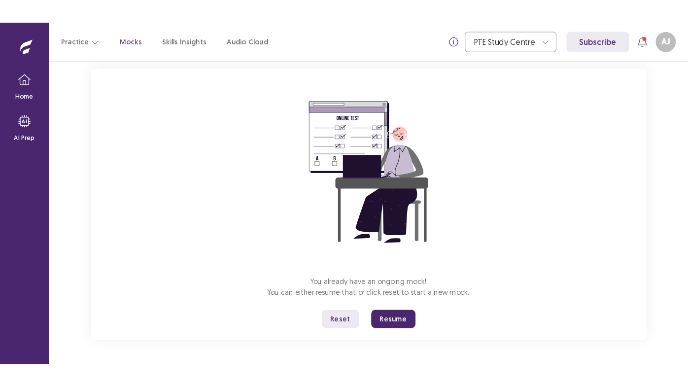
scroll to position [0, 0]
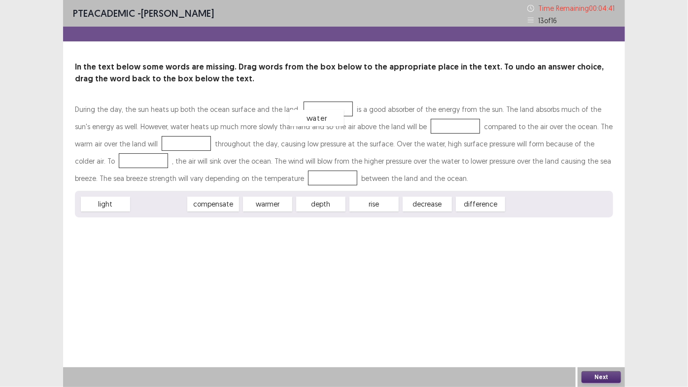
drag, startPoint x: 169, startPoint y: 201, endPoint x: 326, endPoint y: 112, distance: 180.7
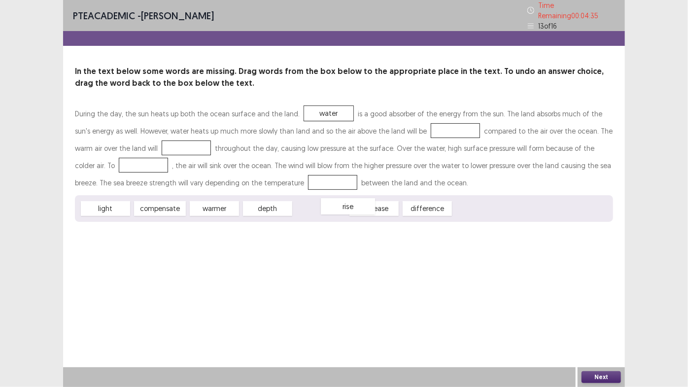
drag, startPoint x: 324, startPoint y: 205, endPoint x: 335, endPoint y: 207, distance: 12.1
click at [335, 207] on div "rise" at bounding box center [348, 206] width 54 height 16
drag, startPoint x: 419, startPoint y: 202, endPoint x: 271, endPoint y: 181, distance: 148.8
drag, startPoint x: 217, startPoint y: 204, endPoint x: 433, endPoint y: 123, distance: 231.2
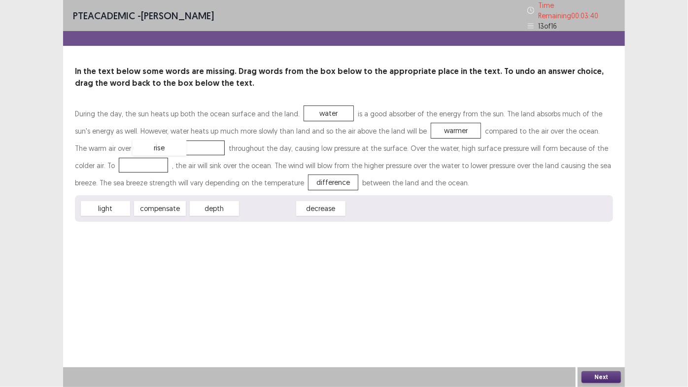
drag, startPoint x: 274, startPoint y: 205, endPoint x: 166, endPoint y: 144, distance: 124.4
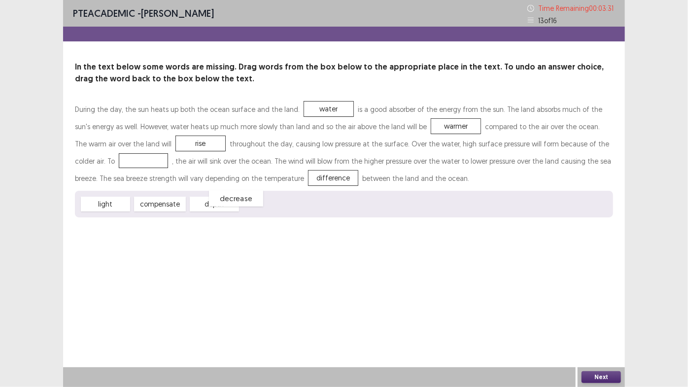
drag, startPoint x: 263, startPoint y: 205, endPoint x: 232, endPoint y: 199, distance: 32.1
click at [232, 199] on div "decrease" at bounding box center [236, 198] width 54 height 16
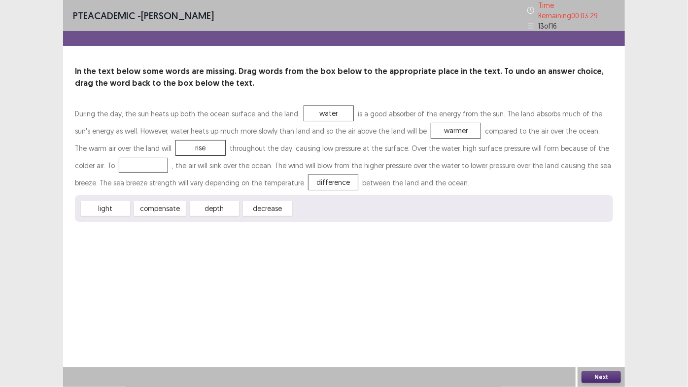
click at [611, 378] on button "Next" at bounding box center [600, 377] width 39 height 12
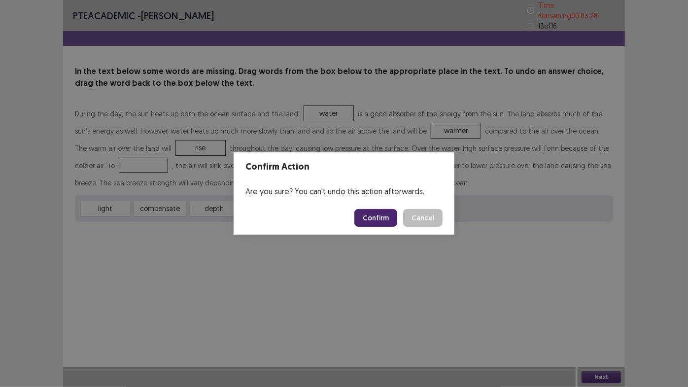
click at [383, 220] on button "Confirm" at bounding box center [375, 218] width 43 height 18
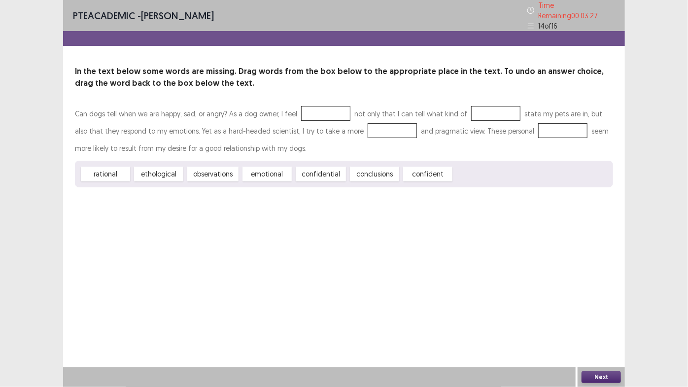
click at [601, 376] on button "Next" at bounding box center [600, 377] width 39 height 12
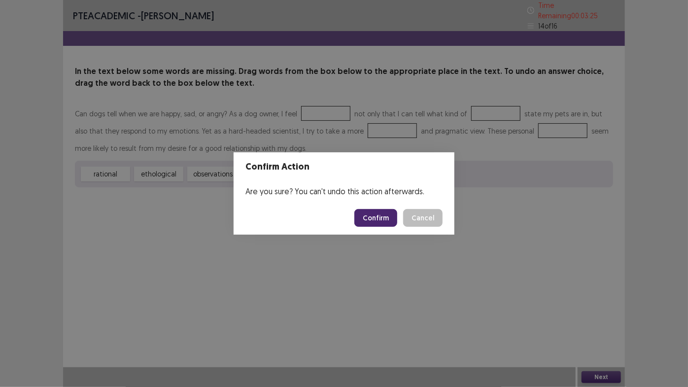
click at [373, 217] on button "Confirm" at bounding box center [375, 218] width 43 height 18
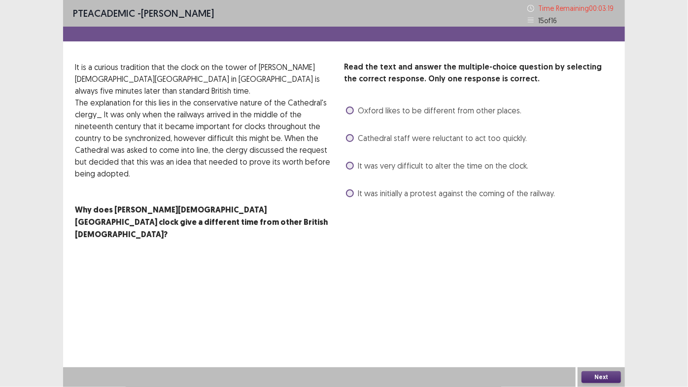
click at [351, 110] on span at bounding box center [350, 110] width 8 height 8
click at [593, 373] on button "Next" at bounding box center [600, 377] width 39 height 12
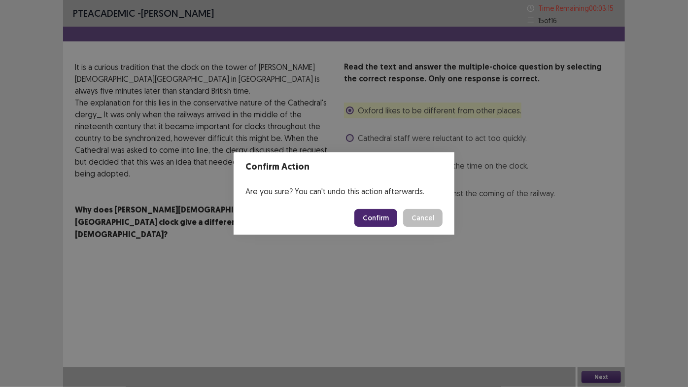
click at [375, 216] on button "Confirm" at bounding box center [375, 218] width 43 height 18
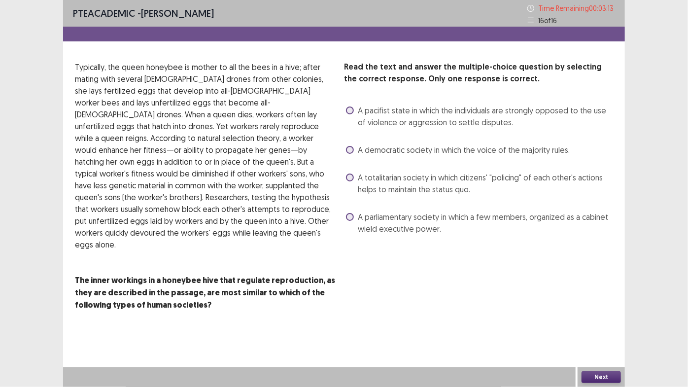
click at [600, 379] on button "Next" at bounding box center [600, 377] width 39 height 12
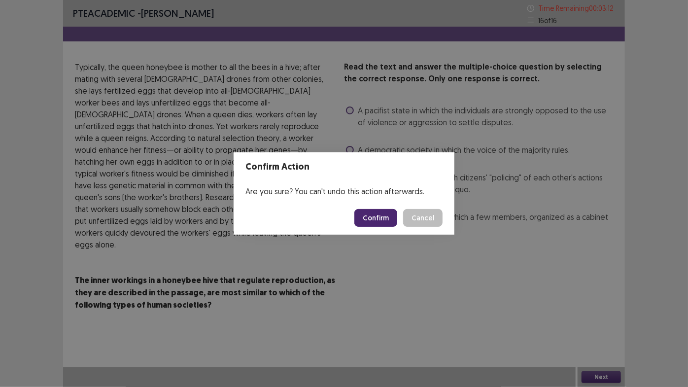
click at [380, 217] on button "Confirm" at bounding box center [375, 218] width 43 height 18
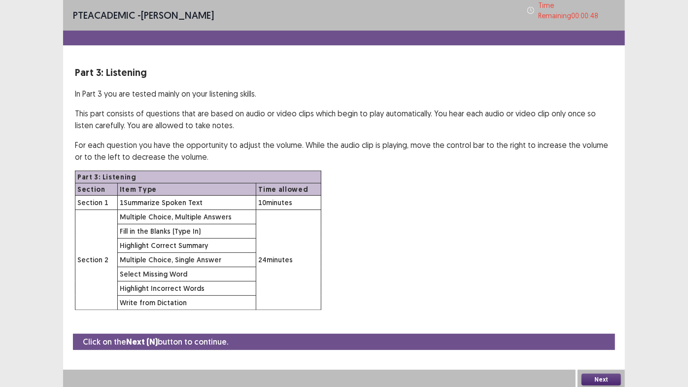
click at [595, 376] on button "Next" at bounding box center [600, 379] width 39 height 12
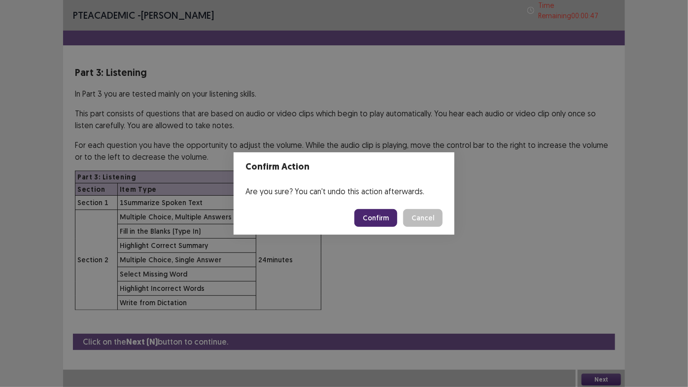
click at [386, 218] on button "Confirm" at bounding box center [375, 218] width 43 height 18
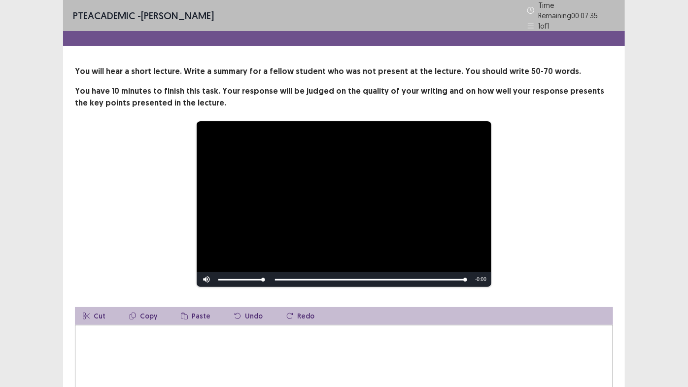
click at [206, 329] on textarea at bounding box center [344, 379] width 538 height 108
click at [587, 179] on div "**********" at bounding box center [344, 204] width 538 height 166
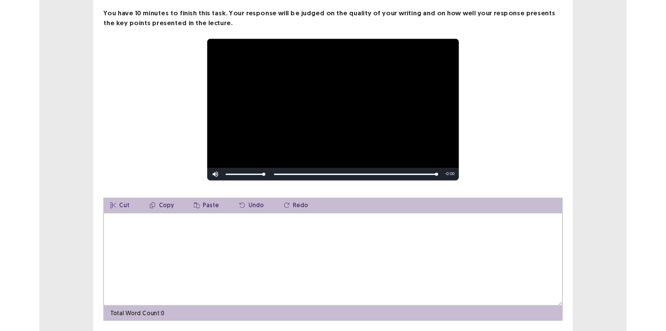
scroll to position [89, 0]
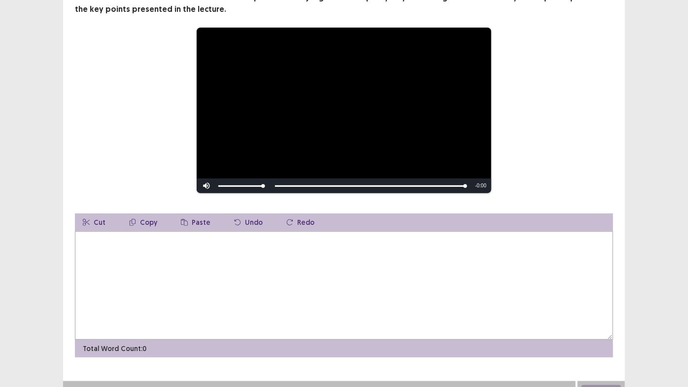
click at [83, 239] on textarea at bounding box center [344, 285] width 538 height 108
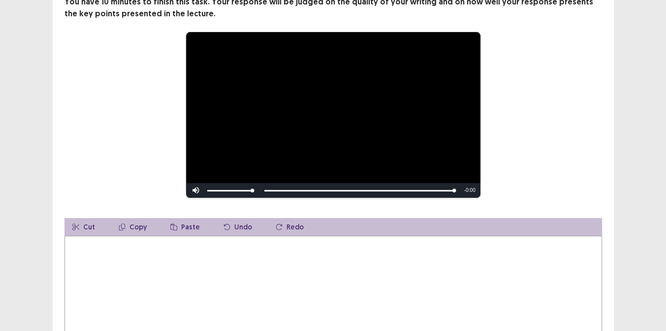
click at [166, 235] on textarea at bounding box center [334, 289] width 538 height 108
click at [610, 227] on div "**********" at bounding box center [334, 168] width 562 height 385
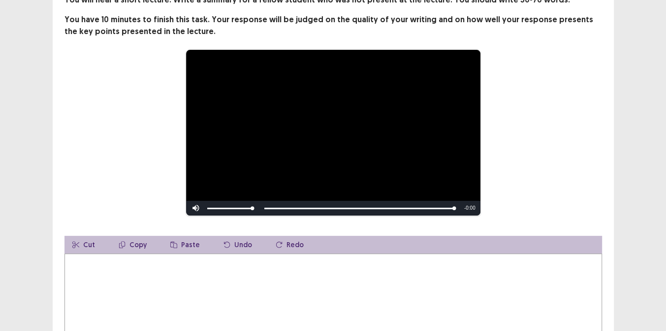
scroll to position [54, 0]
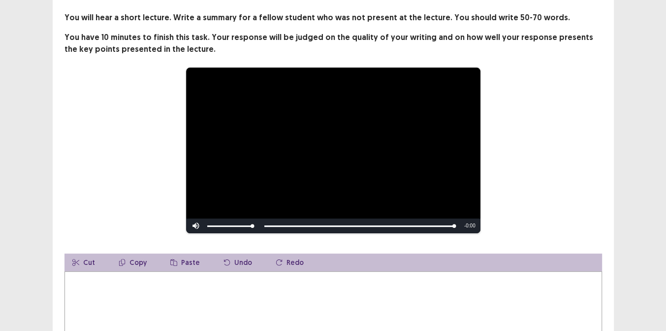
click at [185, 279] on textarea at bounding box center [334, 325] width 538 height 108
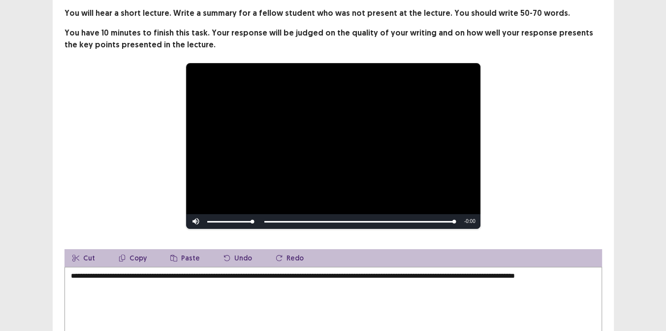
click at [566, 274] on textarea "**********" at bounding box center [334, 320] width 538 height 108
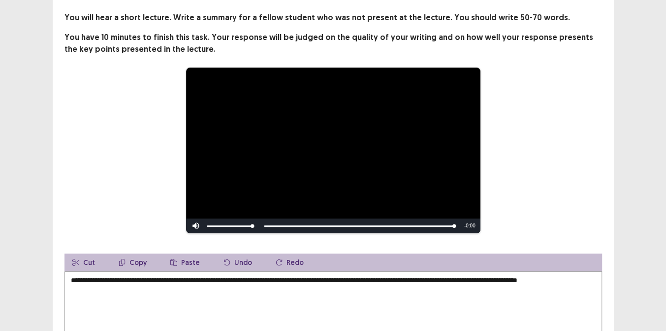
click at [148, 284] on textarea "**********" at bounding box center [334, 325] width 538 height 108
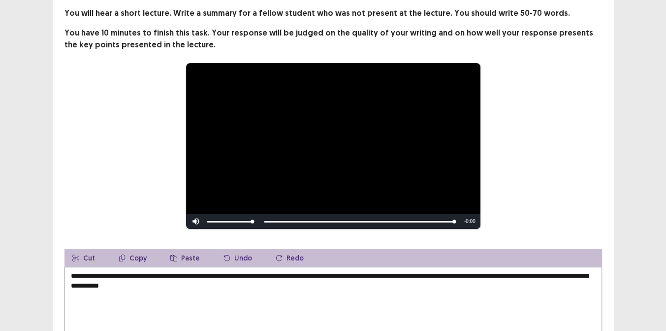
click at [640, 166] on div "**********" at bounding box center [333, 191] width 666 height 490
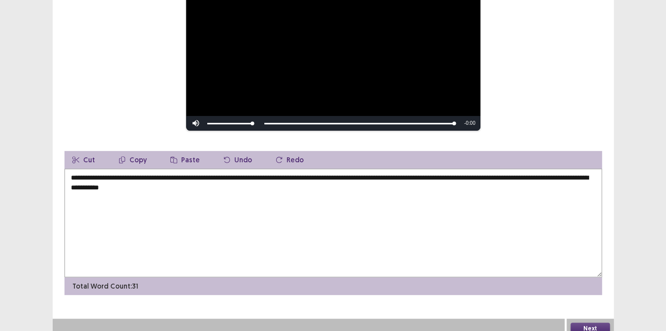
scroll to position [159, 0]
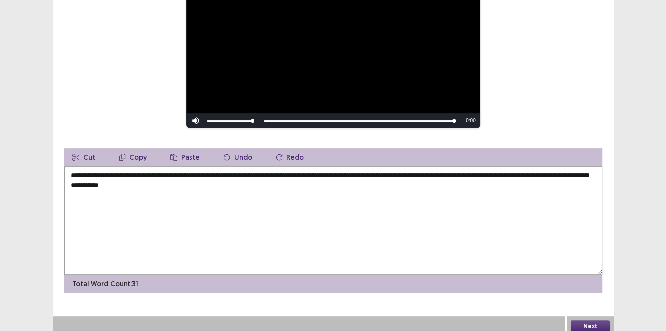
click at [303, 181] on textarea "**********" at bounding box center [334, 220] width 538 height 108
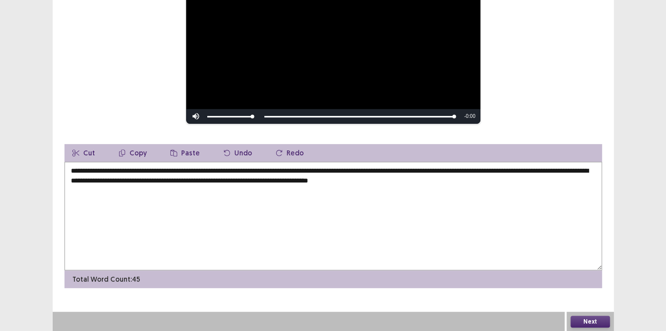
type textarea "**********"
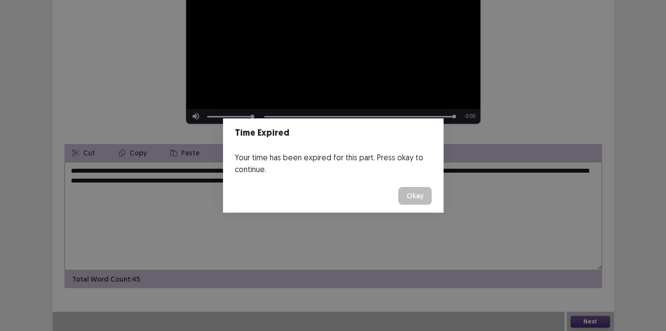
click at [398, 187] on button "Okay" at bounding box center [414, 196] width 33 height 18
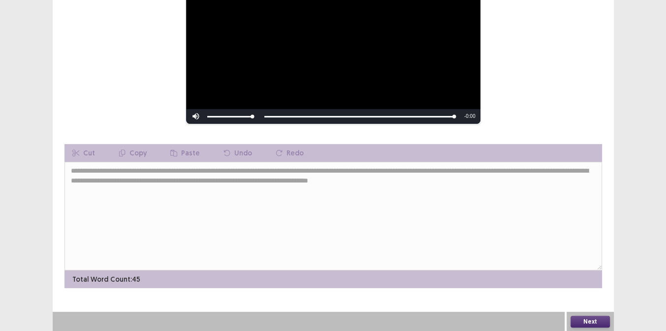
click at [583, 316] on button "Next" at bounding box center [590, 321] width 39 height 12
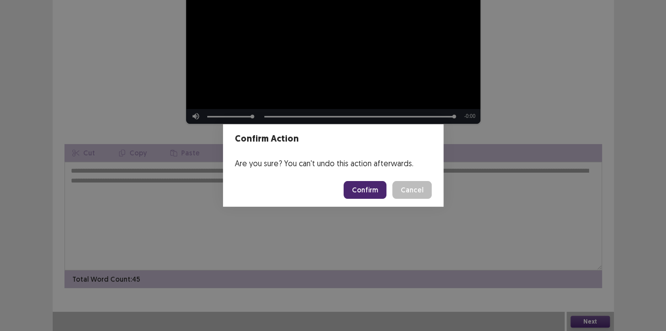
click at [377, 194] on button "Confirm" at bounding box center [365, 190] width 43 height 18
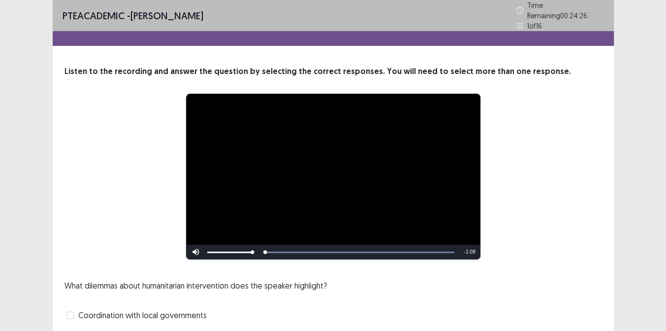
click at [553, 211] on div "**********" at bounding box center [333, 176] width 459 height 166
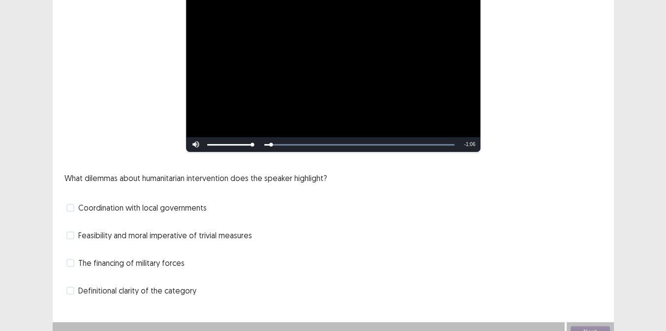
scroll to position [113, 0]
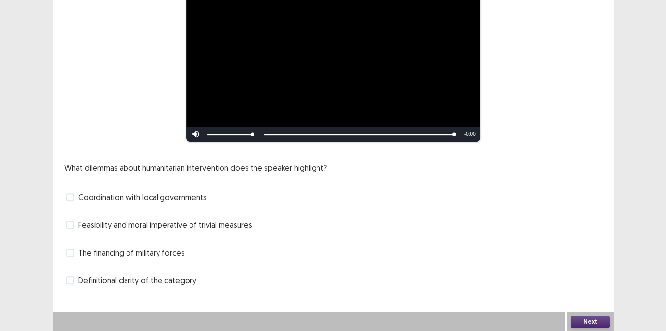
click at [73, 197] on span at bounding box center [70, 197] width 8 height 8
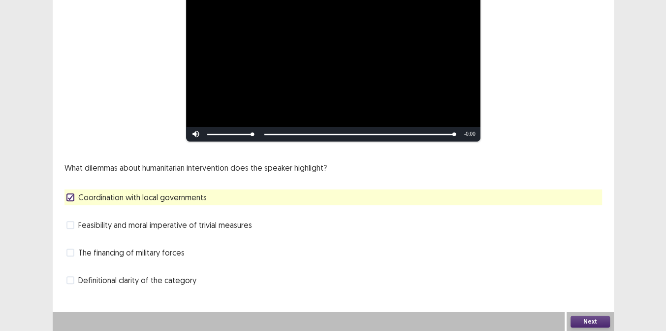
click at [596, 318] on button "Next" at bounding box center [590, 321] width 39 height 12
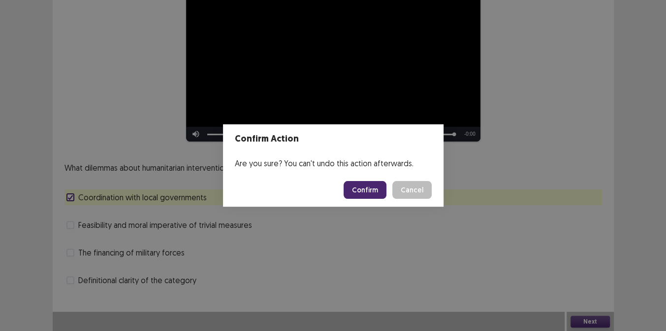
click at [368, 188] on button "Confirm" at bounding box center [365, 190] width 43 height 18
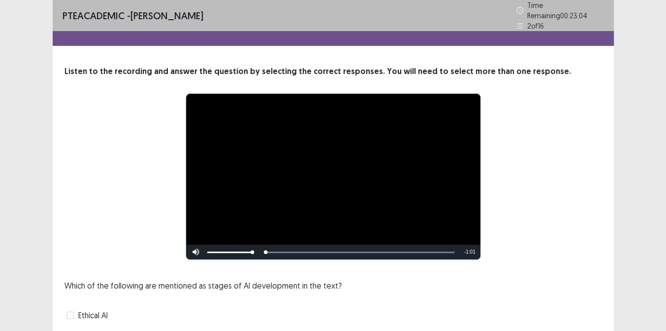
click at [534, 236] on div "**********" at bounding box center [333, 176] width 459 height 166
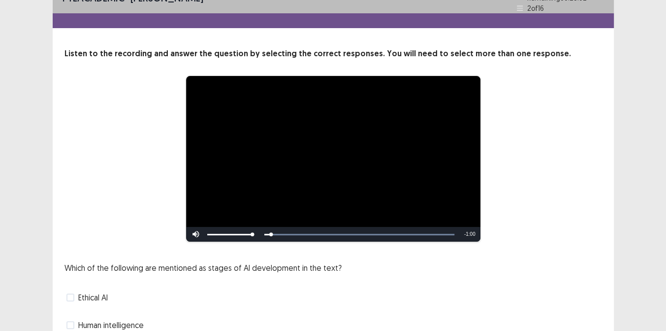
scroll to position [113, 0]
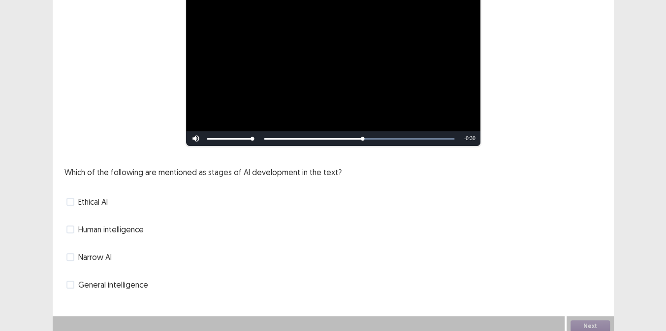
click at [68, 280] on span at bounding box center [70, 284] width 8 height 8
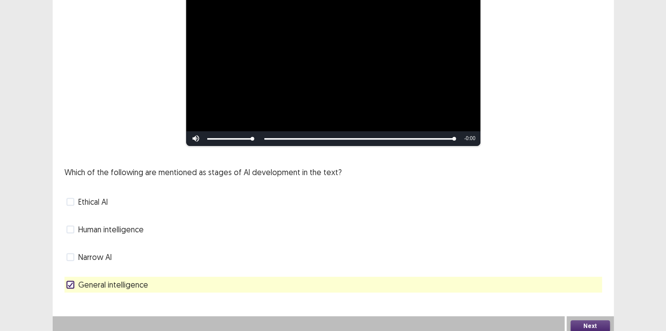
click at [590, 324] on button "Next" at bounding box center [590, 326] width 39 height 12
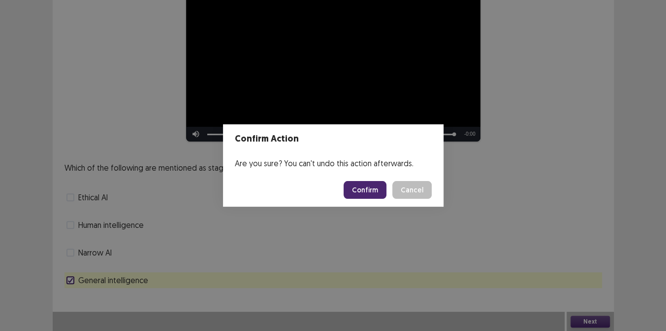
click at [372, 187] on button "Confirm" at bounding box center [365, 190] width 43 height 18
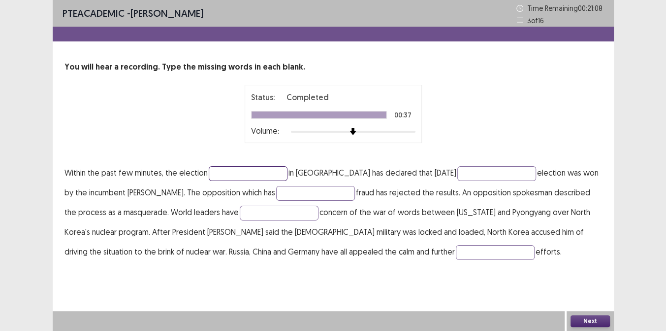
click at [220, 173] on input "text" at bounding box center [248, 173] width 79 height 15
type input "**********"
click at [458, 174] on input "text" at bounding box center [497, 173] width 79 height 15
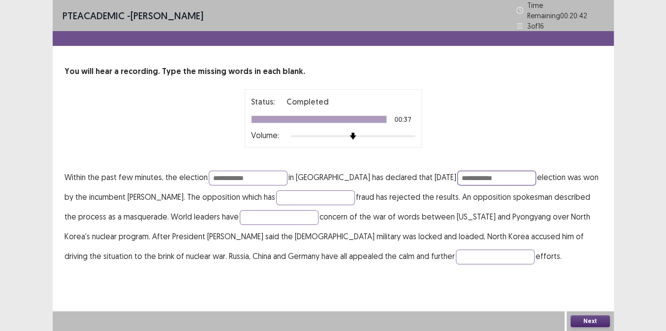
click at [458, 172] on input "**********" at bounding box center [497, 177] width 79 height 15
click at [465, 172] on input "**********" at bounding box center [497, 177] width 79 height 15
type input "**********"
click at [276, 191] on input "text" at bounding box center [315, 197] width 79 height 15
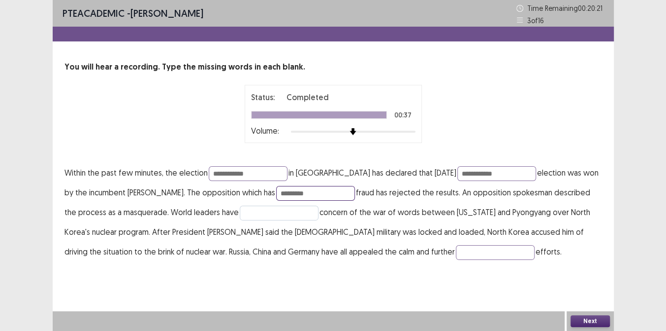
type input "*********"
click at [274, 212] on input "text" at bounding box center [279, 212] width 79 height 15
type input "**********"
click at [456, 250] on input "text" at bounding box center [495, 252] width 79 height 15
type input "**********"
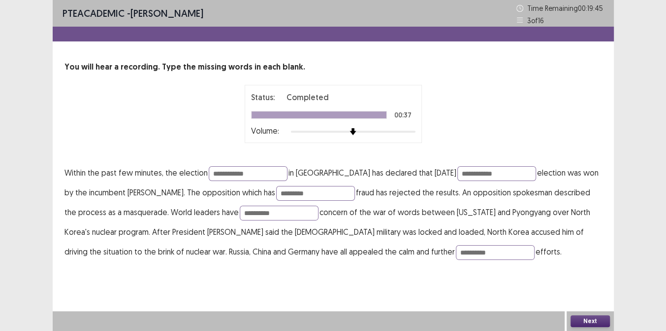
click at [594, 323] on button "Next" at bounding box center [590, 321] width 39 height 12
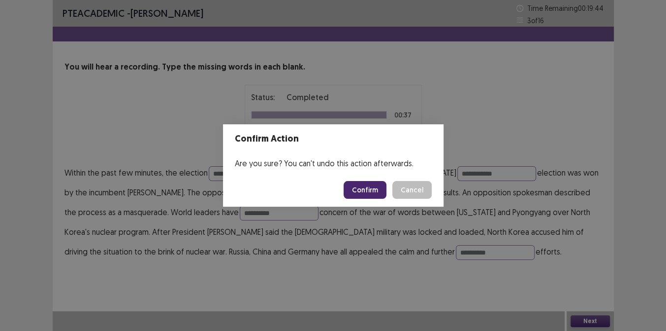
click at [363, 190] on button "Confirm" at bounding box center [365, 190] width 43 height 18
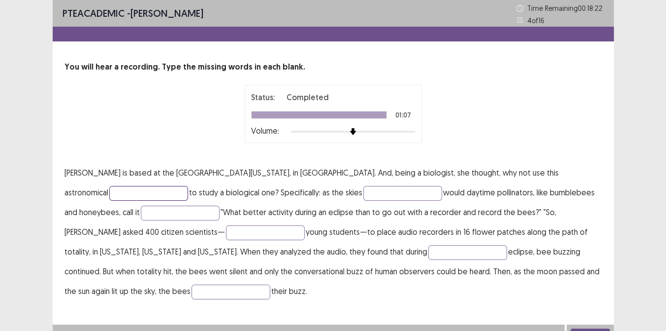
click at [188, 186] on input "text" at bounding box center [148, 193] width 79 height 15
type input "*"
type input "**********"
click at [364, 194] on input "text" at bounding box center [403, 193] width 79 height 15
type input "*****"
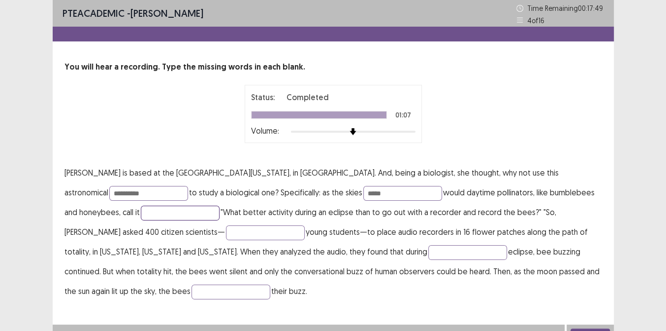
click at [141, 217] on input "text" at bounding box center [180, 212] width 79 height 15
type input "*****"
click at [226, 231] on input "text" at bounding box center [265, 232] width 79 height 15
type input "*********"
click at [429, 245] on input "text" at bounding box center [468, 252] width 79 height 15
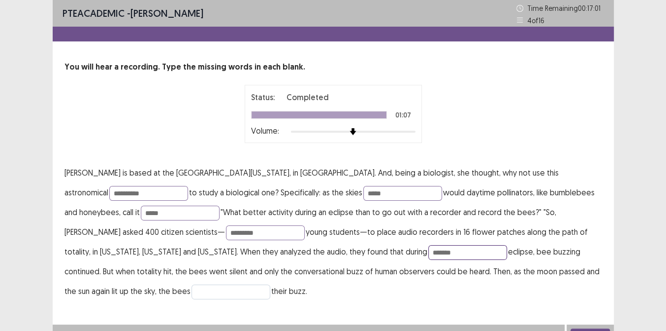
type input "*******"
click at [270, 284] on input "text" at bounding box center [231, 291] width 79 height 15
type input "******"
click at [580, 329] on button "Next" at bounding box center [590, 334] width 39 height 12
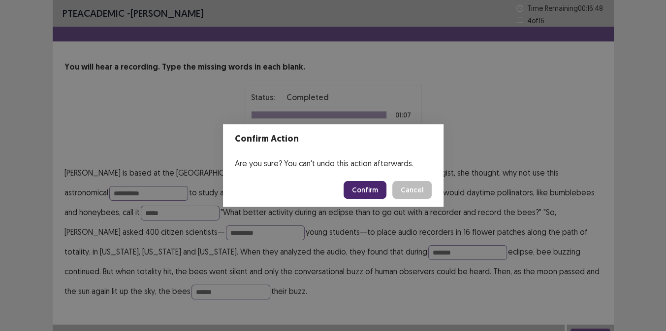
click at [357, 186] on button "Confirm" at bounding box center [365, 190] width 43 height 18
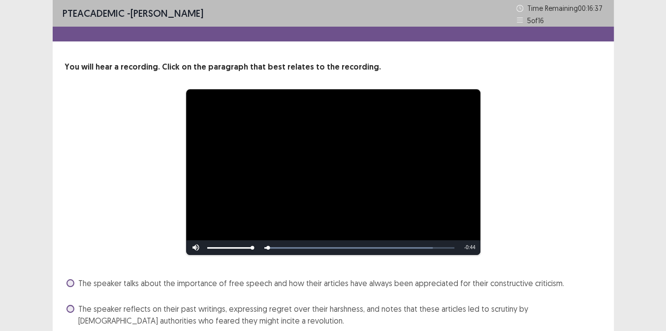
click at [561, 196] on div "**********" at bounding box center [333, 172] width 459 height 166
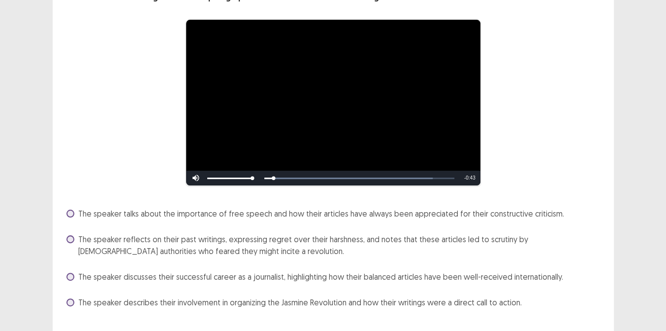
scroll to position [92, 0]
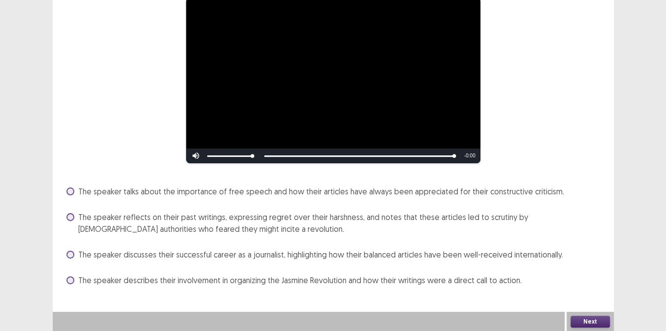
click at [70, 212] on label "The speaker reflects on their past writings, expressing regret over their harsh…" at bounding box center [334, 223] width 536 height 24
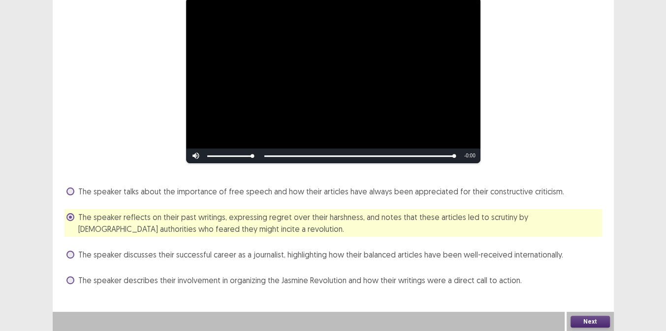
click at [592, 317] on button "Next" at bounding box center [590, 321] width 39 height 12
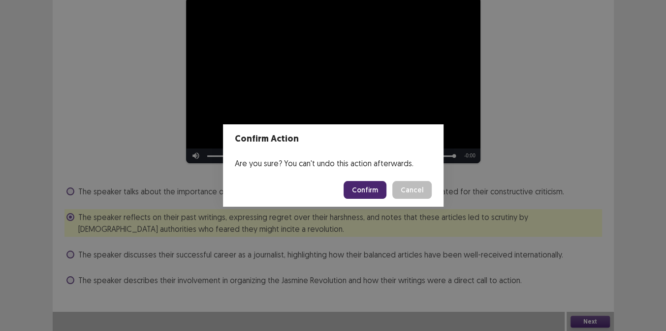
click at [380, 192] on button "Confirm" at bounding box center [365, 190] width 43 height 18
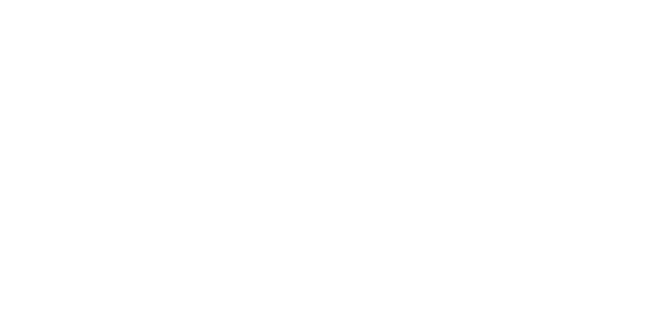
scroll to position [0, 0]
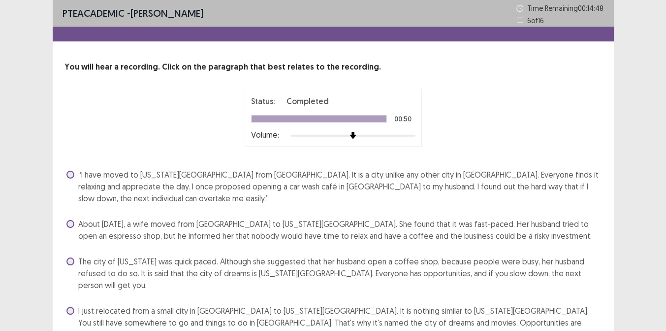
click at [72, 306] on span at bounding box center [70, 310] width 8 height 8
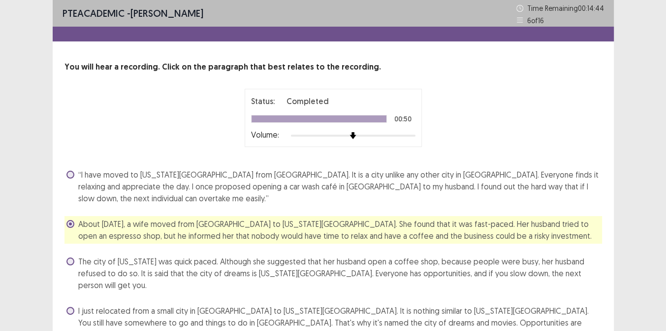
click at [75, 304] on label "I just relocated from a small city in [GEOGRAPHIC_DATA] to [US_STATE][GEOGRAPHI…" at bounding box center [334, 321] width 536 height 35
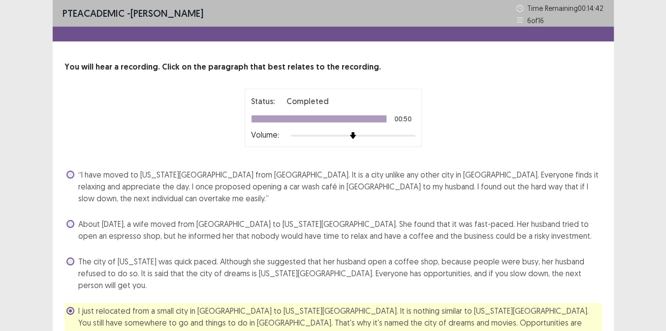
click at [646, 267] on div "PTE academic - [PERSON_NAME] Time Remaining 00 : 14 : 42 6 of 16 You will hear …" at bounding box center [333, 192] width 666 height 385
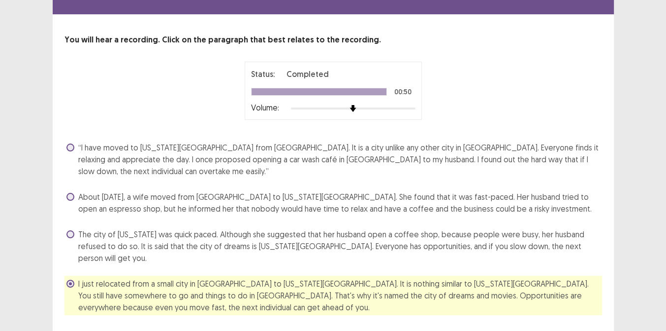
scroll to position [31, 0]
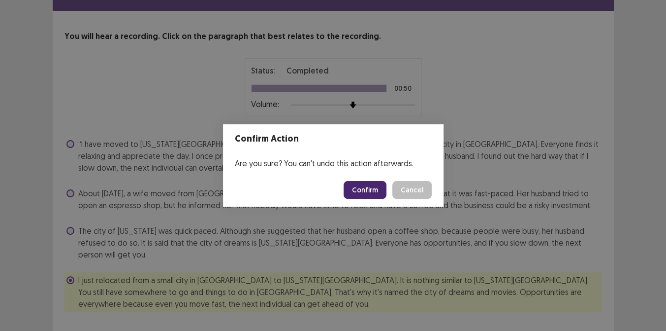
click at [370, 191] on button "Confirm" at bounding box center [365, 190] width 43 height 18
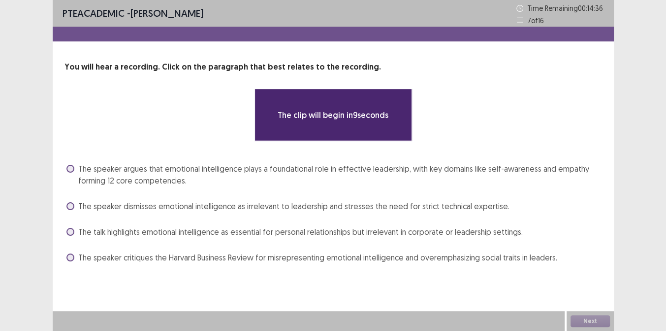
click at [237, 275] on div "**********" at bounding box center [334, 142] width 562 height 285
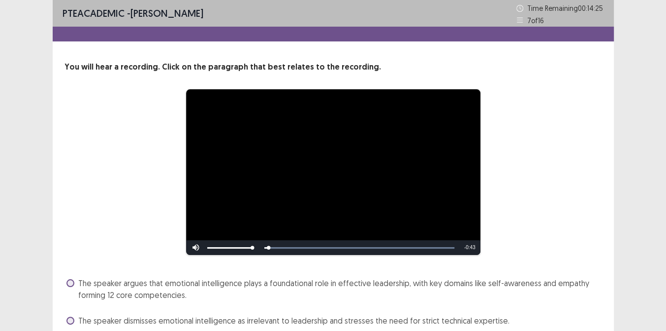
click at [543, 224] on div "**********" at bounding box center [333, 172] width 459 height 166
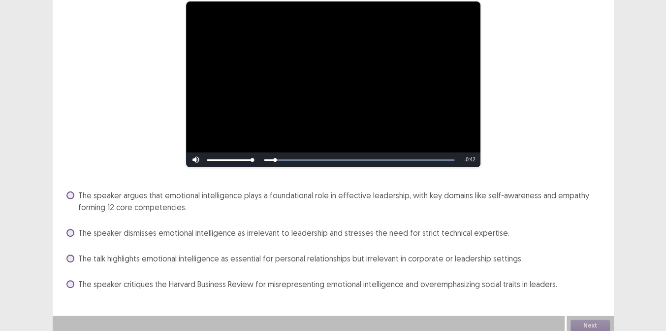
scroll to position [92, 0]
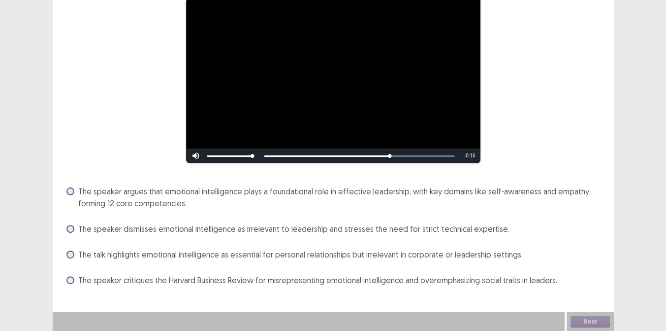
click at [70, 189] on span at bounding box center [70, 191] width 8 height 8
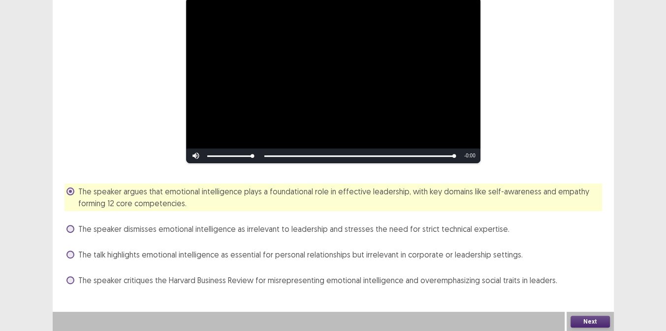
click at [590, 320] on button "Next" at bounding box center [590, 321] width 39 height 12
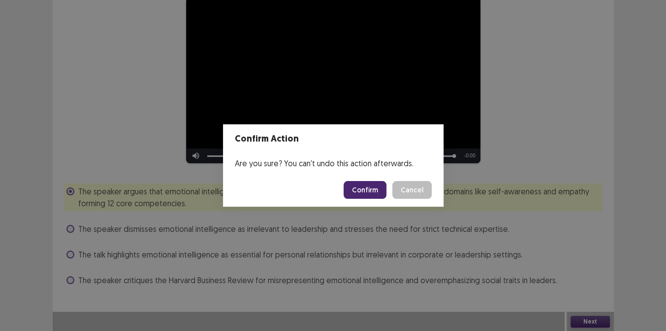
click at [363, 198] on button "Confirm" at bounding box center [365, 190] width 43 height 18
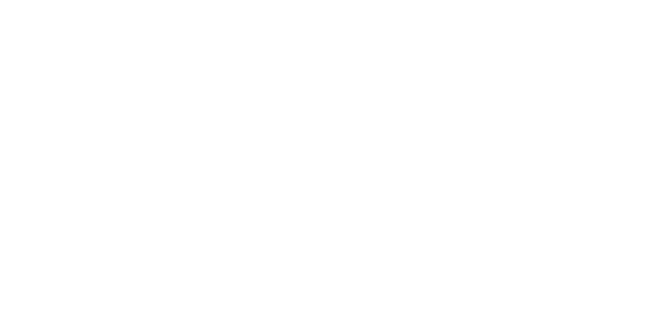
scroll to position [0, 0]
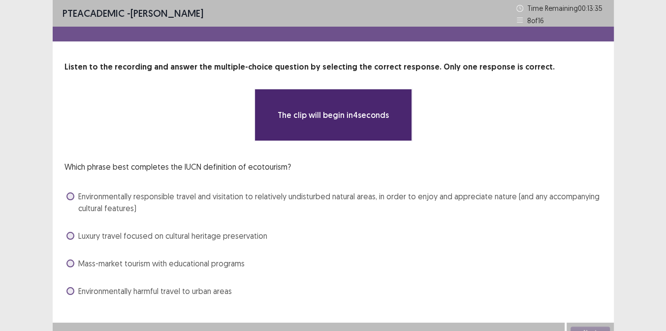
click at [332, 256] on div "Mass-market tourism with educational programs" at bounding box center [334, 263] width 538 height 16
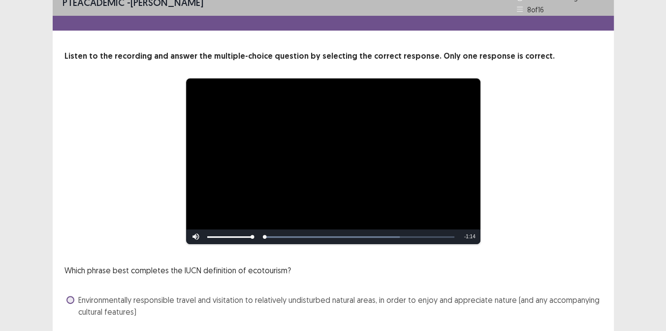
click at [566, 254] on div "**********" at bounding box center [334, 226] width 562 height 352
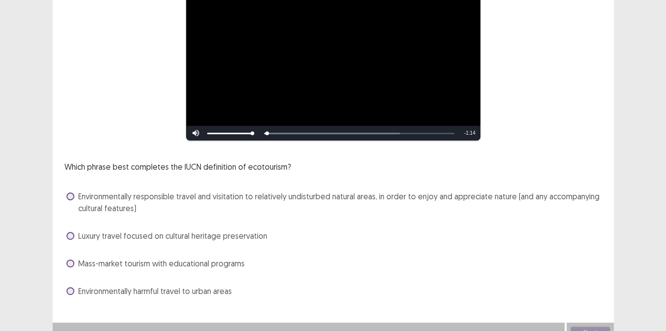
scroll to position [125, 0]
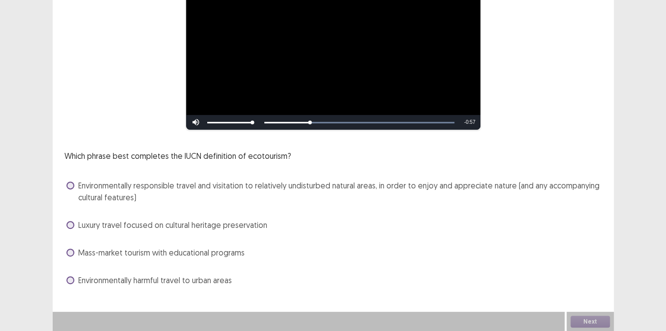
click at [64, 179] on div "**********" at bounding box center [334, 112] width 562 height 352
click at [67, 182] on span at bounding box center [70, 185] width 8 height 8
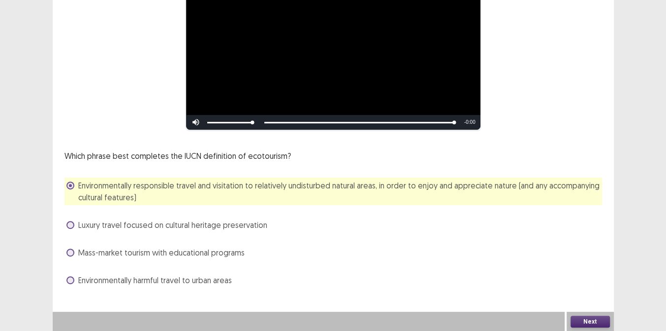
click at [594, 323] on button "Next" at bounding box center [590, 321] width 39 height 12
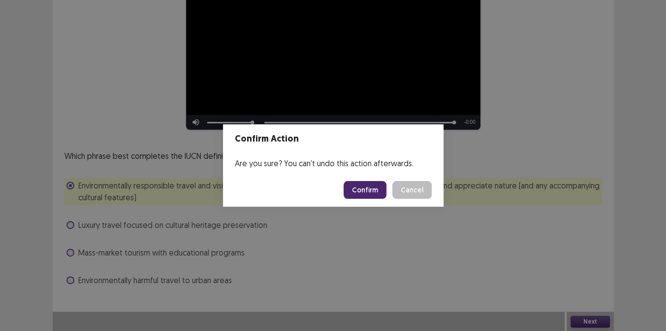
click at [364, 189] on button "Confirm" at bounding box center [365, 190] width 43 height 18
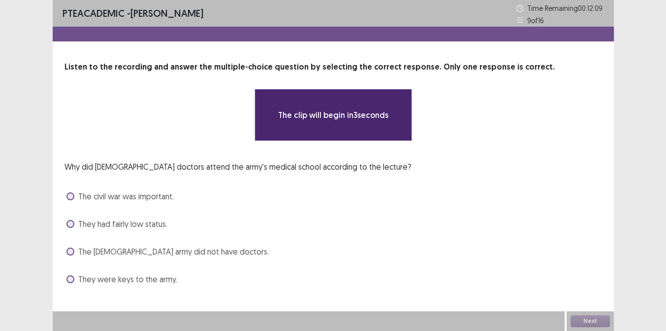
click at [306, 213] on div "Why did [DEMOGRAPHIC_DATA] doctors attend the army's medical school according t…" at bounding box center [334, 224] width 538 height 126
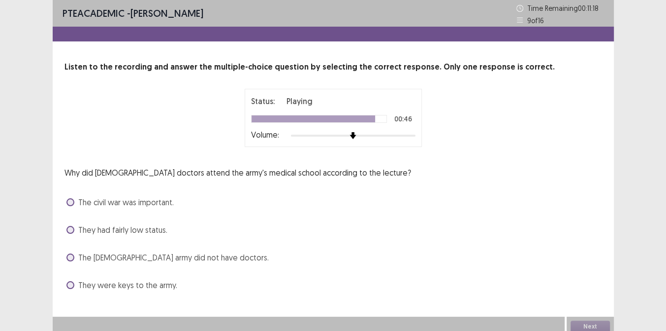
click at [71, 230] on span at bounding box center [70, 230] width 8 height 8
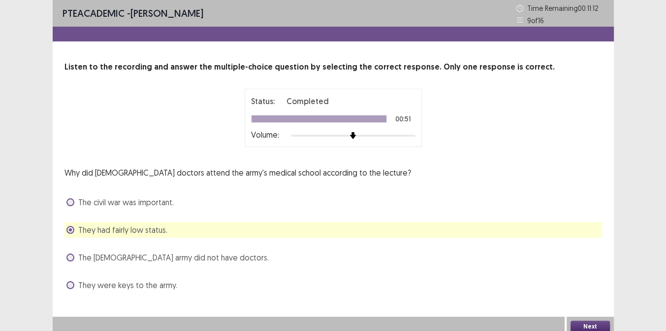
click at [65, 199] on div "The civil war was important." at bounding box center [334, 202] width 538 height 16
click at [66, 199] on span at bounding box center [70, 202] width 8 height 8
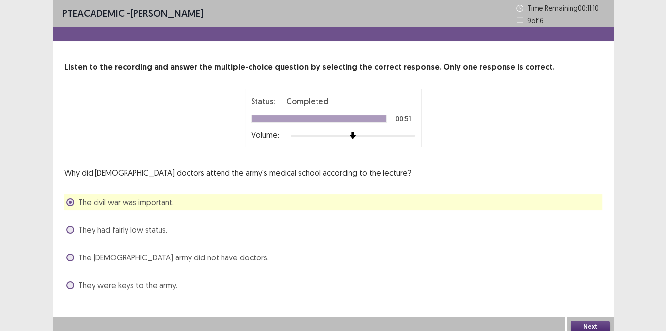
click at [70, 228] on span at bounding box center [70, 230] width 8 height 8
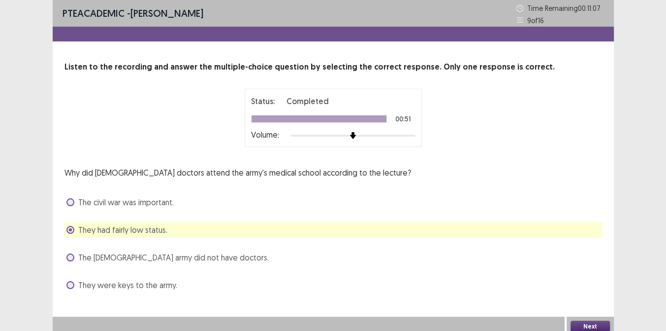
click at [587, 325] on button "Next" at bounding box center [590, 326] width 39 height 12
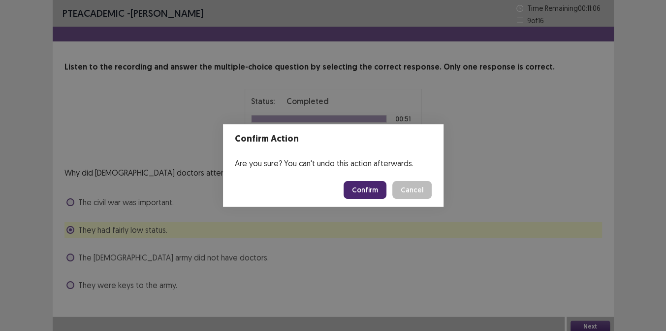
click at [375, 190] on button "Confirm" at bounding box center [365, 190] width 43 height 18
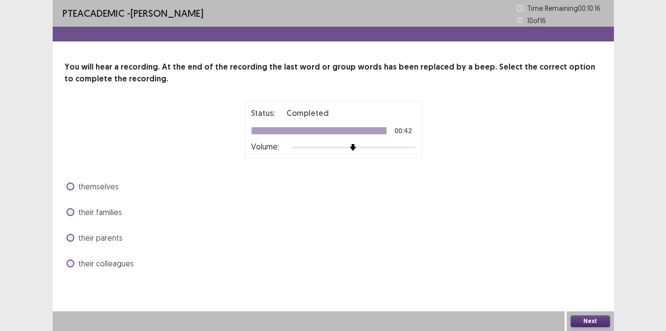
click at [75, 191] on label "themselves" at bounding box center [92, 186] width 52 height 12
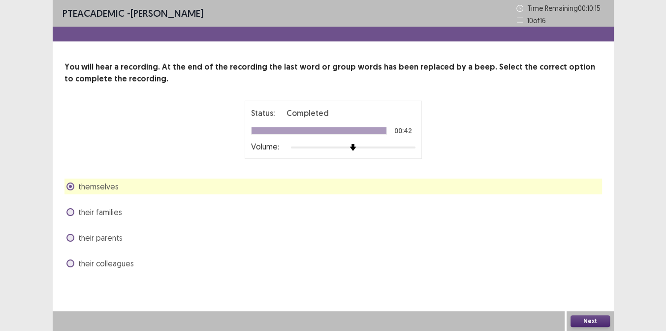
click at [584, 324] on button "Next" at bounding box center [590, 321] width 39 height 12
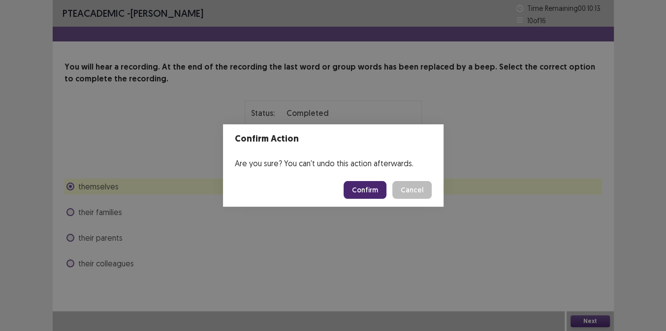
click at [367, 187] on button "Confirm" at bounding box center [365, 190] width 43 height 18
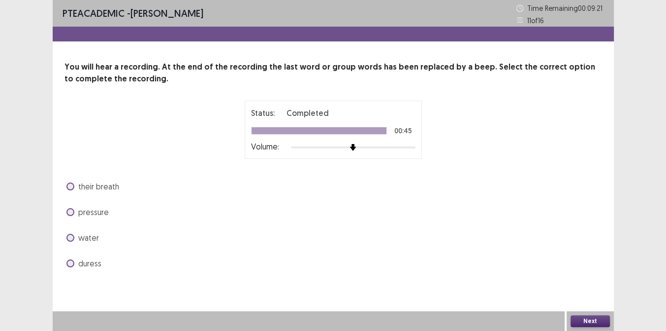
click at [71, 213] on span at bounding box center [70, 212] width 8 height 8
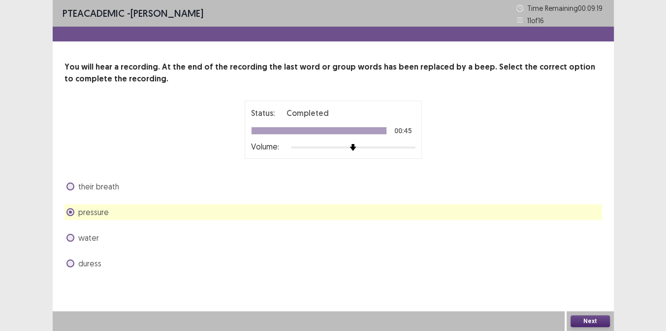
click at [586, 321] on button "Next" at bounding box center [590, 321] width 39 height 12
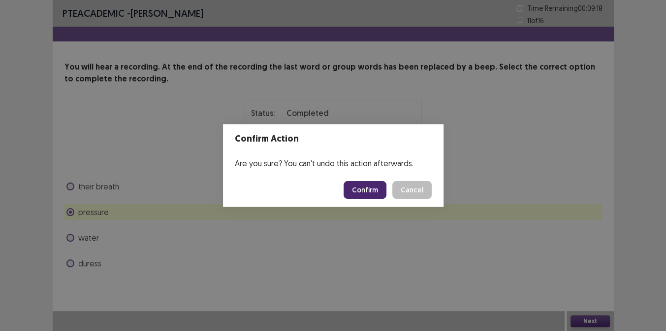
click at [373, 189] on button "Confirm" at bounding box center [365, 190] width 43 height 18
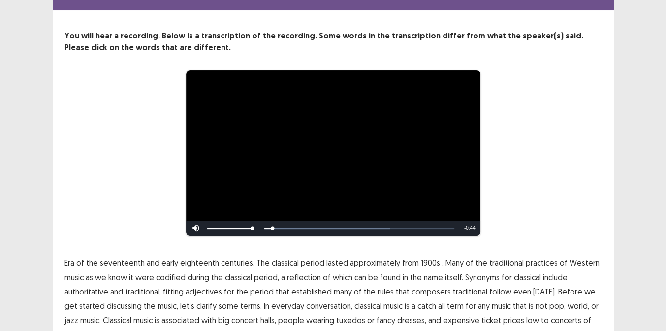
scroll to position [54, 0]
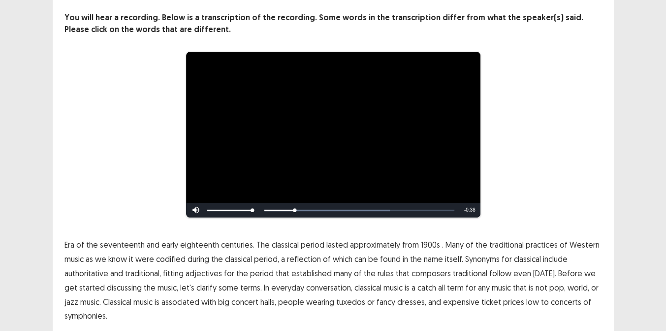
click at [422, 241] on span "1900s" at bounding box center [430, 244] width 19 height 12
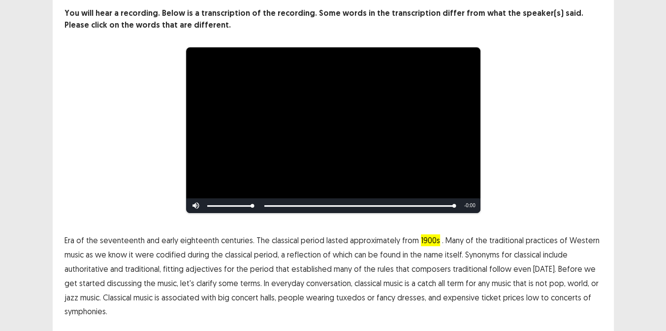
click at [106, 313] on span "symphonies." at bounding box center [86, 311] width 43 height 12
click at [109, 313] on p "Era of the seventeenth and early eighteenth centuries. The classical period las…" at bounding box center [334, 275] width 538 height 85
click at [101, 315] on span "symphonies." at bounding box center [86, 311] width 43 height 12
click at [107, 313] on span "symphonies." at bounding box center [86, 311] width 43 height 12
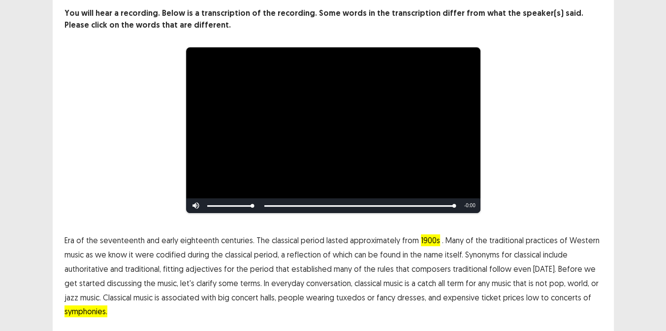
click at [615, 269] on div "**********" at bounding box center [333, 153] width 666 height 415
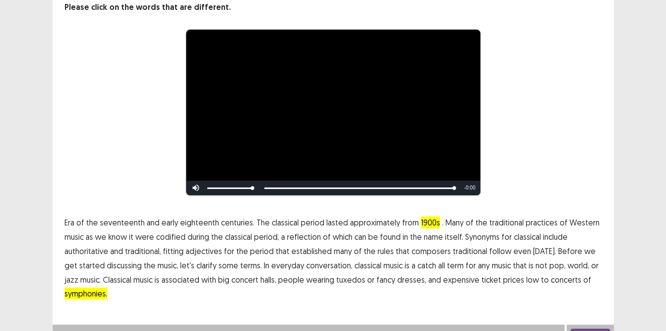
scroll to position [84, 0]
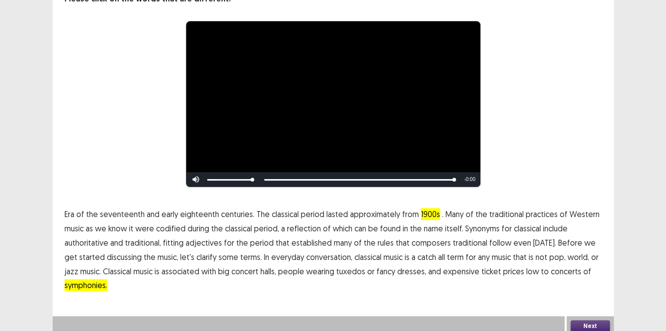
click at [87, 283] on span "symphonies." at bounding box center [86, 285] width 43 height 12
click at [583, 320] on button "Next" at bounding box center [590, 326] width 39 height 12
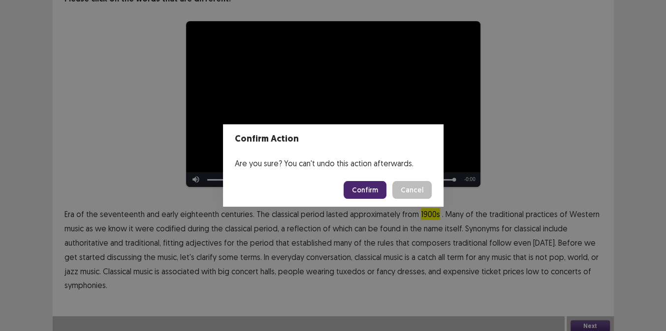
click at [374, 188] on button "Confirm" at bounding box center [365, 190] width 43 height 18
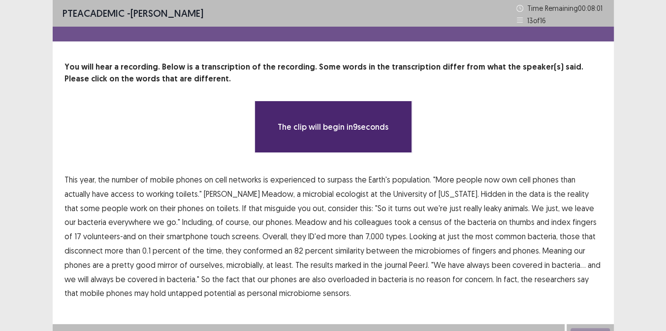
click at [323, 298] on p "This year, the number of mobile phones on cell networks is experienced to surpa…" at bounding box center [334, 236] width 538 height 128
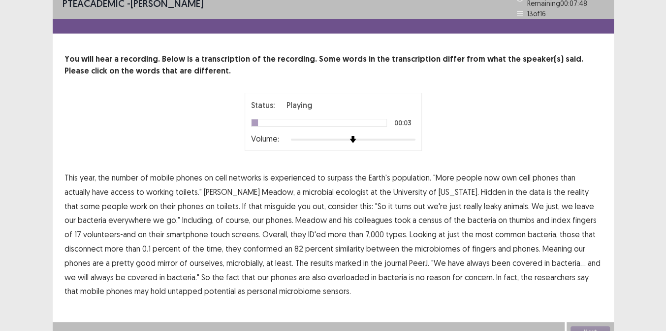
click at [296, 174] on span "experienced" at bounding box center [292, 177] width 45 height 12
click at [265, 203] on span "misguide" at bounding box center [281, 206] width 32 height 12
click at [103, 242] on span "disconnect" at bounding box center [84, 248] width 38 height 12
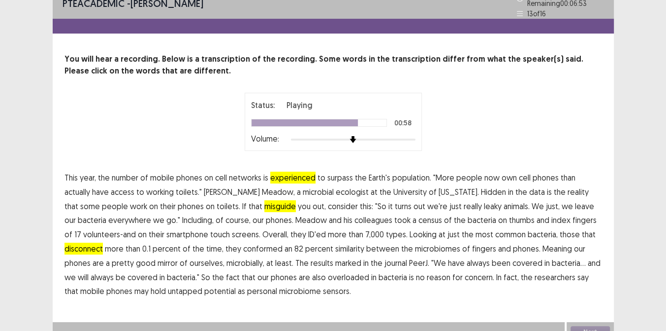
click at [335, 257] on span "marked" at bounding box center [348, 263] width 26 height 12
click at [582, 326] on button "Next" at bounding box center [590, 332] width 39 height 12
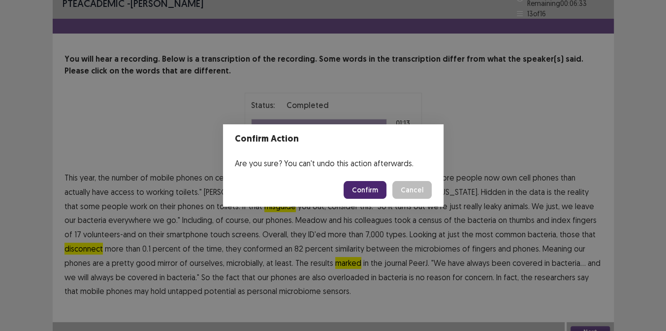
click at [365, 191] on button "Confirm" at bounding box center [365, 190] width 43 height 18
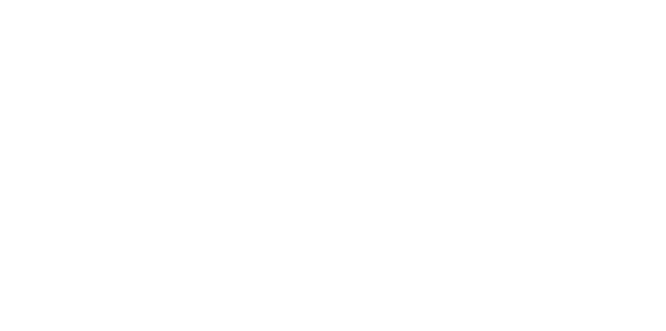
scroll to position [0, 0]
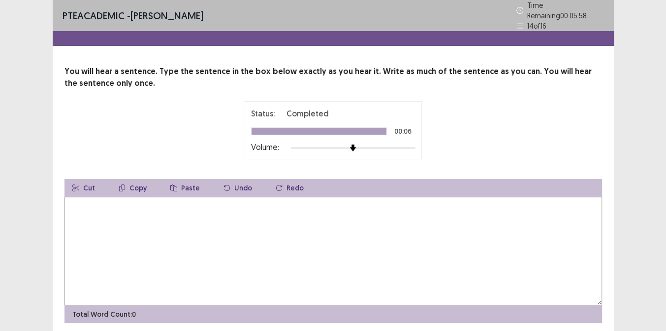
click at [296, 214] on textarea at bounding box center [334, 251] width 538 height 108
type textarea "**********"
click at [613, 222] on div "**********" at bounding box center [334, 194] width 562 height 257
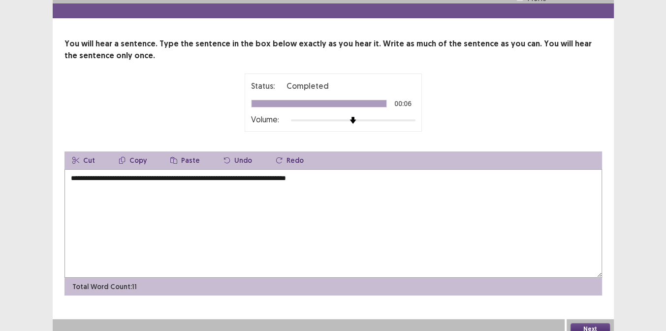
scroll to position [31, 0]
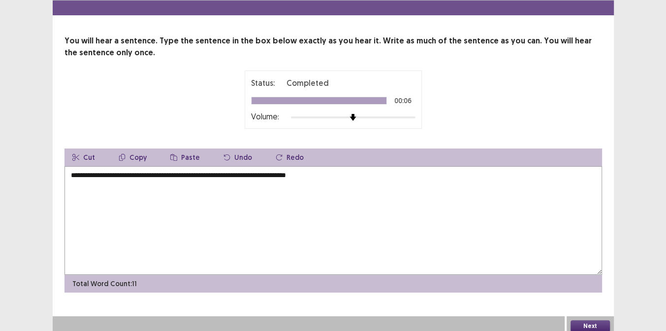
click at [588, 322] on button "Next" at bounding box center [590, 326] width 39 height 12
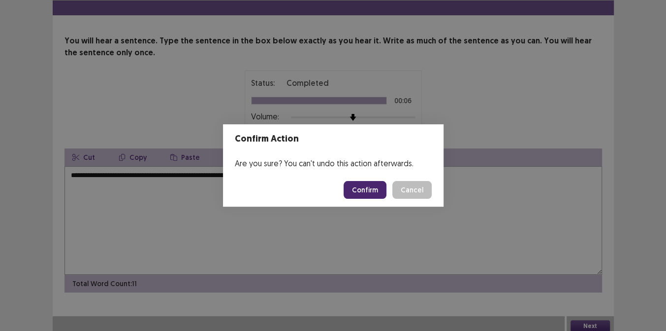
click at [366, 188] on button "Confirm" at bounding box center [365, 190] width 43 height 18
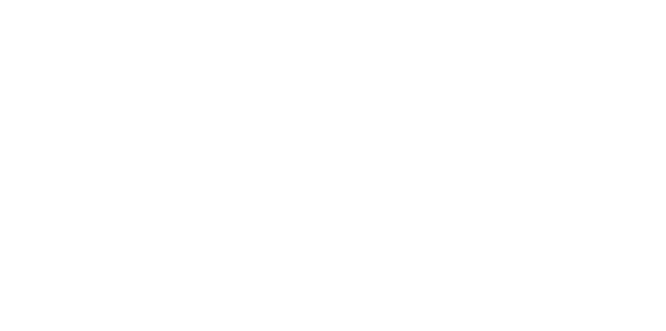
scroll to position [0, 0]
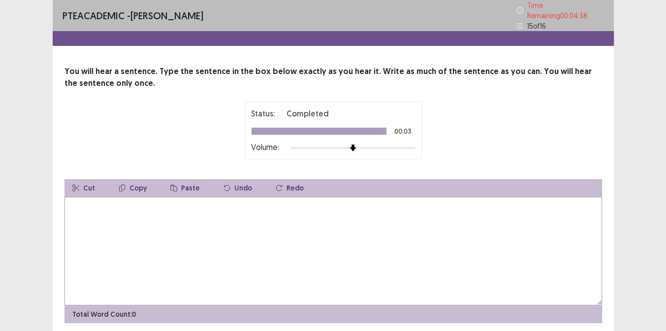
click at [248, 223] on textarea at bounding box center [334, 251] width 538 height 108
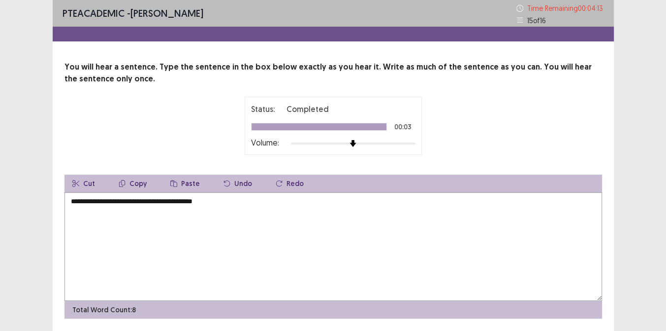
click at [212, 205] on textarea "**********" at bounding box center [334, 246] width 538 height 108
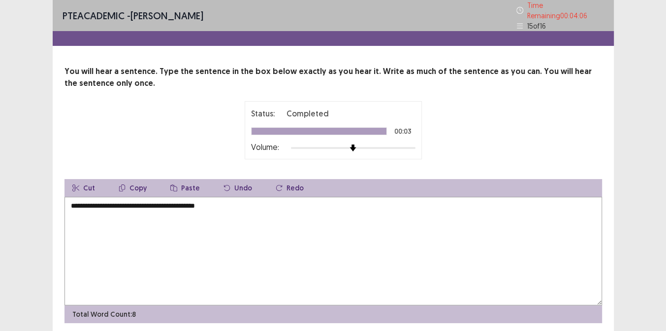
click at [205, 203] on textarea "**********" at bounding box center [334, 251] width 538 height 108
type textarea "**********"
click at [611, 286] on div "**********" at bounding box center [334, 194] width 562 height 257
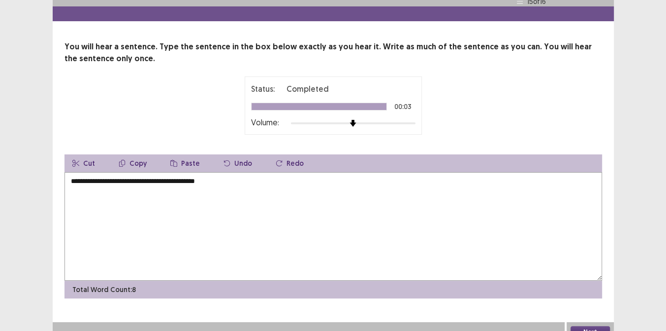
scroll to position [31, 0]
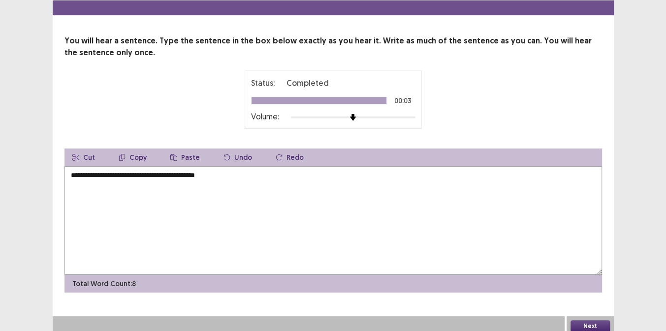
click at [585, 320] on button "Next" at bounding box center [590, 326] width 39 height 12
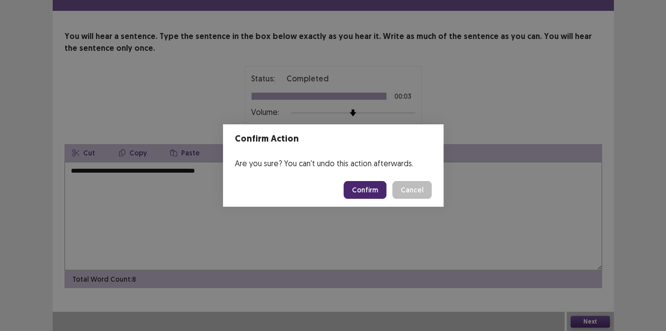
click at [364, 193] on button "Confirm" at bounding box center [365, 190] width 43 height 18
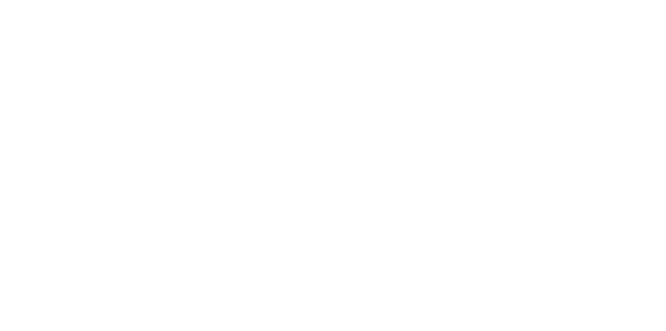
scroll to position [0, 0]
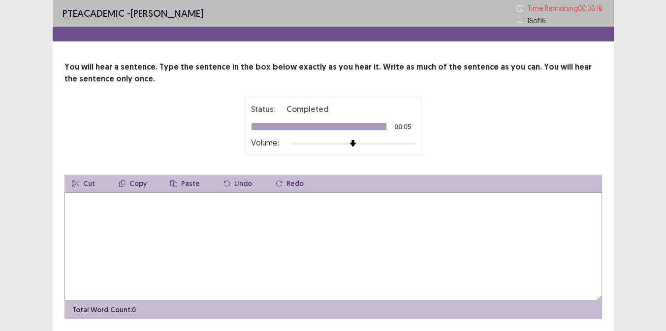
click at [270, 217] on textarea at bounding box center [334, 246] width 538 height 108
type textarea "*"
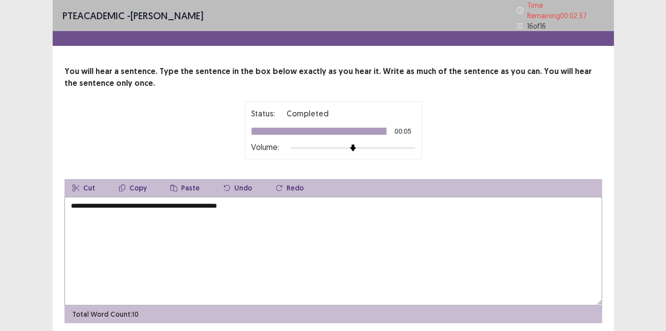
type textarea "**********"
click at [620, 254] on div "**********" at bounding box center [333, 183] width 666 height 366
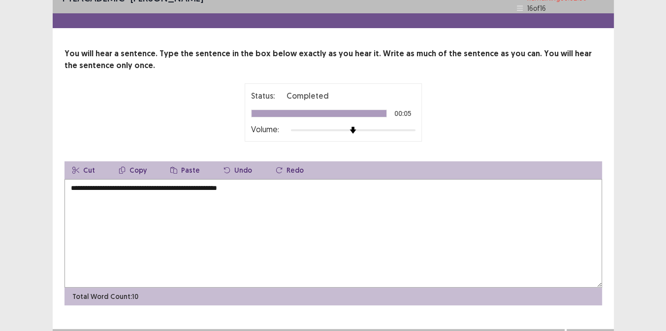
scroll to position [31, 0]
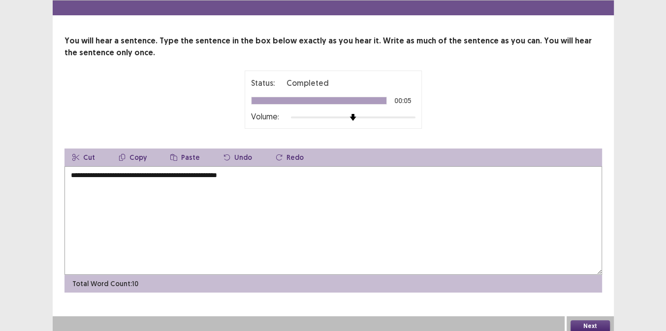
click at [590, 320] on button "Next" at bounding box center [590, 326] width 39 height 12
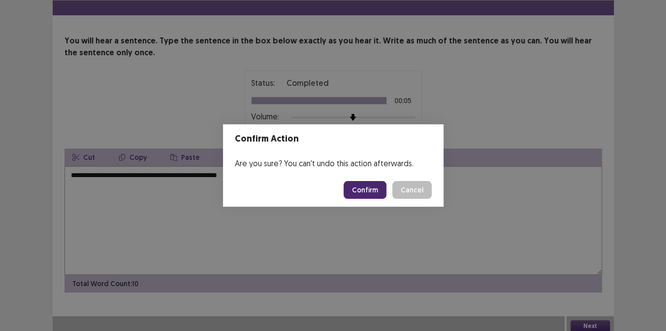
click at [367, 188] on button "Confirm" at bounding box center [365, 190] width 43 height 18
